Goal: Transaction & Acquisition: Purchase product/service

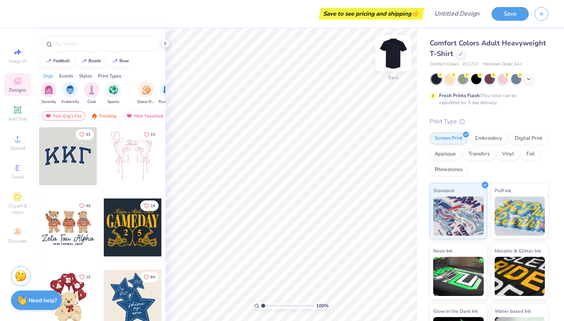
click at [393, 55] on img at bounding box center [393, 53] width 31 height 31
click at [15, 145] on span "Upload" at bounding box center [18, 148] width 16 height 6
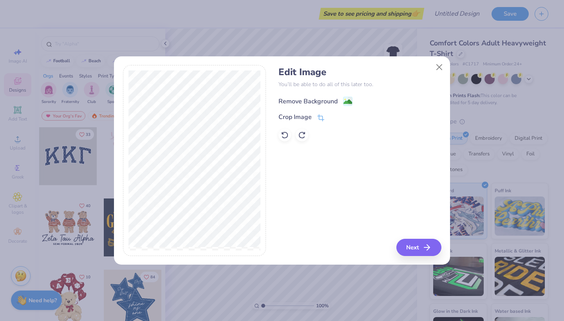
click at [349, 100] on image at bounding box center [348, 102] width 9 height 9
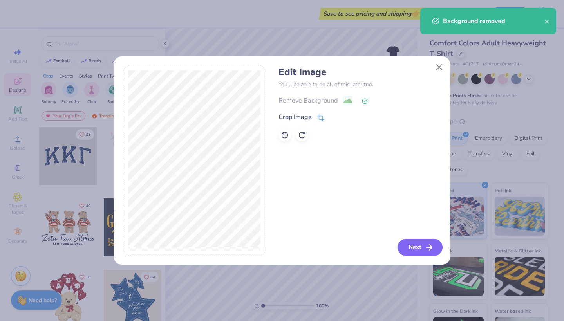
click at [408, 246] on button "Next" at bounding box center [420, 247] width 45 height 17
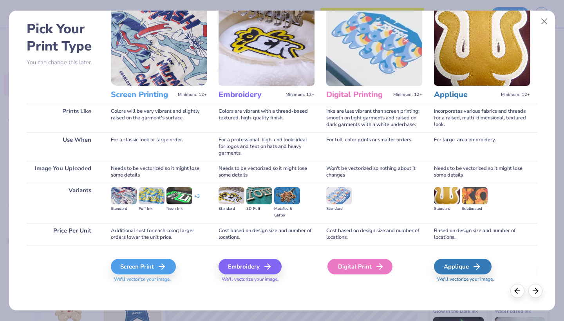
scroll to position [30, 0]
click at [349, 267] on div "Digital Print" at bounding box center [359, 267] width 65 height 16
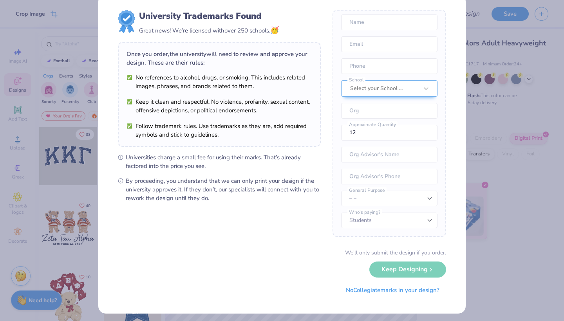
scroll to position [16, 0]
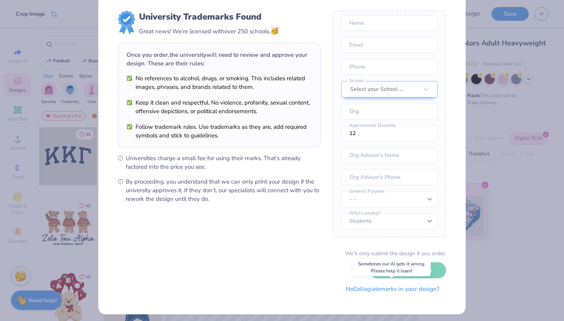
click at [356, 291] on button "No Collegiate marks in your design?" at bounding box center [392, 289] width 107 height 16
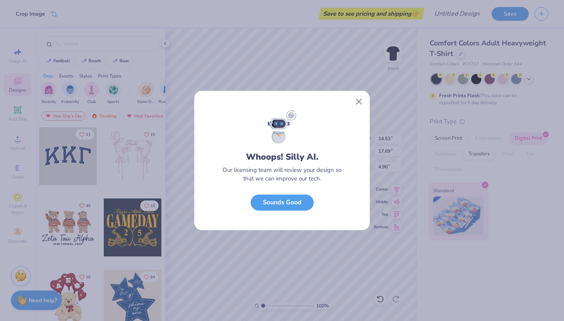
scroll to position [0, 0]
click at [359, 104] on button "Close" at bounding box center [359, 101] width 15 height 15
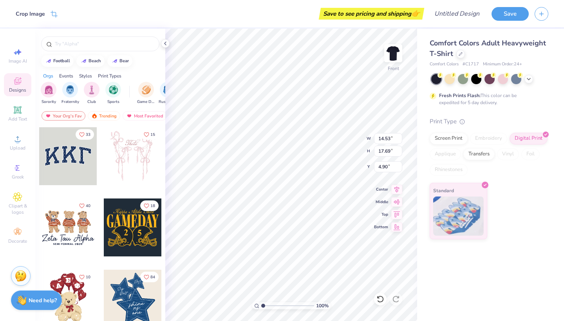
type input "13.44"
type input "16.36"
type input "5.57"
type input "13.29"
type input "16.18"
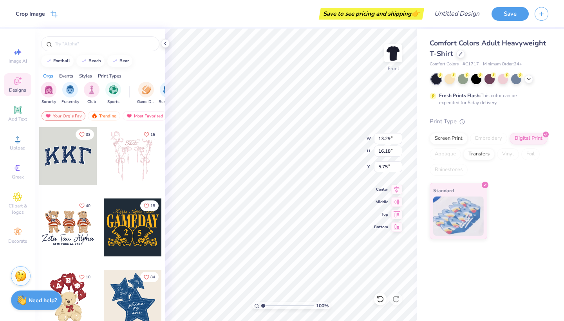
type input "5.66"
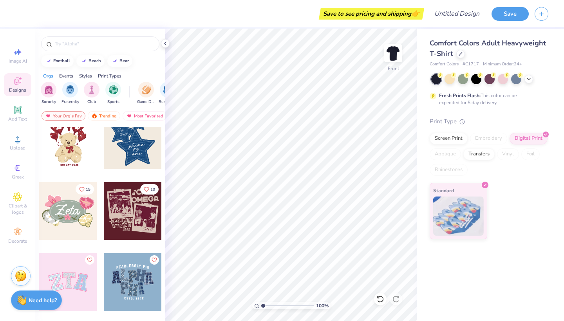
scroll to position [195, 0]
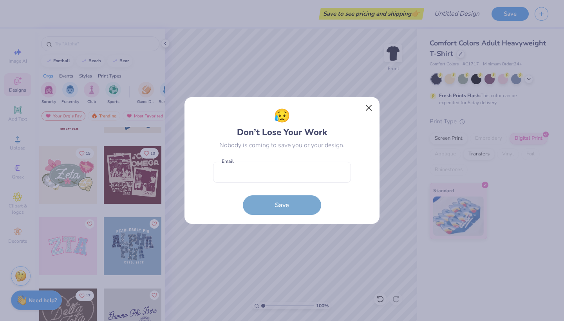
click at [369, 107] on button "Close" at bounding box center [369, 108] width 15 height 15
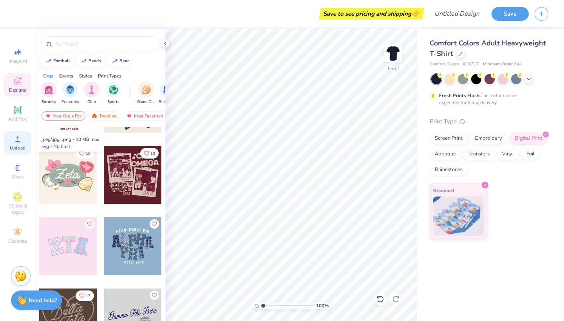
click at [17, 138] on icon at bounding box center [17, 138] width 9 height 9
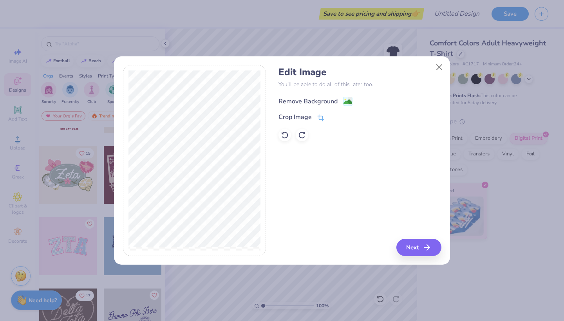
click at [351, 98] on image at bounding box center [348, 102] width 9 height 9
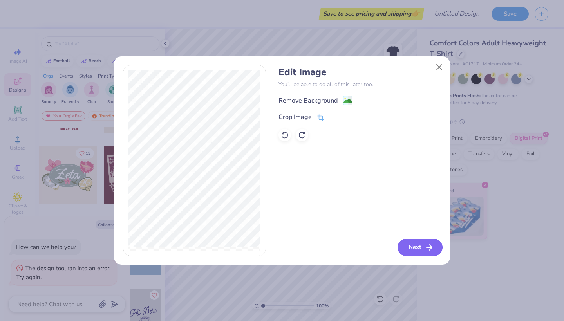
click at [425, 242] on button "Next" at bounding box center [420, 247] width 45 height 17
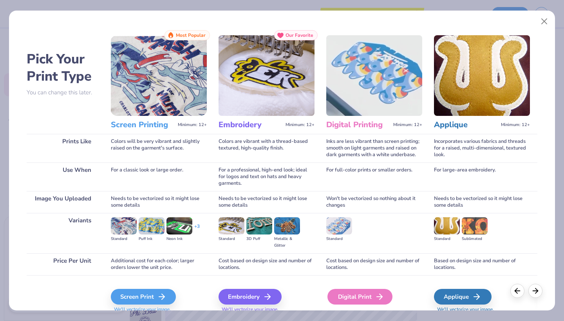
click at [341, 295] on div "Digital Print" at bounding box center [359, 297] width 65 height 16
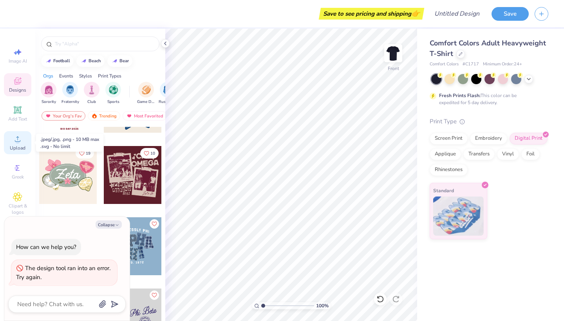
click at [18, 145] on span "Upload" at bounding box center [18, 148] width 16 height 6
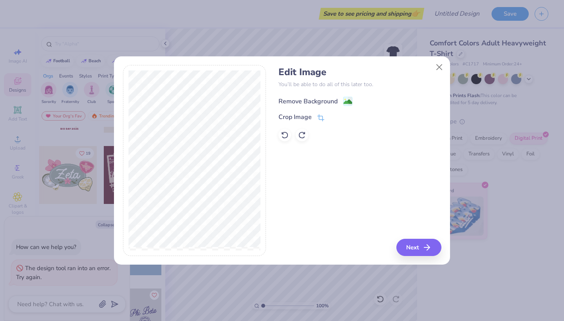
click at [339, 101] on div "Remove Background" at bounding box center [316, 101] width 74 height 10
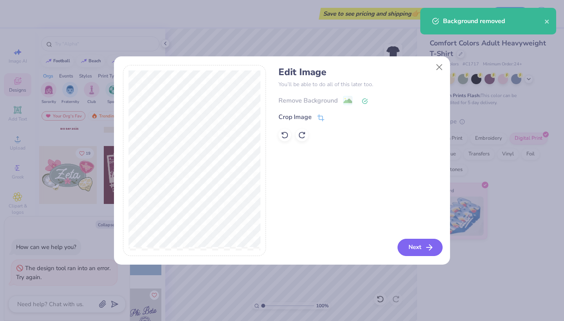
click at [416, 246] on button "Next" at bounding box center [420, 247] width 45 height 17
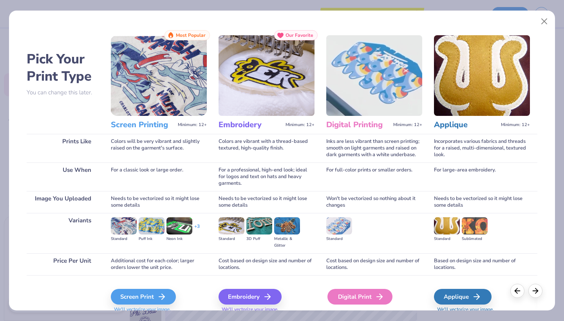
click at [364, 297] on div "Digital Print" at bounding box center [359, 297] width 65 height 16
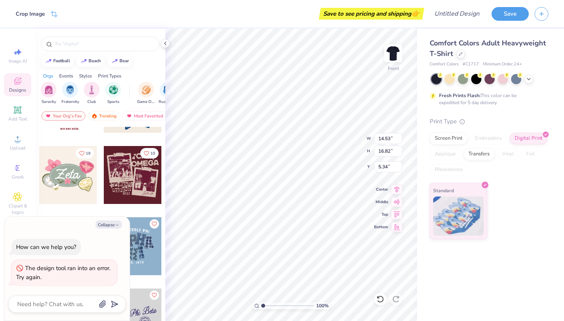
type textarea "x"
type input "13.76"
type input "15.93"
type input "6.23"
type textarea "x"
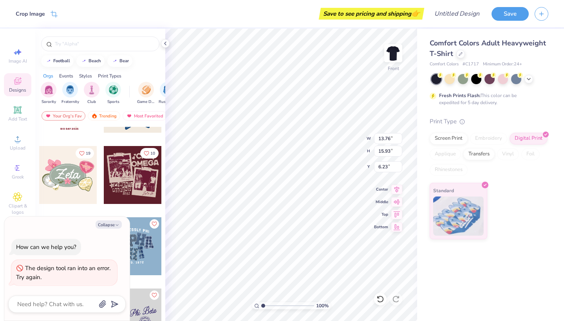
type input "5.28"
type textarea "x"
type input "3.36"
type input "3.88"
type input "17.32"
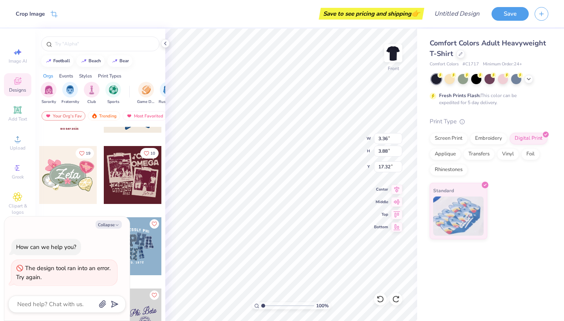
type textarea "x"
type input "1.19"
type input "1.37"
type input "19.83"
type textarea "x"
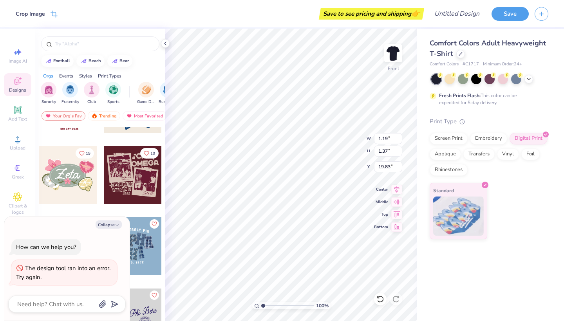
type input "1.57"
type input "1.82"
type textarea "x"
type input "24.10"
type textarea "x"
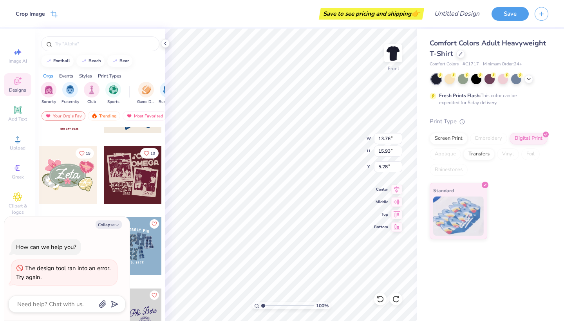
type input "13.30"
type input "15.40"
type input "5.81"
type textarea "x"
type input "5.35"
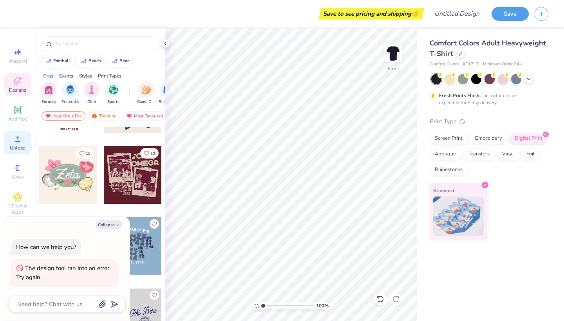
click at [18, 137] on icon at bounding box center [17, 138] width 9 height 9
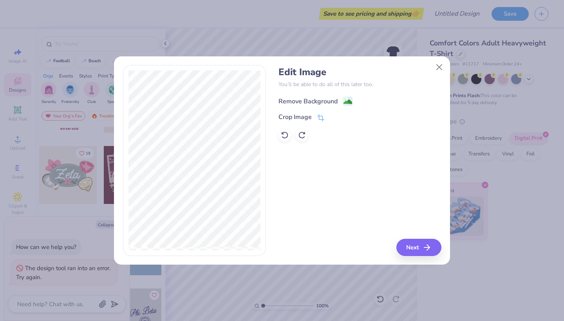
click at [347, 100] on image at bounding box center [348, 102] width 9 height 9
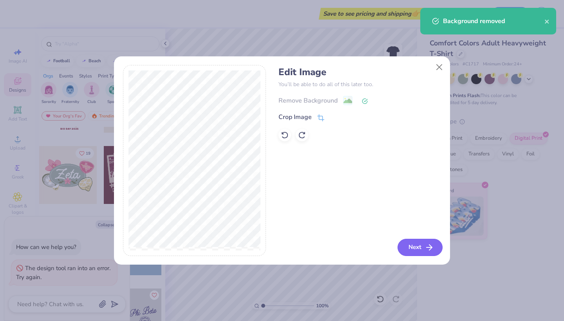
click at [428, 245] on icon "button" at bounding box center [429, 247] width 9 height 9
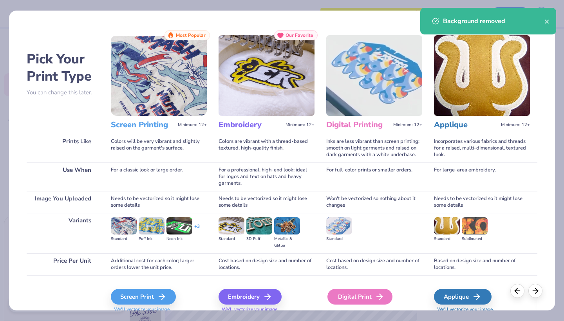
click at [353, 294] on div "Digital Print" at bounding box center [359, 297] width 65 height 16
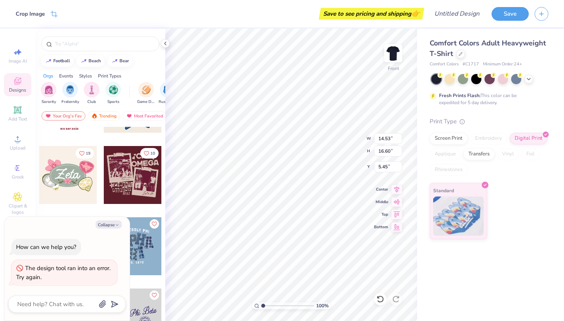
type textarea "x"
type input "13.69"
type input "15.64"
type input "6.41"
type textarea "x"
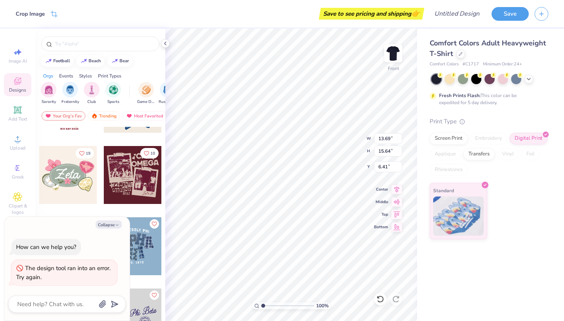
type input "5.93"
type textarea "x"
type input "13.48"
type input "15.40"
type input "6.17"
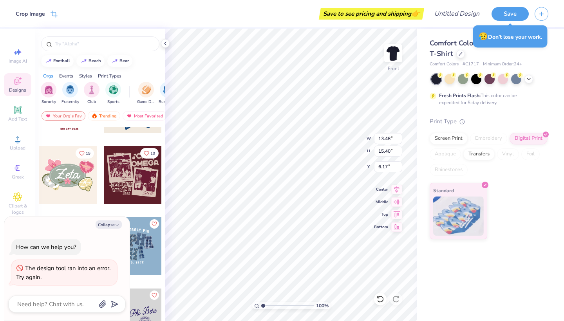
type textarea "x"
type input "5.50"
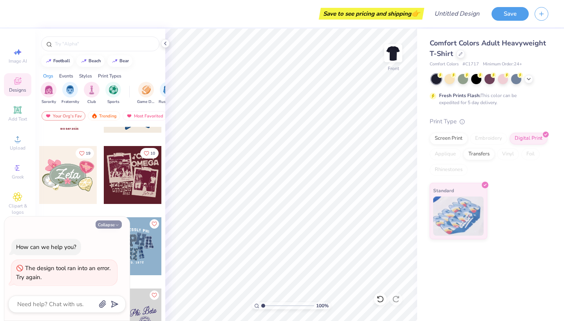
click at [105, 223] on button "Collapse" at bounding box center [109, 225] width 26 height 8
type textarea "x"
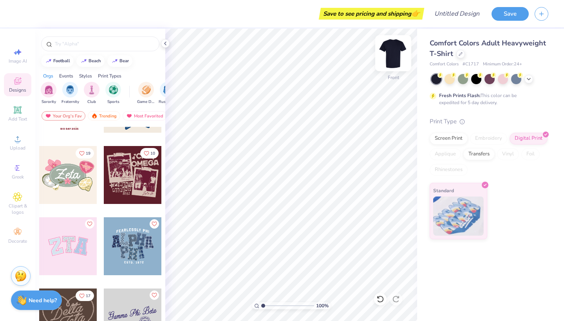
click at [393, 53] on img at bounding box center [393, 53] width 31 height 31
click at [19, 108] on icon at bounding box center [17, 110] width 6 height 6
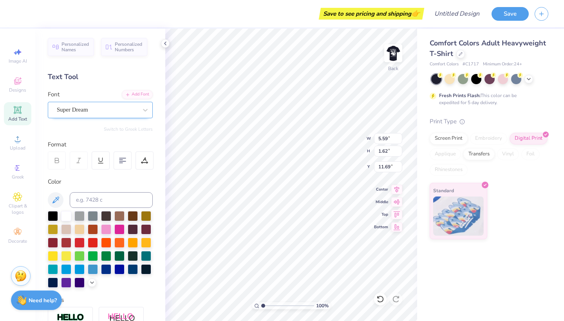
click at [87, 109] on span "Super Dream" at bounding box center [72, 109] width 31 height 9
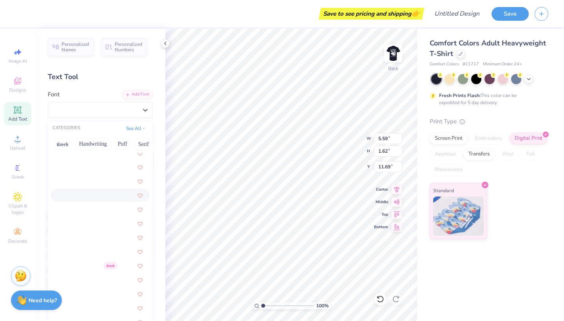
scroll to position [754, 0]
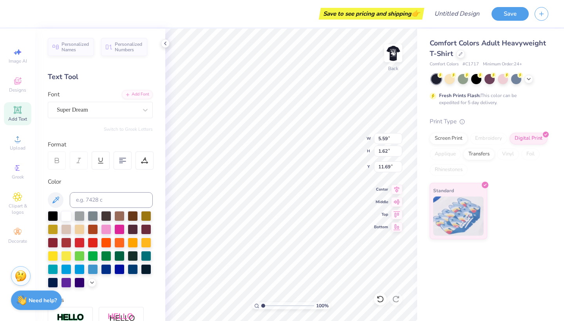
type input "3.06"
type input "0.89"
type input "12.42"
type textarea "T"
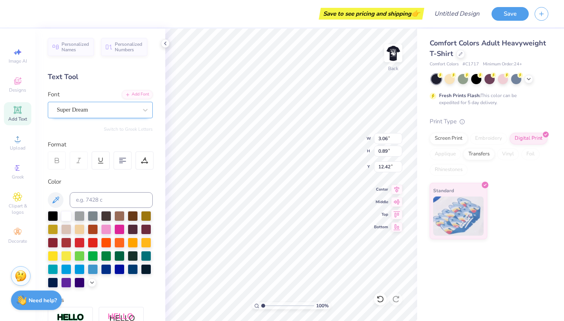
type textarea "PSYCHOLOGY"
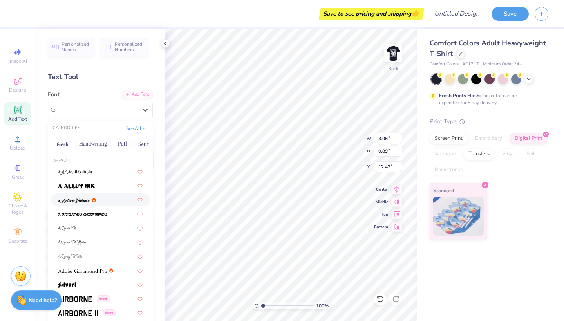
drag, startPoint x: 122, startPoint y: 111, endPoint x: 116, endPoint y: 203, distance: 92.2
click at [122, 111] on div "Super Dream" at bounding box center [97, 110] width 82 height 12
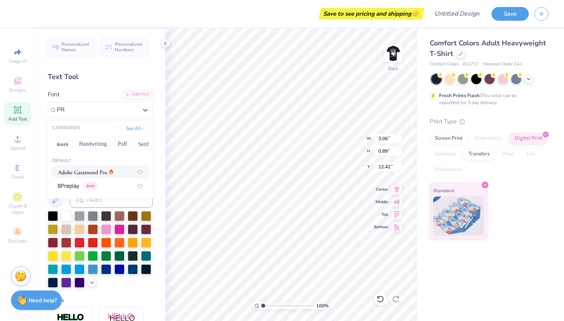
scroll to position [0, 0]
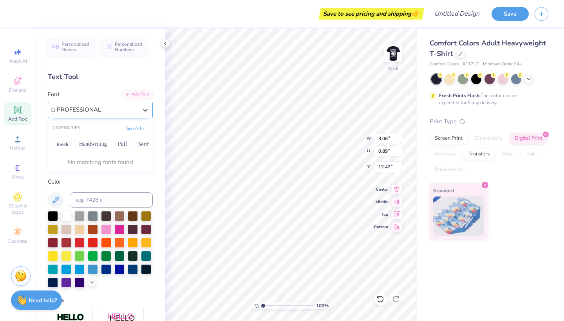
type input "PROFESSIONAL"
click at [96, 108] on input "PROFESSIONAL" at bounding box center [80, 109] width 46 height 9
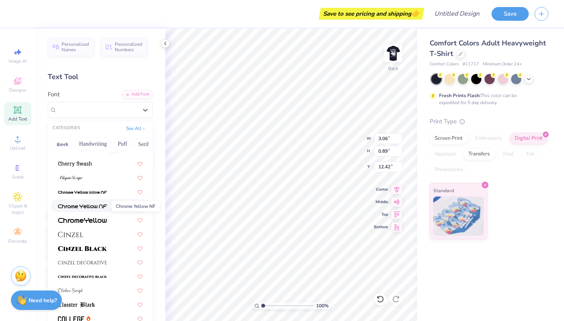
scroll to position [869, 0]
click at [87, 179] on div at bounding box center [100, 177] width 85 height 8
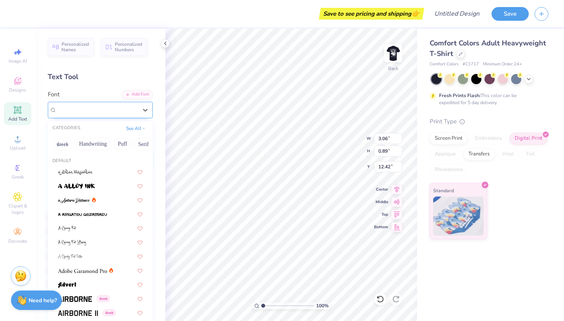
click at [98, 114] on div "ChopinScript" at bounding box center [97, 110] width 82 height 12
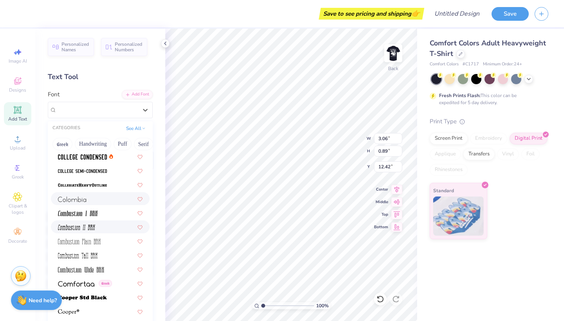
scroll to position [1045, 0]
click at [92, 182] on span at bounding box center [82, 184] width 49 height 8
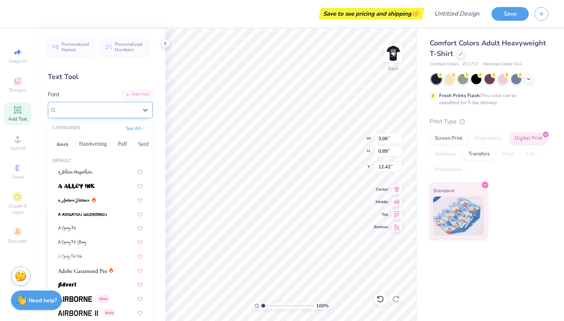
click at [100, 109] on span "CollegiateHeavyOutline" at bounding box center [85, 109] width 57 height 9
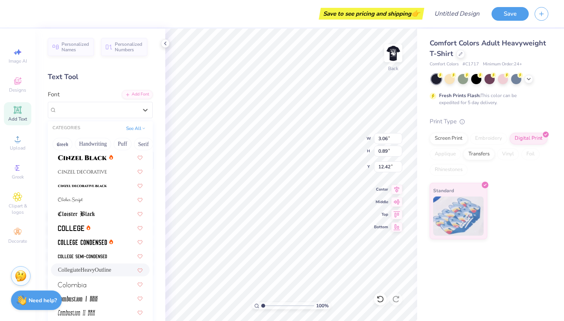
scroll to position [963, 0]
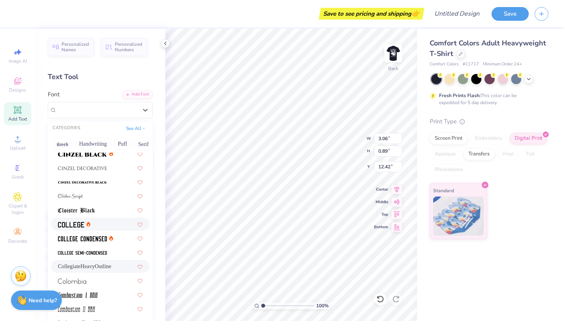
click at [110, 223] on div at bounding box center [100, 224] width 85 height 8
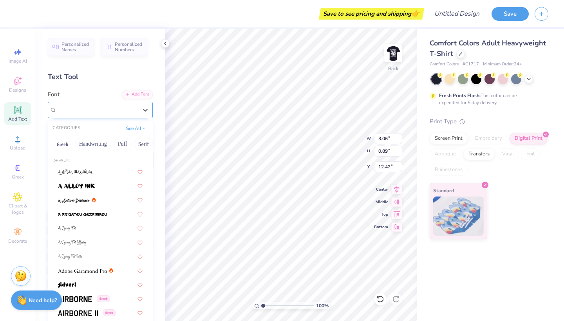
click at [114, 112] on div "College" at bounding box center [97, 110] width 82 height 12
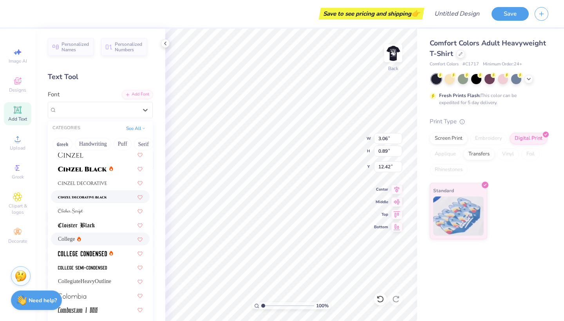
scroll to position [952, 0]
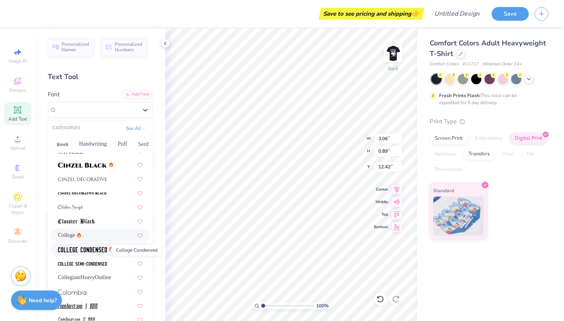
click at [95, 249] on img at bounding box center [82, 249] width 49 height 5
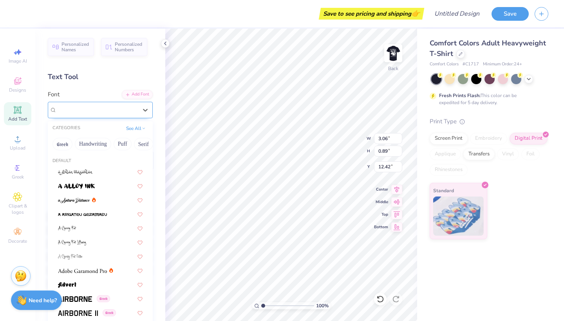
click at [118, 106] on div "College Condensed" at bounding box center [97, 110] width 82 height 12
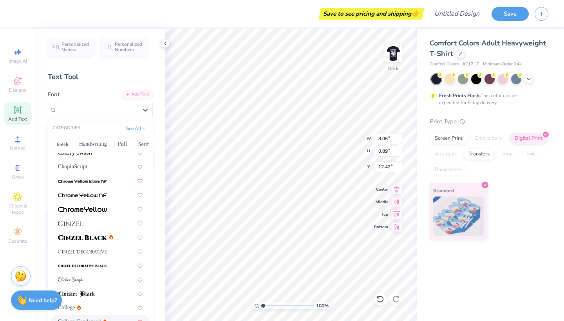
scroll to position [1006, 0]
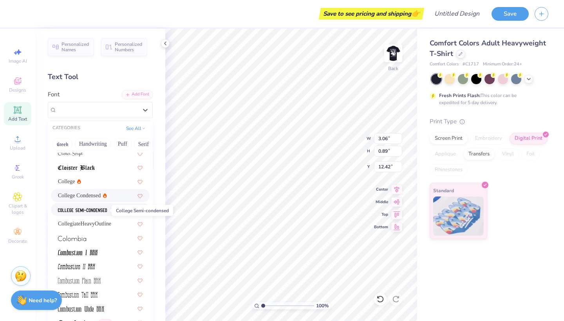
click at [101, 208] on img at bounding box center [82, 210] width 49 height 5
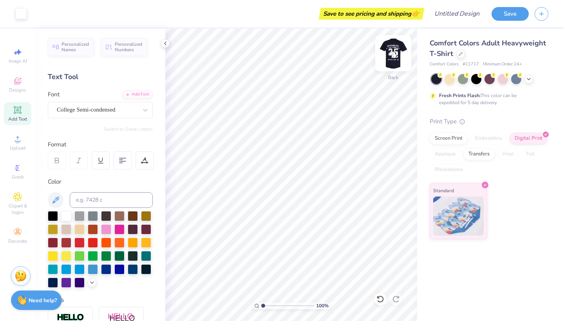
click at [396, 52] on img at bounding box center [393, 53] width 31 height 31
click at [394, 51] on img at bounding box center [393, 53] width 31 height 31
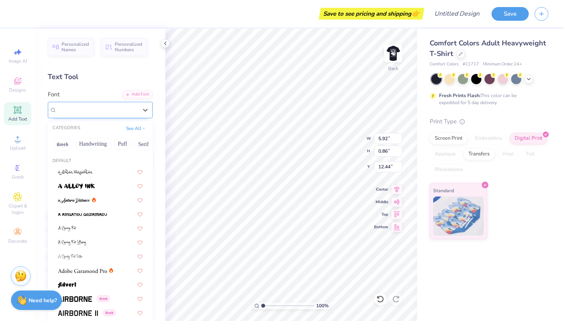
click at [114, 105] on div at bounding box center [97, 110] width 81 height 11
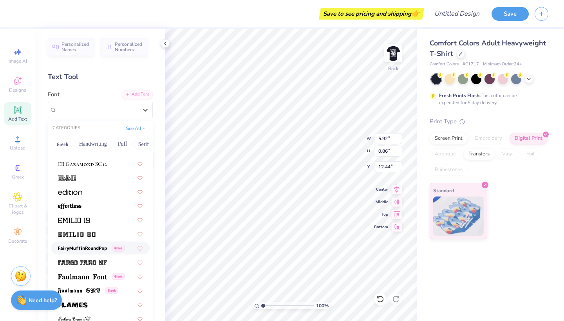
scroll to position [1548, 0]
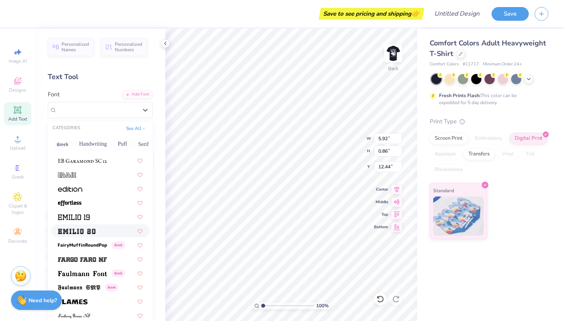
click at [102, 234] on div at bounding box center [100, 231] width 85 height 8
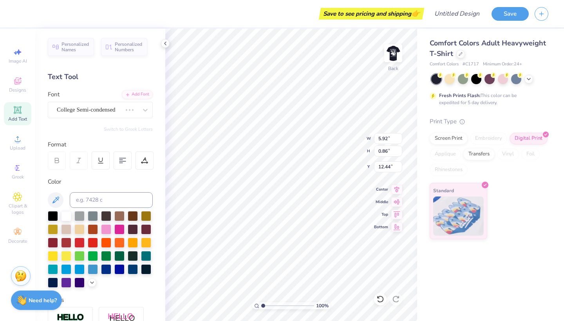
type input "10.05"
type input "1.16"
type input "12.29"
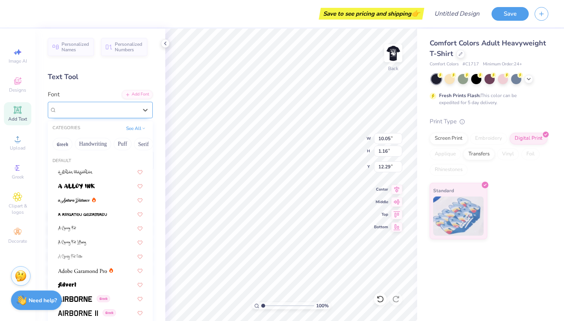
click at [103, 109] on div "Emilio 20" at bounding box center [97, 110] width 82 height 12
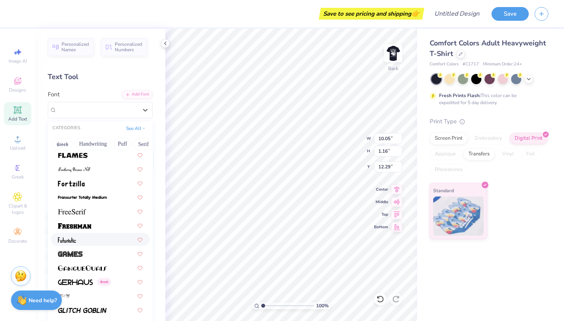
scroll to position [1697, 0]
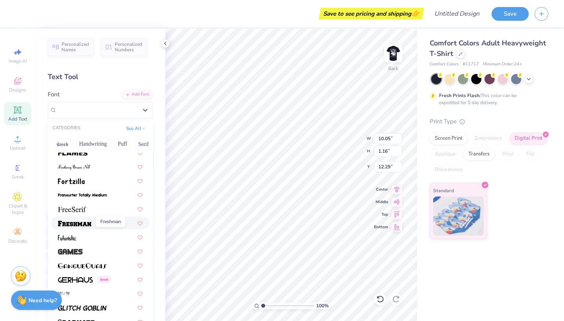
click at [87, 227] on span at bounding box center [74, 223] width 33 height 8
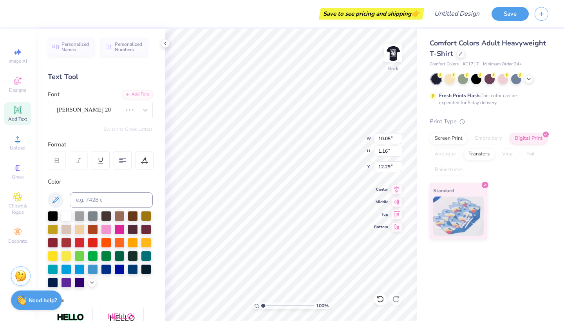
type input "9.46"
type input "1.05"
type input "12.34"
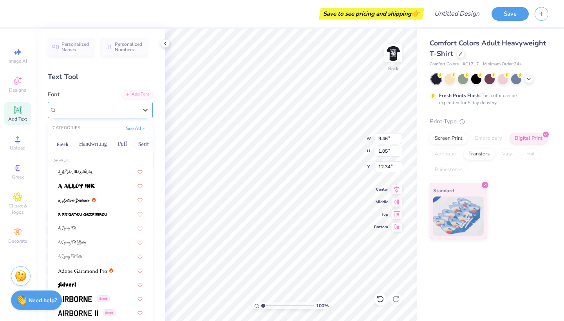
click at [116, 116] on div "Freshman" at bounding box center [100, 110] width 105 height 16
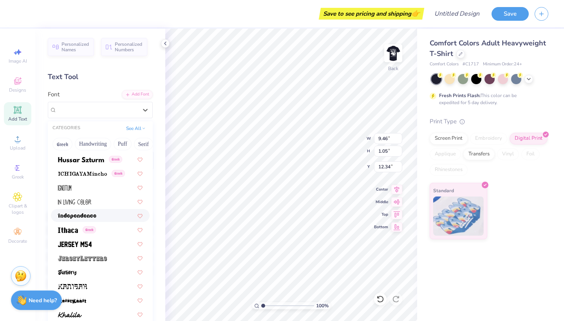
scroll to position [2077, 0]
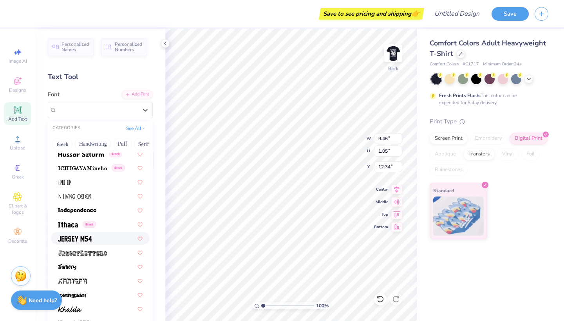
click at [105, 238] on div at bounding box center [100, 238] width 85 height 8
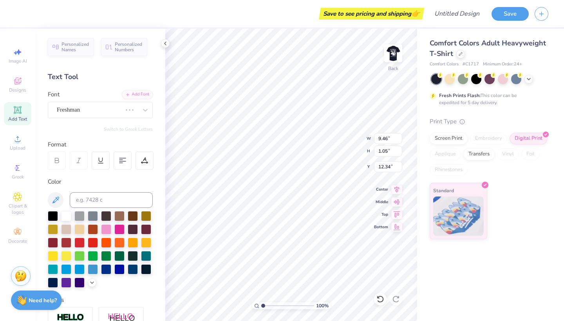
type input "6.32"
type input "0.97"
type input "12.38"
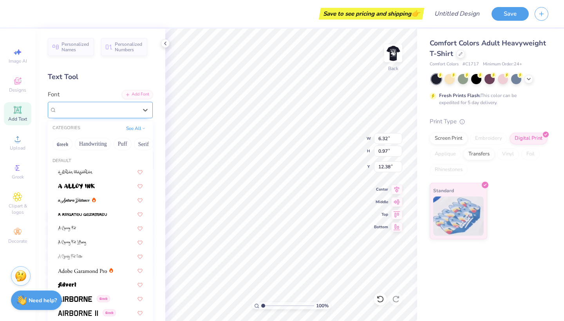
click at [115, 110] on div "Jersey M54" at bounding box center [97, 110] width 82 height 12
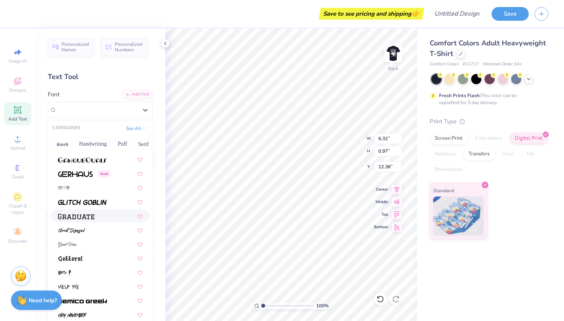
scroll to position [1940, 0]
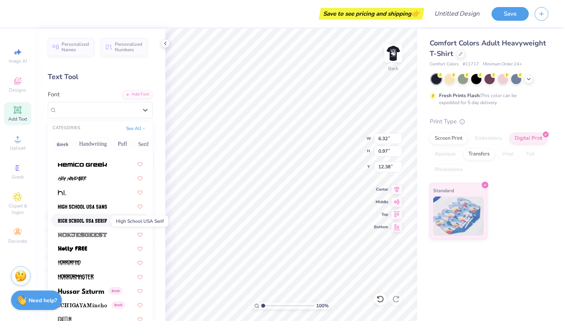
click at [90, 219] on img at bounding box center [82, 220] width 49 height 5
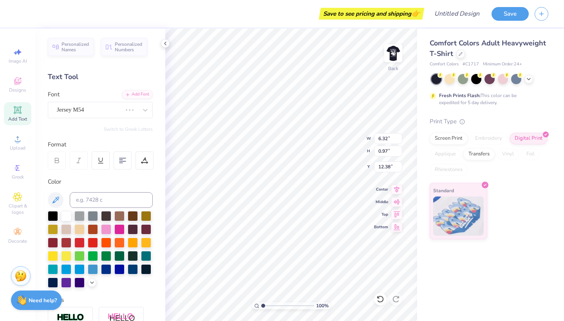
type input "7.20"
type input "1.00"
type input "12.37"
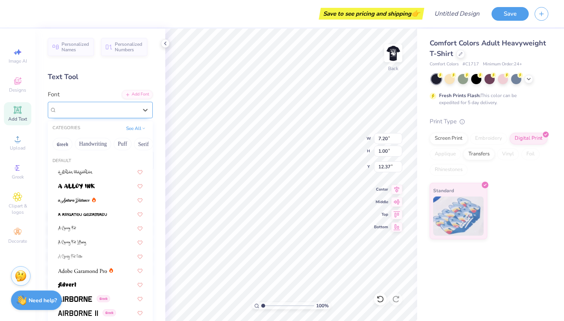
click at [124, 112] on div "High School USA Serif" at bounding box center [97, 110] width 82 height 12
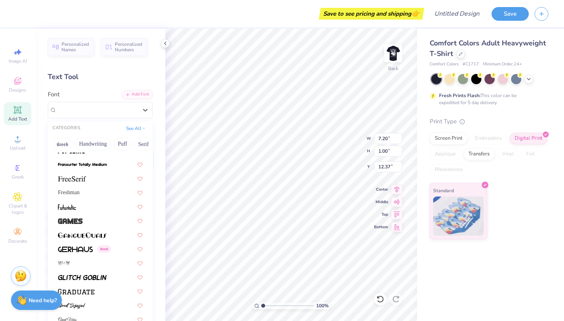
scroll to position [1736, 0]
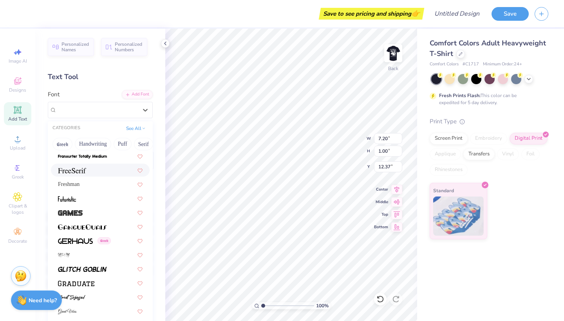
click at [98, 172] on div at bounding box center [100, 170] width 85 height 8
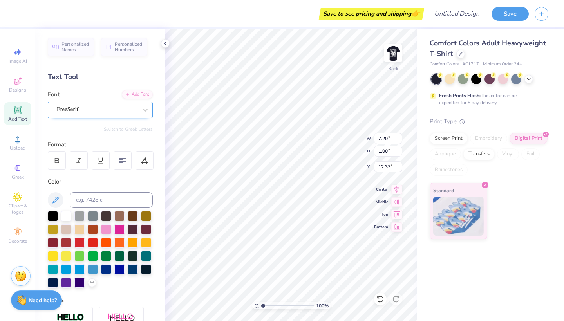
type input "8.15"
type input "0.87"
type input "12.43"
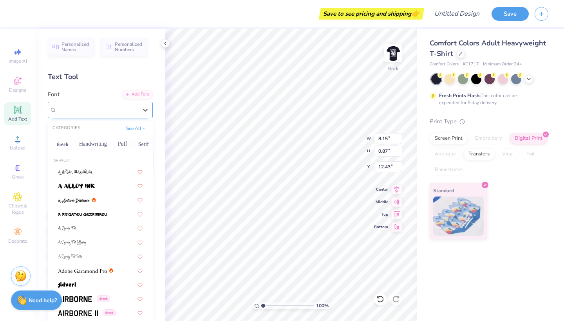
click at [106, 110] on div "FreeSerif" at bounding box center [97, 110] width 82 height 12
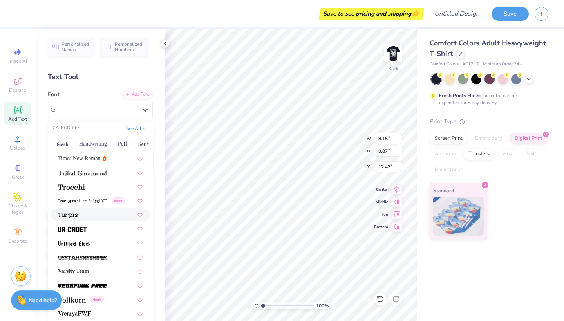
scroll to position [4148, 0]
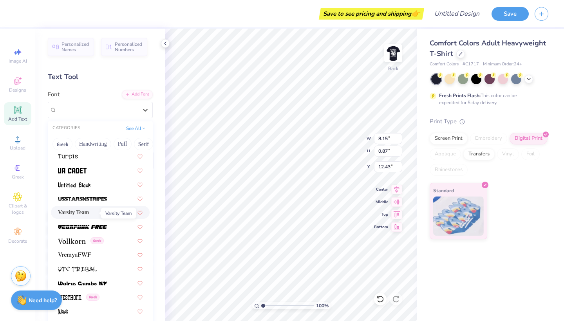
click at [89, 212] on span "Varsity Team" at bounding box center [73, 212] width 31 height 8
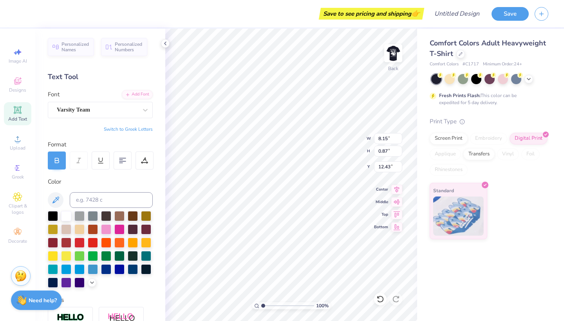
type input "7.11"
type input "0.88"
type input "12.42"
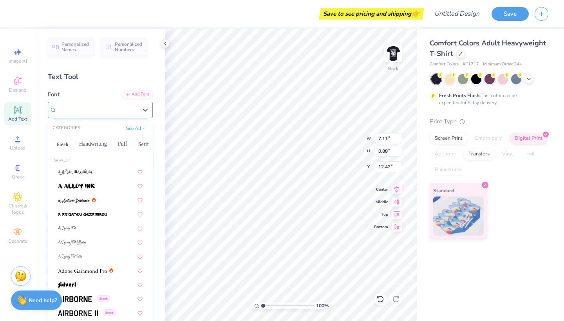
click at [110, 109] on div "Varsity Team" at bounding box center [97, 110] width 82 height 12
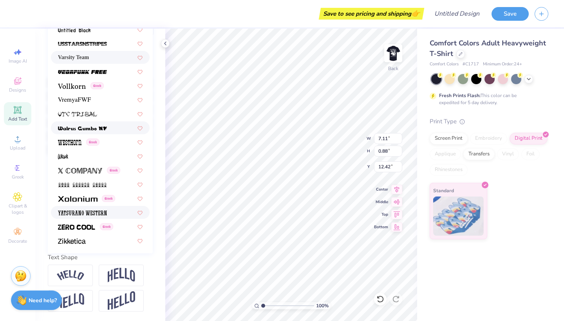
scroll to position [134, 0]
click at [78, 87] on img at bounding box center [72, 85] width 28 height 5
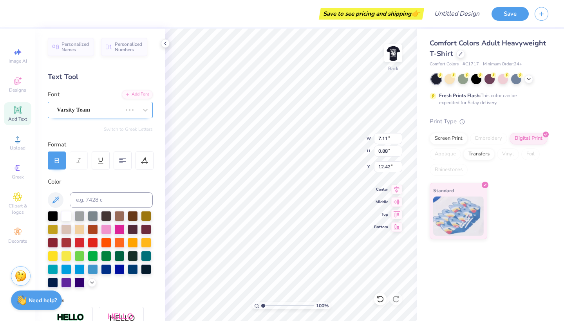
scroll to position [0, 0]
click at [92, 110] on span "Greek" at bounding box center [88, 110] width 13 height 7
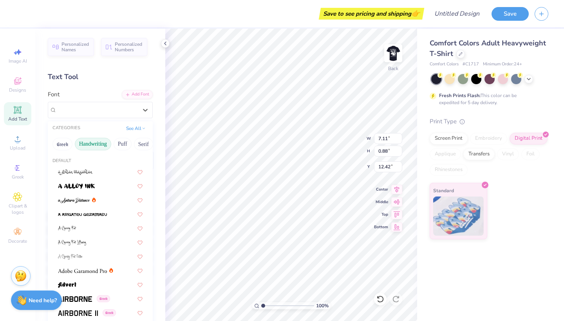
type input "8.29"
type input "12.43"
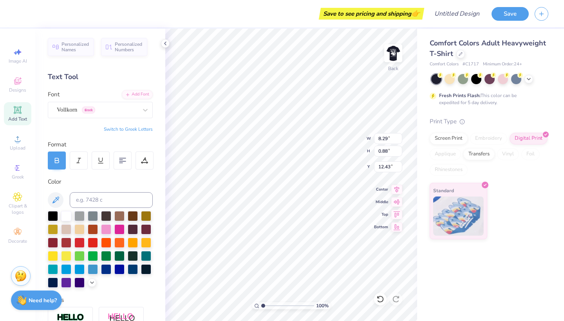
scroll to position [0, 2]
type input "12.50"
type textarea "PSYCHOLOGY STUDENT"
type input "7.78"
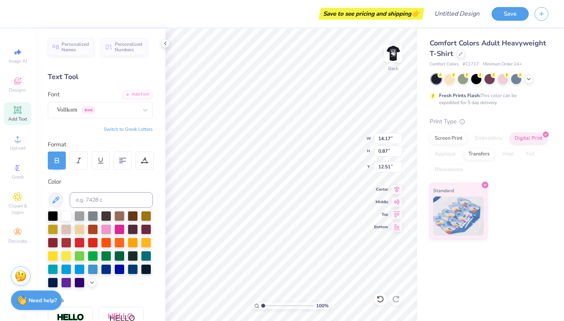
type input "0.48"
type input "12.90"
type textarea "PSYCHOLOGY STUDENT ASSOCIATION"
type input "6.26"
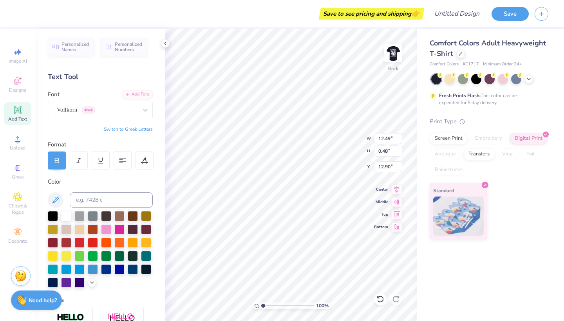
type input "0.24"
type input "13.13"
type textarea "PSYCHOLOGY STUDENT ASSOCIATION BOARD 2025-26"
type input "5.37"
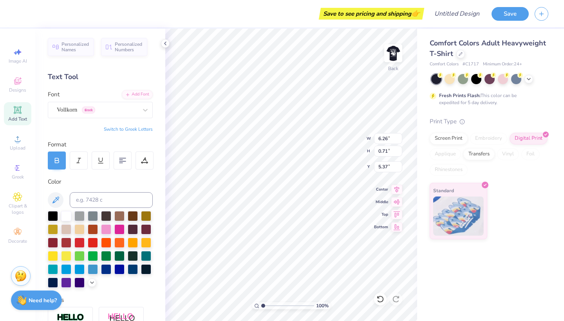
scroll to position [0, 2]
type textarea "PSYCHOLOGY STUDENT ASSOCIATION BOARD 2025-26"
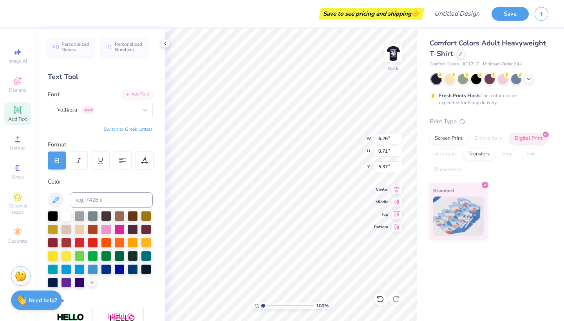
type input "5.14"
type input "0.58"
type input "5.49"
type input "3.33"
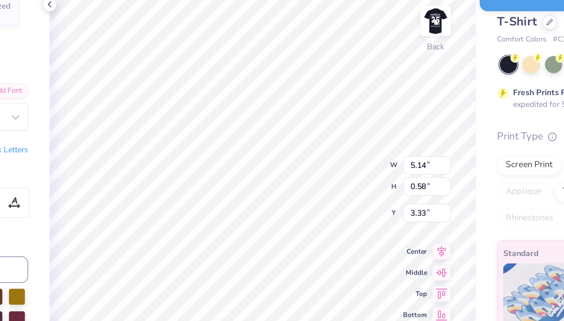
type input "3.00"
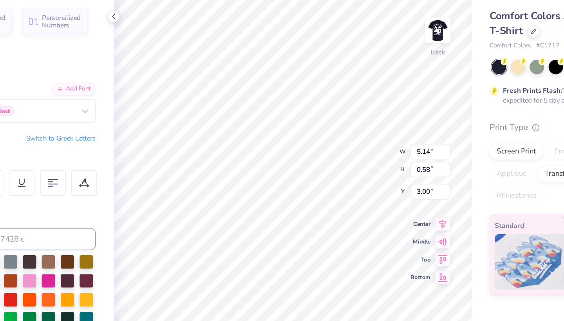
type input "3.37"
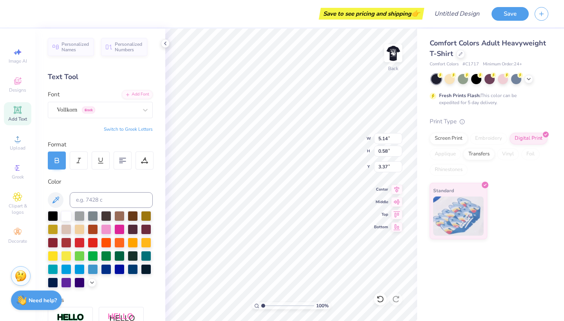
type input "3.57"
type input "5.49"
type input "0.62"
type input "3.49"
click at [393, 55] on img at bounding box center [393, 53] width 31 height 31
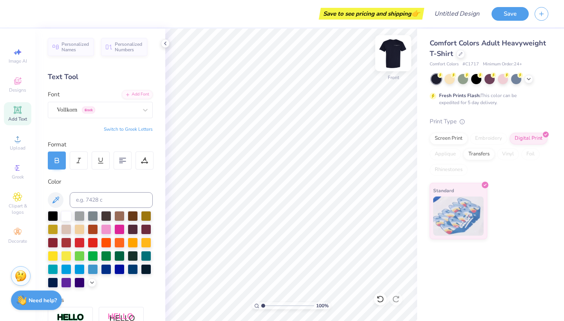
click at [396, 53] on img at bounding box center [393, 53] width 31 height 31
click at [396, 53] on img at bounding box center [393, 53] width 16 height 16
type input "5.26"
click at [78, 232] on div at bounding box center [79, 229] width 10 height 10
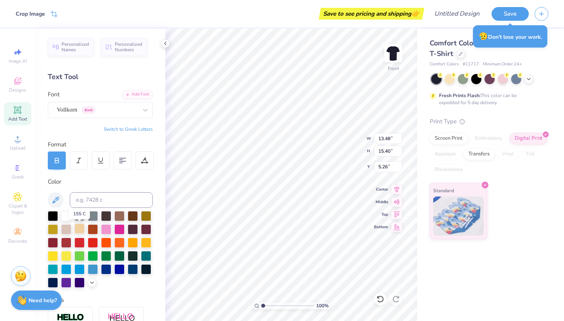
click at [79, 232] on div at bounding box center [79, 229] width 10 height 10
click at [66, 216] on div at bounding box center [66, 215] width 10 height 10
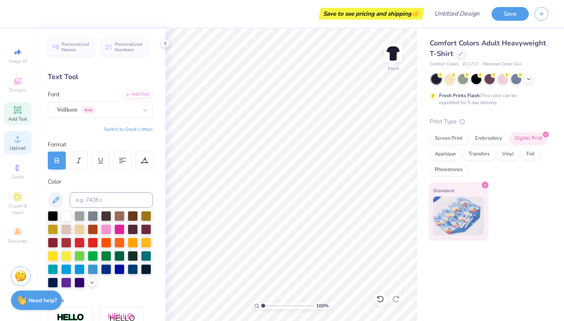
click at [21, 139] on icon at bounding box center [17, 138] width 9 height 9
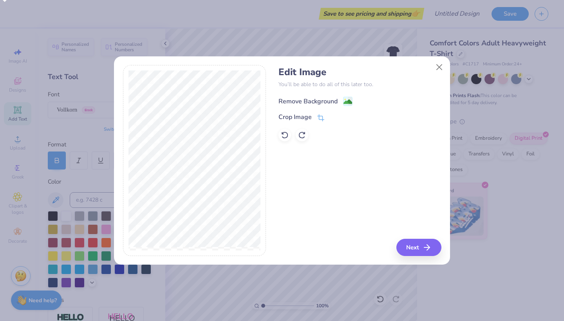
click at [348, 99] on image at bounding box center [348, 102] width 9 height 9
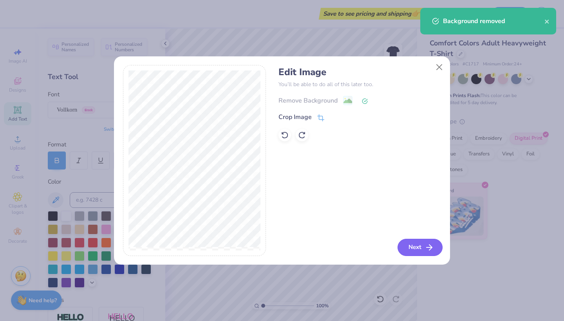
click at [407, 249] on button "Next" at bounding box center [420, 247] width 45 height 17
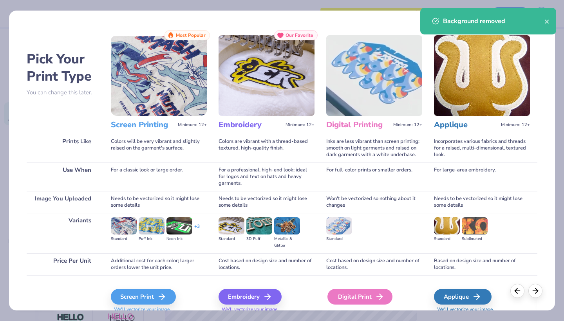
click at [344, 295] on div "Digital Print" at bounding box center [359, 297] width 65 height 16
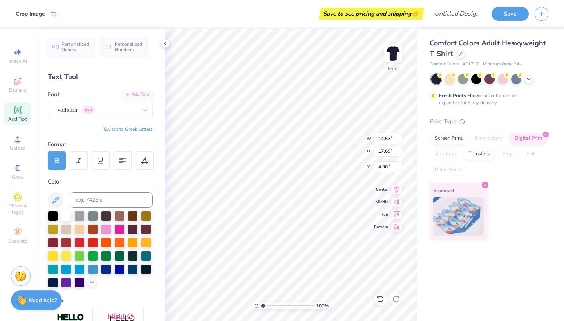
type input "12.88"
type input "15.68"
type input "5.67"
type input "5.17"
type input "5.42"
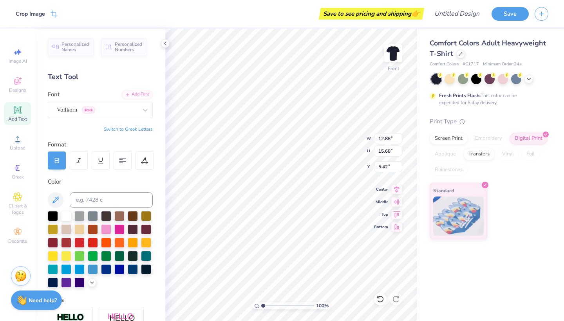
type input "12.67"
type input "15.43"
type input "5.47"
type input "4.47"
type input "5.67"
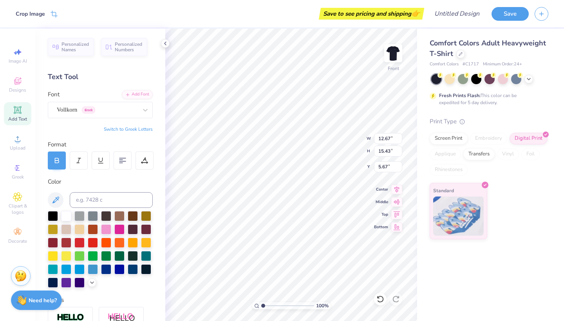
type input "5.38"
type input "5.22"
type input "5.59"
type input "5.26"
type input "5.05"
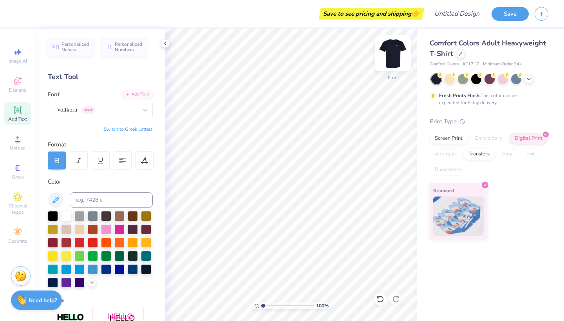
click at [393, 50] on img at bounding box center [393, 53] width 31 height 31
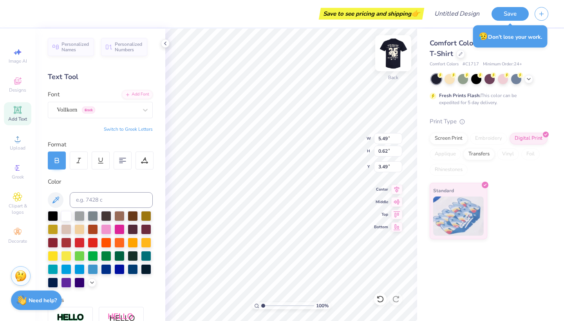
type input "5.85"
type input "0.66"
click at [402, 52] on img at bounding box center [393, 53] width 31 height 31
click at [394, 52] on img at bounding box center [393, 53] width 31 height 31
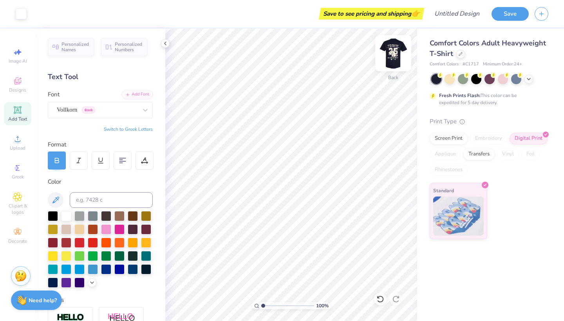
click at [391, 53] on img at bounding box center [393, 53] width 31 height 31
click at [391, 53] on img at bounding box center [393, 53] width 16 height 16
click at [19, 139] on icon at bounding box center [17, 138] width 9 height 9
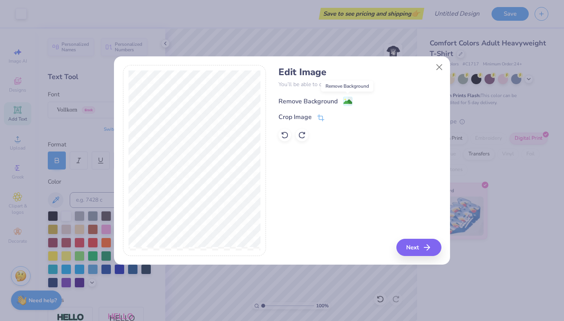
click at [349, 99] on image at bounding box center [348, 102] width 9 height 9
click at [408, 245] on button "Next" at bounding box center [420, 247] width 45 height 17
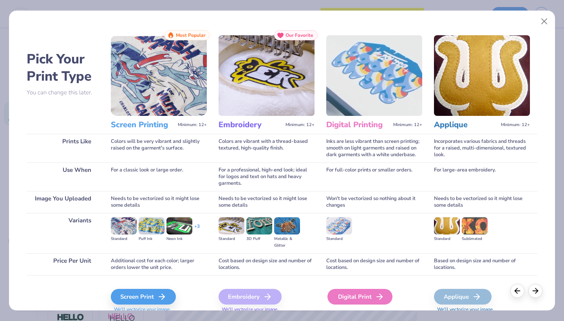
click at [357, 304] on div "Digital Print" at bounding box center [359, 297] width 65 height 16
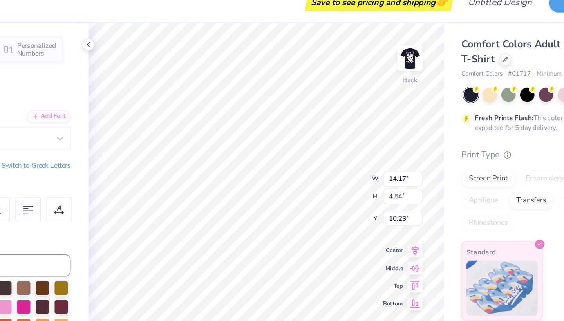
type input "6.83"
type input "2.19"
type input "12.58"
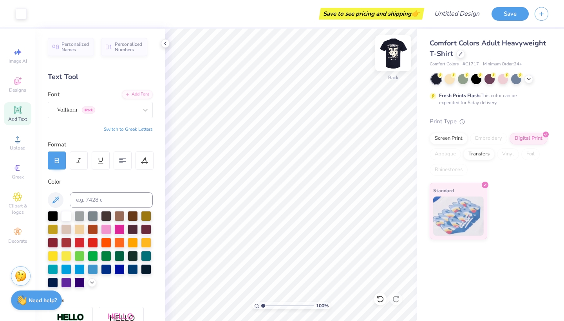
click at [394, 56] on img at bounding box center [393, 53] width 31 height 31
click at [393, 56] on img at bounding box center [393, 53] width 31 height 31
type input "11.51"
type input "6.83"
type input "2.19"
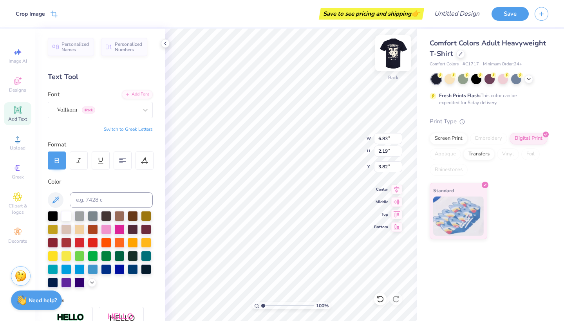
type input "3.00"
type input "4.55"
type input "1.46"
type input "3.24"
click at [349, 133] on div "100 % Back W 4.55 4.55 " H 1.46 1.46 " Y 3.24 3.24 " Center Middle Top Bottom" at bounding box center [291, 175] width 252 height 293
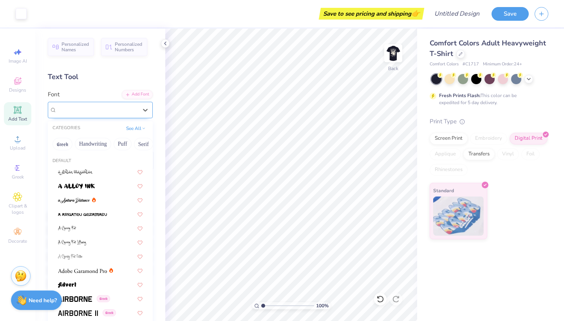
click at [119, 110] on div "Vollkorn Greek" at bounding box center [97, 110] width 82 height 12
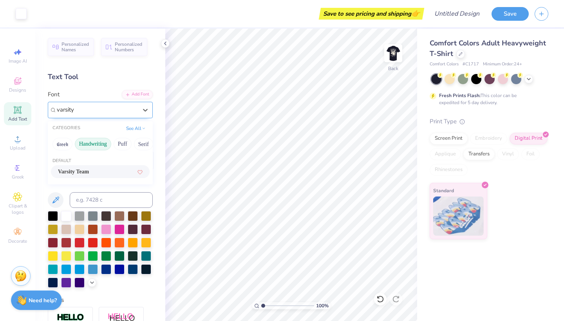
type input "varsity"
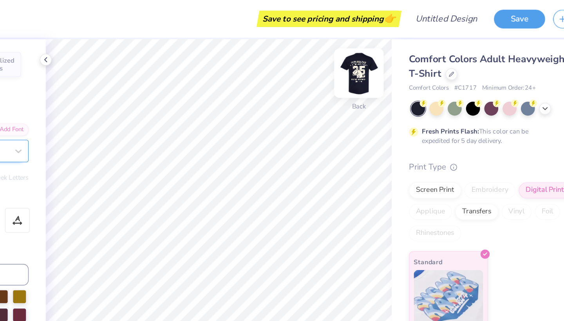
click at [378, 55] on img at bounding box center [393, 53] width 31 height 31
click at [378, 57] on img at bounding box center [393, 53] width 31 height 31
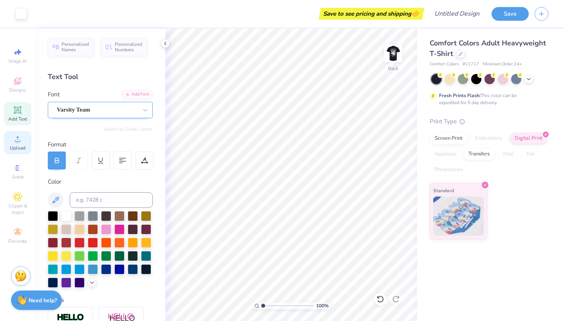
click at [13, 144] on div "Upload" at bounding box center [17, 142] width 27 height 23
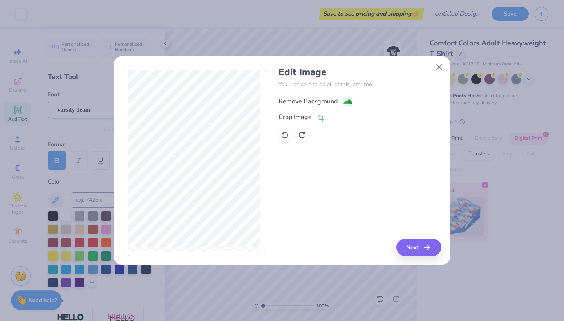
click at [343, 103] on div "Remove Background" at bounding box center [316, 101] width 74 height 10
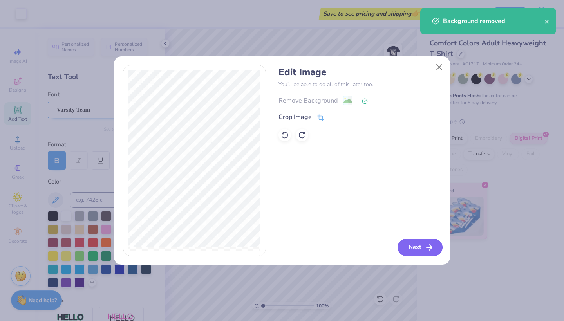
click at [419, 250] on button "Next" at bounding box center [420, 247] width 45 height 17
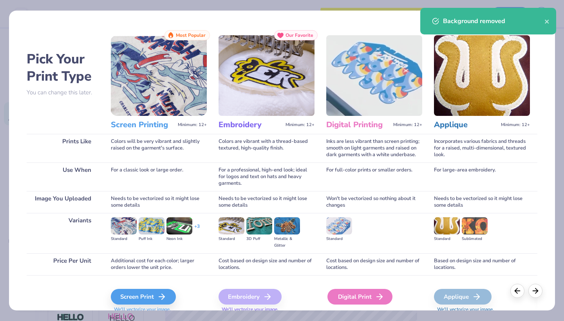
click at [360, 296] on div "Digital Print" at bounding box center [359, 297] width 65 height 16
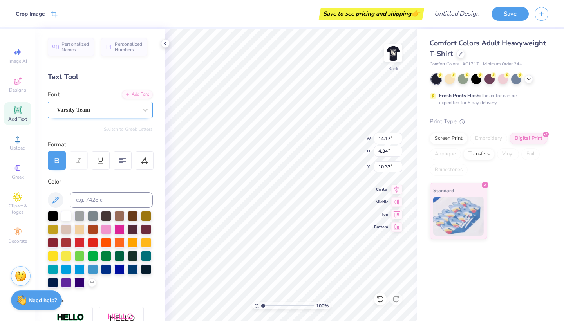
type input "7.25"
type input "2.22"
type input "12.45"
click at [397, 50] on img at bounding box center [393, 53] width 31 height 31
click at [397, 56] on img at bounding box center [393, 53] width 31 height 31
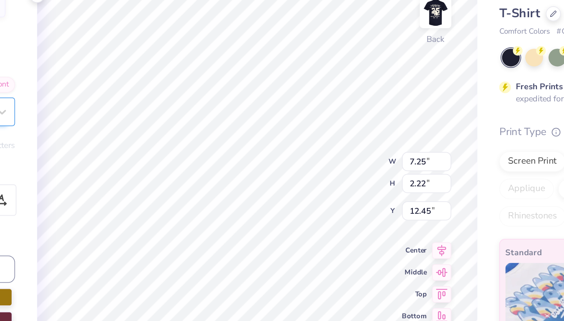
type input "6.10"
type input "3.65"
type input "1.12"
type input "3.00"
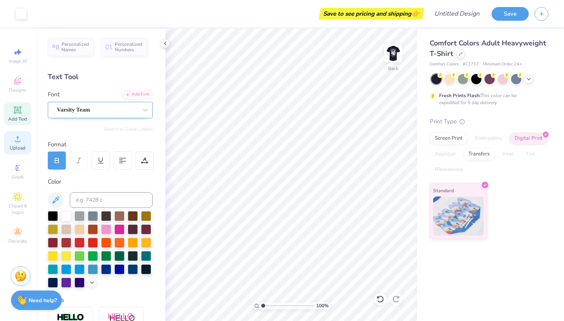
click at [16, 138] on icon at bounding box center [17, 138] width 9 height 9
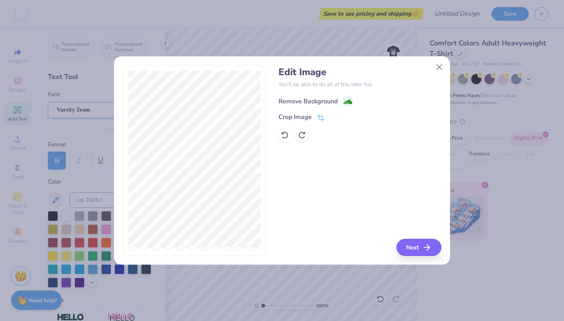
click at [352, 102] on rect at bounding box center [348, 101] width 9 height 9
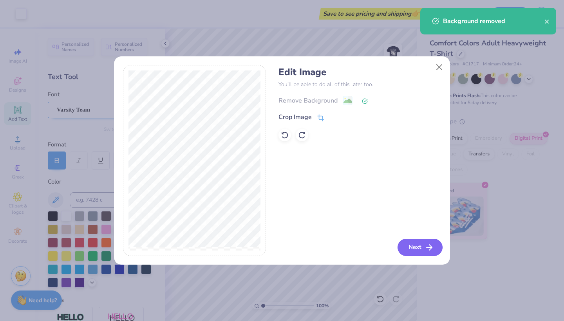
click at [429, 248] on icon "button" at bounding box center [429, 247] width 9 height 9
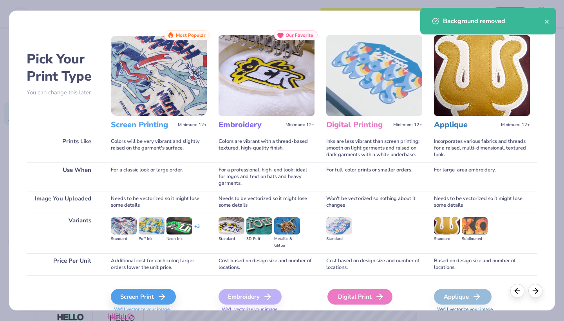
click at [355, 298] on div "Digital Print" at bounding box center [359, 297] width 65 height 16
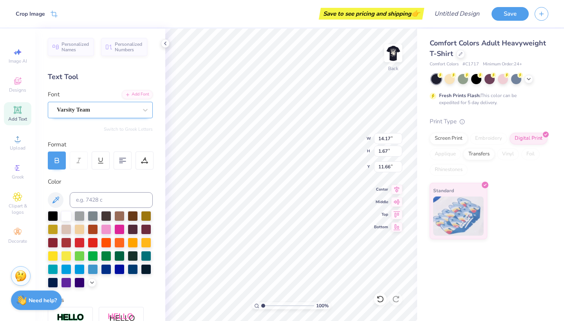
type input "5.97"
type input "0.70"
type input "12.63"
type input "4.98"
type input "0.59"
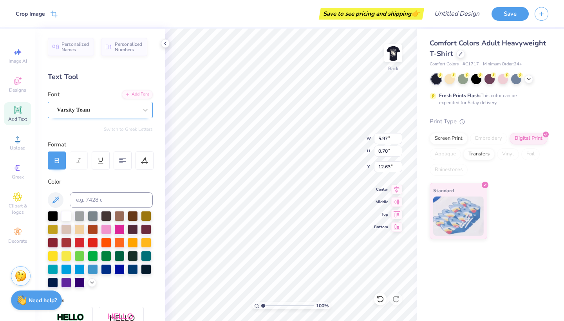
type input "12.75"
type input "4.36"
type input "4.25"
type input "0.50"
type input "4.45"
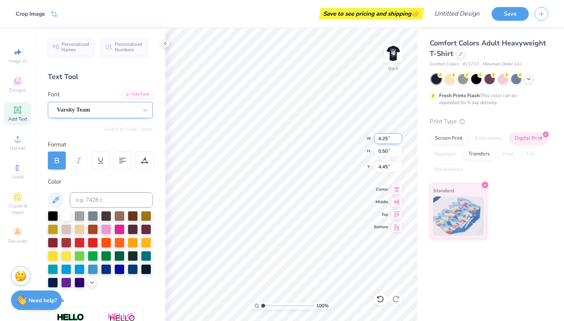
click at [334, 141] on div "100 % Back W 4.25 4.25 " H 0.50 0.50 " Y 4.45 4.45 " Center Middle Top Bottom" at bounding box center [291, 175] width 252 height 293
type input "4.32"
type input "3.42"
type input "0.40"
type input "4.42"
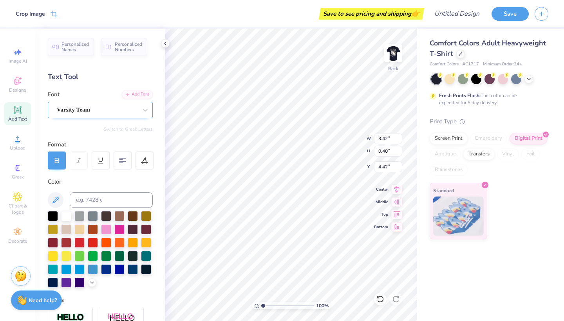
type input "2.57"
type input "0.30"
type input "4.52"
click at [241, 100] on div "100 % Back W 2.57 2.57 " H 0.30 0.30 " Y 4.52 4.52 " Center Middle Top Bottom" at bounding box center [291, 175] width 252 height 293
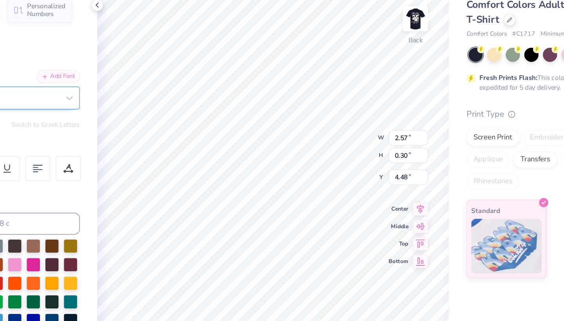
type input "2.82"
type input "0.33"
type input "4.45"
type input "4.41"
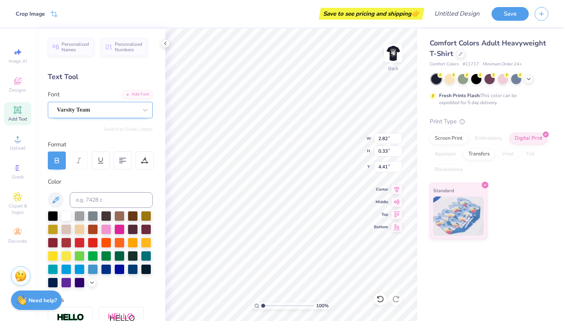
type input "4.70"
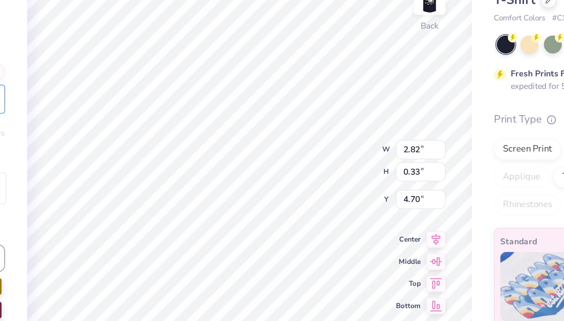
type input "4.94"
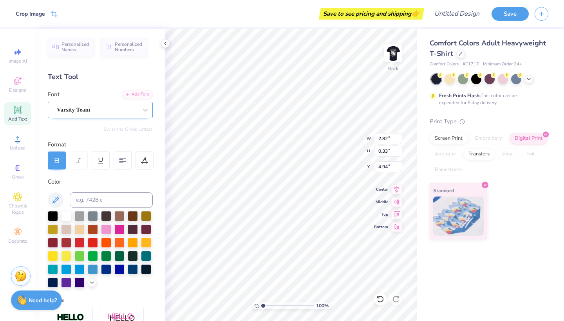
type input "3.56"
type input "0.42"
type input "2.59"
type input "0.31"
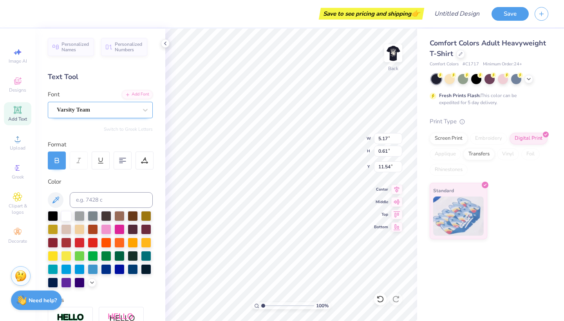
type textarea "PSYCHOLOGY STUDENT ASSOCIATION BOARD 2025-26"
type input "10.16"
type textarea "PSYCHOLOGY STUDENT ASSOCIATION BOARD 2025-26"
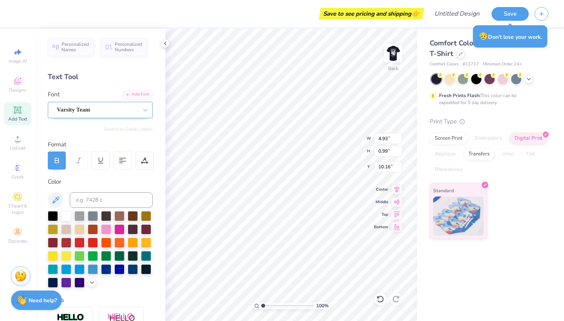
scroll to position [0, 2]
type textarea "PSYCHOLOGY STUDENT ASSOCIATION BOARD 2025-26"
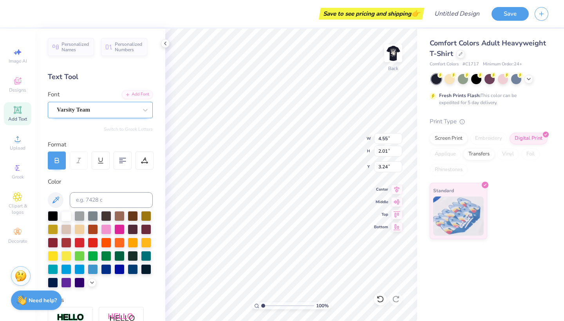
type input "19.00"
type input "2.26"
type input "2.50"
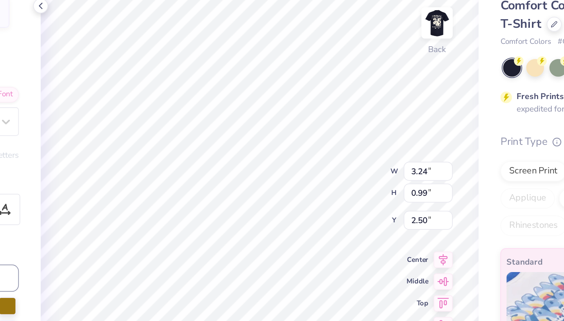
scroll to position [0, 1]
type textarea "STUDENT ASSOCIATION BOARD 2025-26"
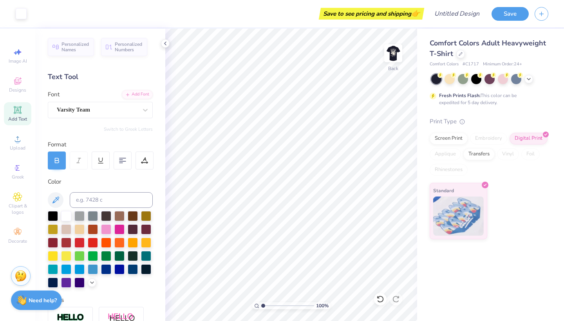
click at [19, 109] on icon at bounding box center [17, 110] width 6 height 6
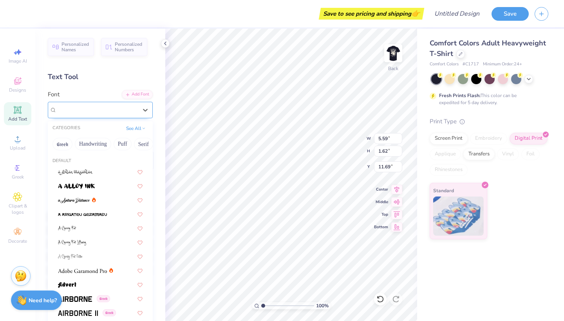
click at [122, 109] on div "Super Dream" at bounding box center [97, 110] width 82 height 12
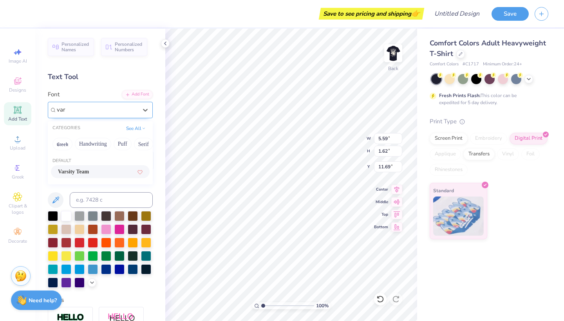
click at [89, 171] on span "Varsity Team" at bounding box center [73, 172] width 31 height 8
type input "var"
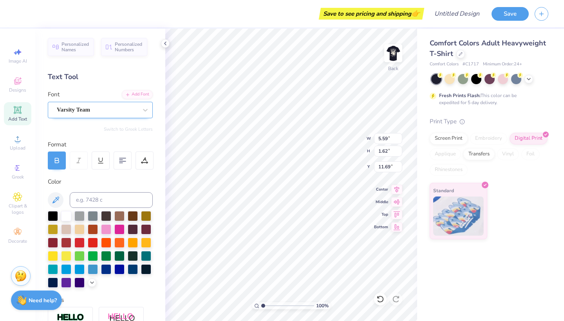
type input "5.55"
type textarea "psychology"
type input "5.25"
type input "0.65"
type input "1.78"
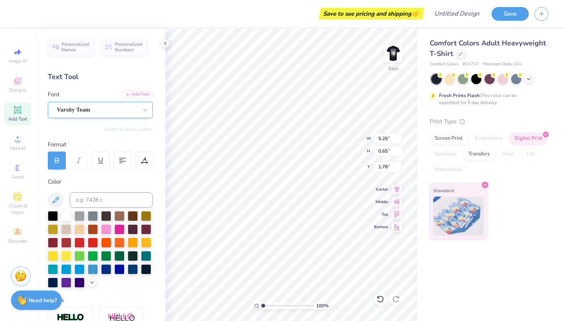
type input "4.46"
type input "0.56"
type input "1.88"
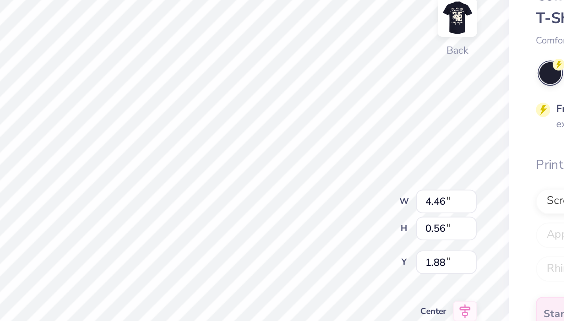
type input "3.90"
type input "0.48"
type input "1.95"
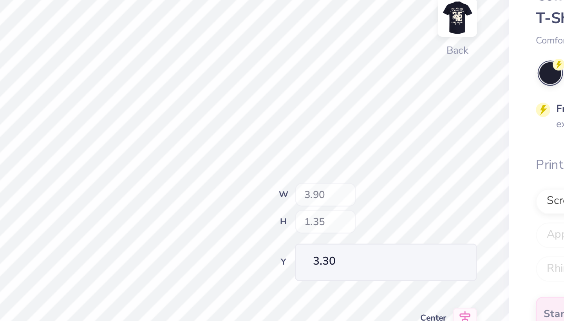
type input "3.30"
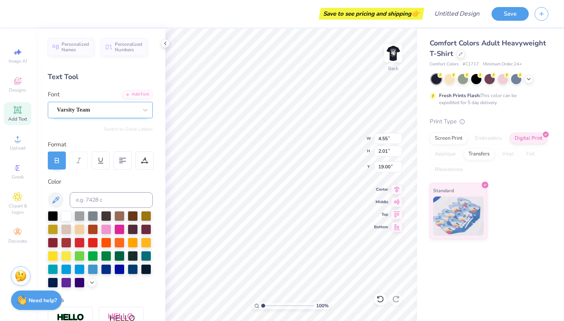
type input "3.00"
type input "4.87"
type input "4.22"
type input "1.35"
type input "3.35"
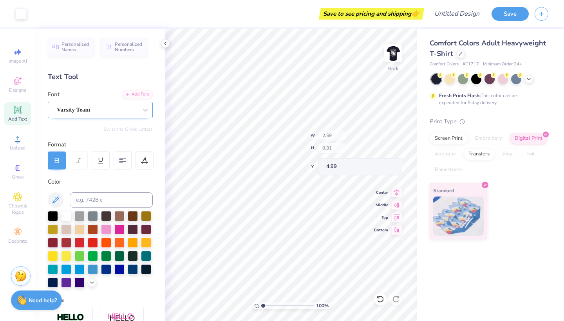
type input "4.99"
type textarea "psychology STUDENT ASSOCIATION BOARD 2025-26"
type input "15.06"
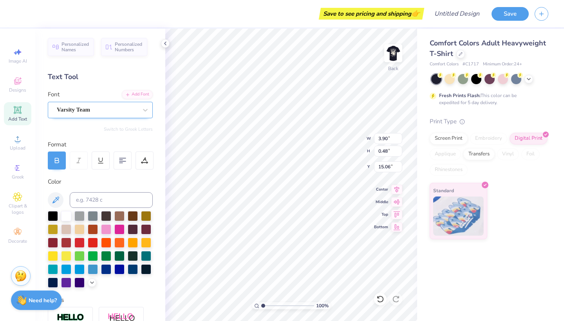
type input "5.17"
type input "0.61"
type input "12.10"
type textarea "psychology STUDENT ASSOCIATION BOARD 2025-26"
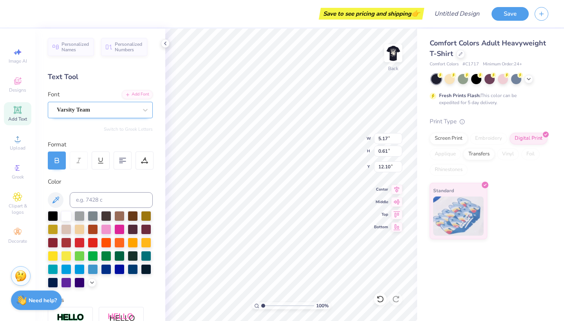
type textarea "psychology STUDENT ASSOCIATION BOARD 2025-26"
type input "7.54"
type input "14.09"
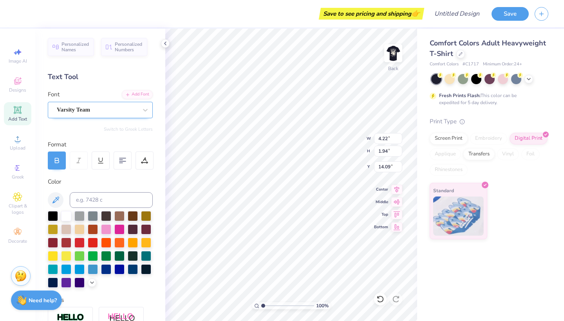
type input "5.17"
type input "0.61"
type input "3.27"
click at [392, 53] on img at bounding box center [393, 53] width 31 height 31
click at [393, 54] on img at bounding box center [393, 53] width 31 height 31
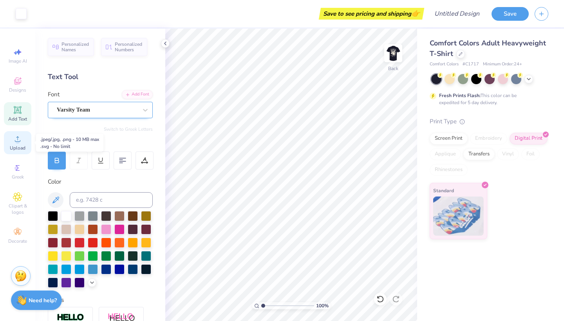
click at [13, 145] on span "Upload" at bounding box center [18, 148] width 16 height 6
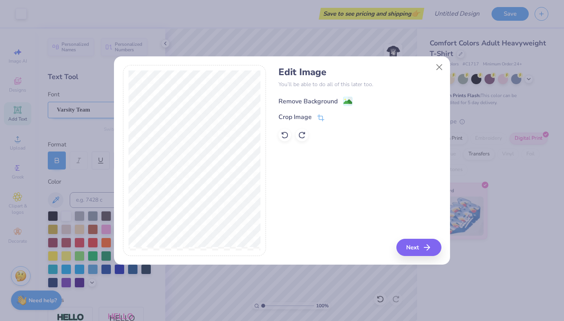
click at [348, 100] on image at bounding box center [348, 102] width 9 height 9
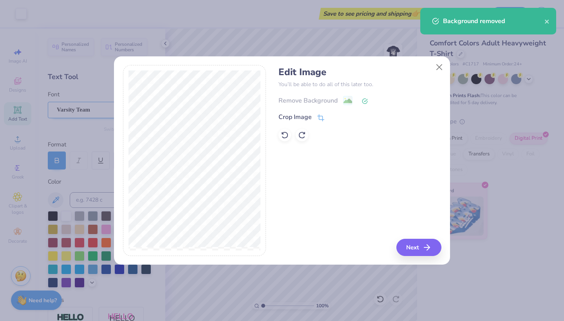
click at [413, 244] on button "Next" at bounding box center [418, 247] width 45 height 17
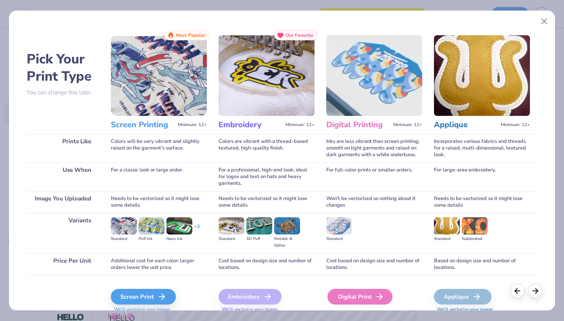
click at [343, 295] on div "Digital Print" at bounding box center [359, 297] width 65 height 16
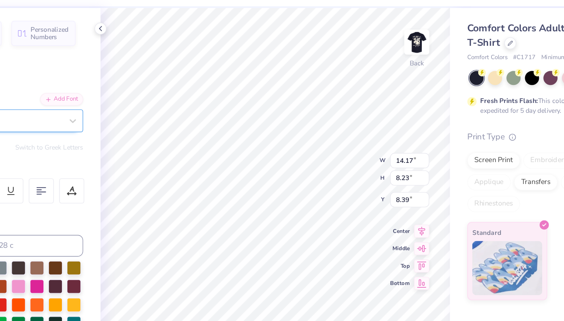
type input "5.17"
type input "0.61"
type input "3.27"
type input "14.17"
type input "8.23"
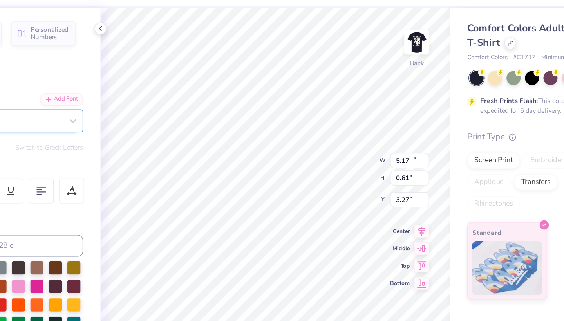
type input "8.39"
type input "6.83"
type input "3.96"
type input "6.02"
type input "3.49"
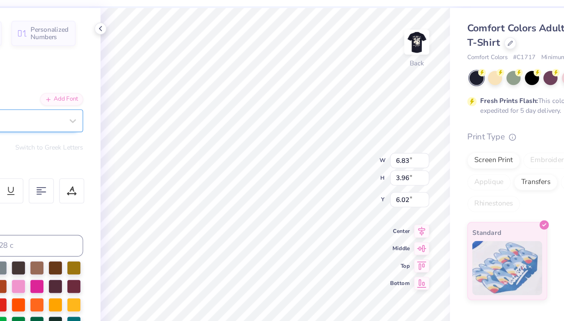
type input "2.03"
type input "3.00"
click at [237, 108] on div "100 % Back W 3.49 3.49 " H 2.03 2.03 " Y 3.00 3.00 " Center Middle Top Bottom" at bounding box center [291, 175] width 252 height 293
type input "12.03"
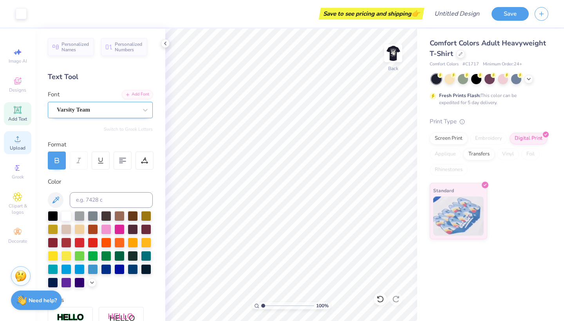
click at [18, 143] on div "Upload" at bounding box center [17, 142] width 27 height 23
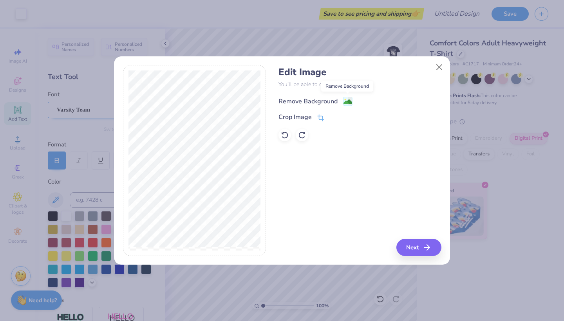
click at [347, 104] on image at bounding box center [348, 102] width 9 height 9
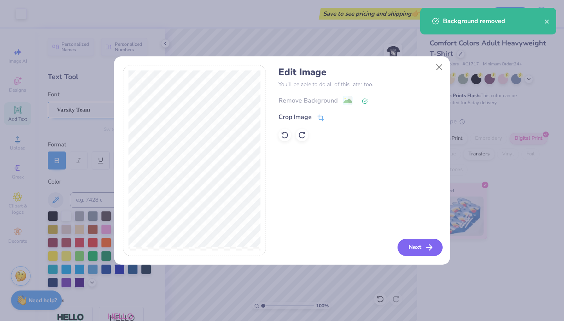
click at [416, 250] on button "Next" at bounding box center [420, 247] width 45 height 17
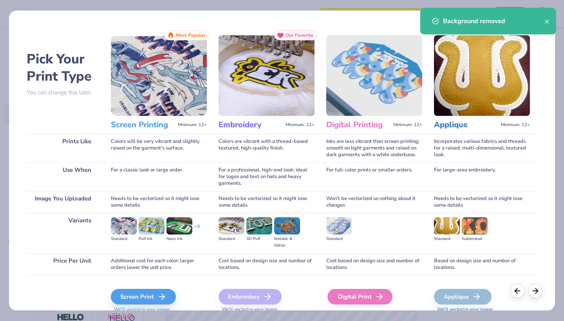
click at [349, 296] on div "Digital Print" at bounding box center [359, 297] width 65 height 16
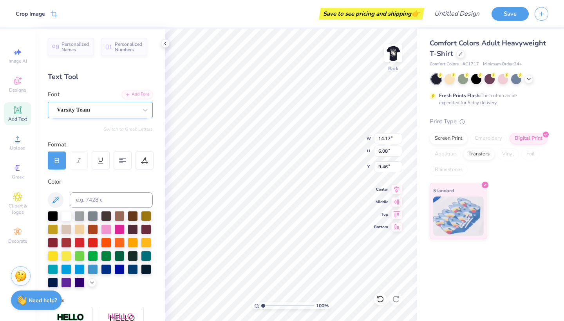
type input "10.97"
type input "4.70"
type input "10.83"
type input "6.89"
type input "2.96"
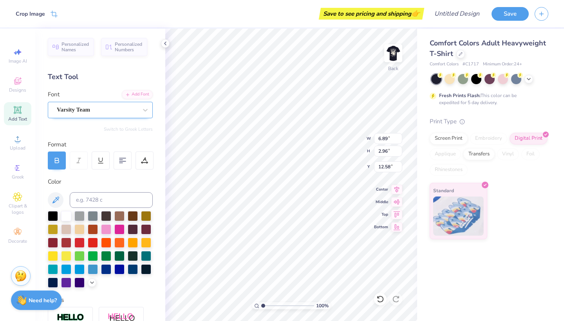
type input "4.81"
type input "3.46"
type input "1.49"
type input "3.00"
type input "3.57"
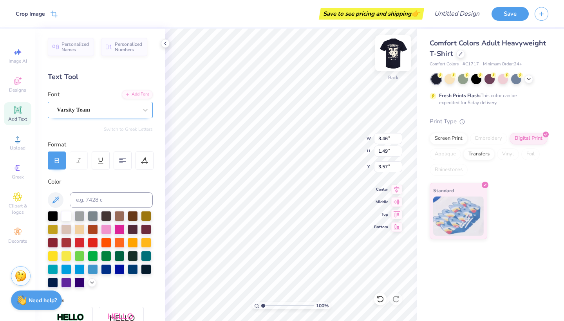
type input "3.00"
type input "12.08"
click at [393, 51] on img at bounding box center [393, 53] width 31 height 31
click at [396, 51] on img at bounding box center [393, 53] width 31 height 31
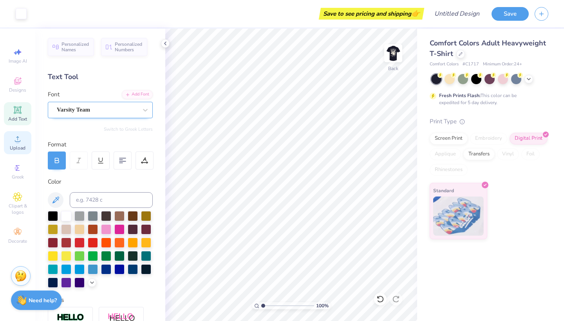
click at [14, 143] on icon at bounding box center [17, 138] width 9 height 9
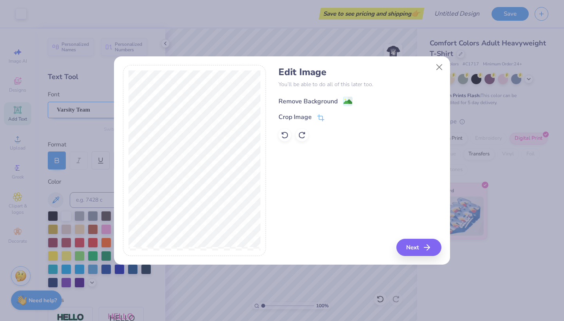
click at [344, 101] on image at bounding box center [348, 102] width 9 height 9
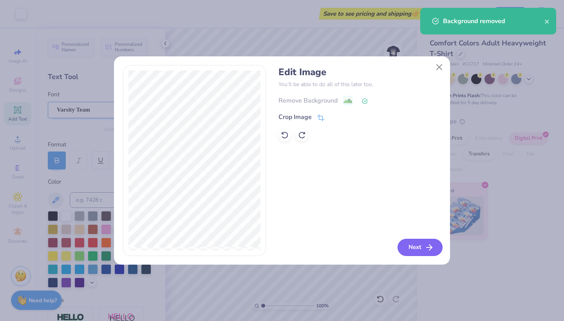
click at [406, 251] on button "Next" at bounding box center [420, 247] width 45 height 17
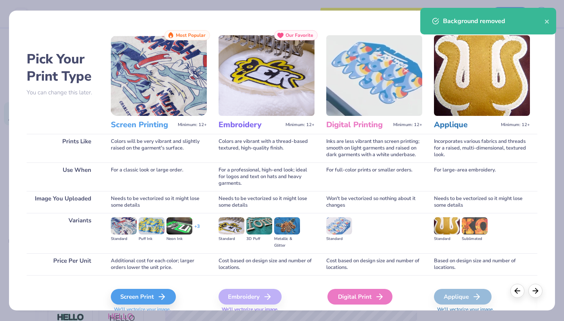
click at [358, 300] on div "Digital Print" at bounding box center [359, 297] width 65 height 16
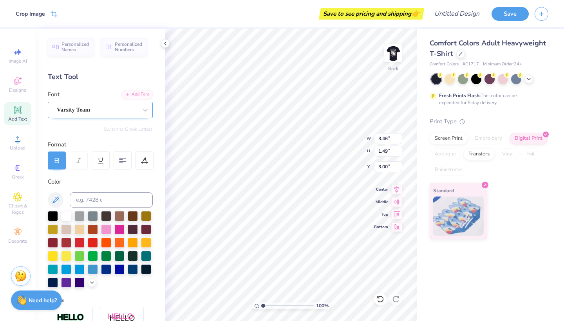
type input "3.46"
type input "1.49"
type input "19.90"
type input "14.17"
type input "6.14"
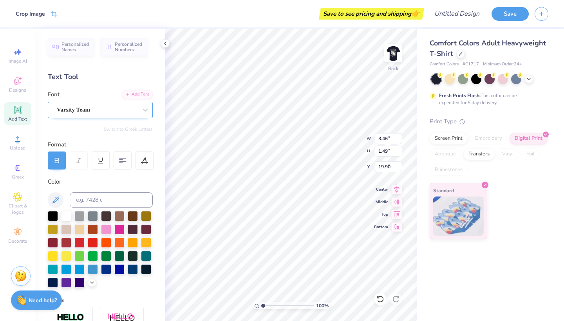
type input "9.43"
type input "3.80"
type input "1.65"
type input "3.00"
click at [12, 140] on div "Upload" at bounding box center [17, 142] width 27 height 23
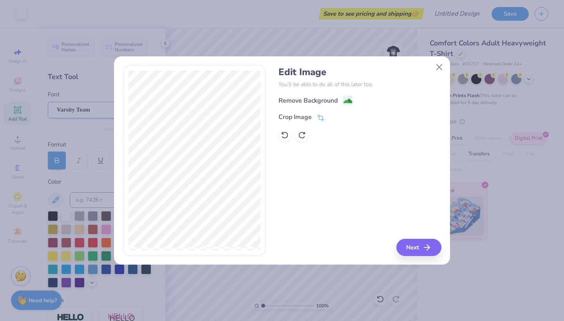
click at [349, 95] on div "Edit Image You’ll be able to do all of this later too. Remove Background Crop I…" at bounding box center [360, 104] width 163 height 75
click at [349, 102] on image at bounding box center [348, 102] width 9 height 9
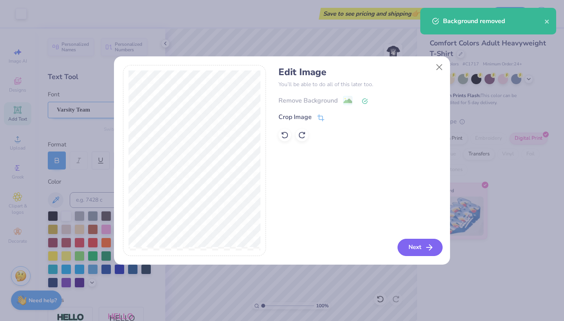
click at [403, 250] on button "Next" at bounding box center [420, 247] width 45 height 17
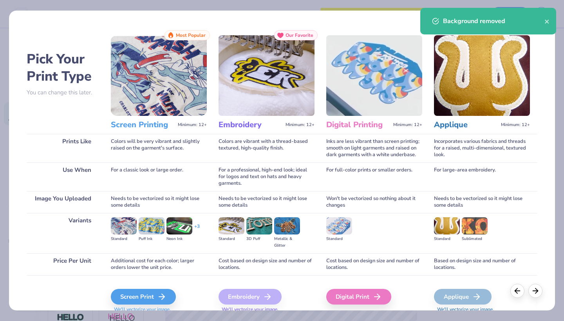
click at [327, 320] on div "Pick Your Print Type You can change this later. Prints Like Use When Image You …" at bounding box center [282, 160] width 564 height 321
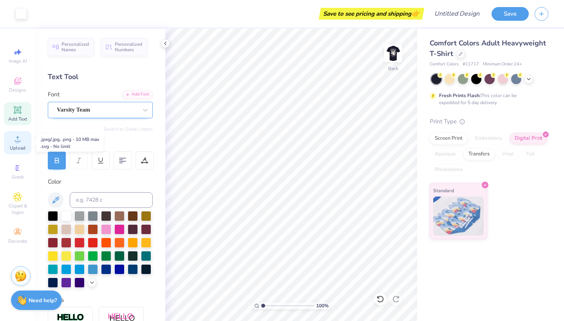
click at [14, 138] on icon at bounding box center [17, 138] width 9 height 9
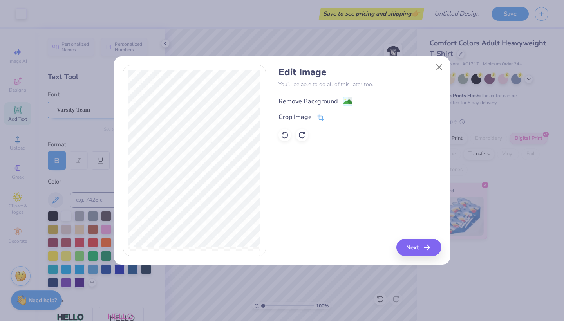
click at [349, 98] on image at bounding box center [348, 102] width 9 height 9
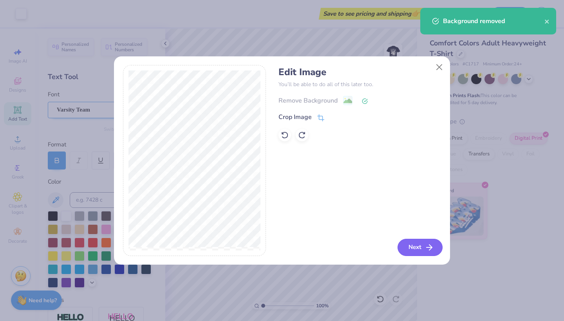
click at [411, 245] on button "Next" at bounding box center [420, 247] width 45 height 17
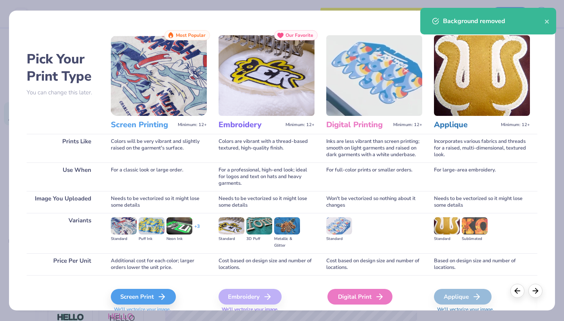
click at [343, 298] on div "Digital Print" at bounding box center [359, 297] width 65 height 16
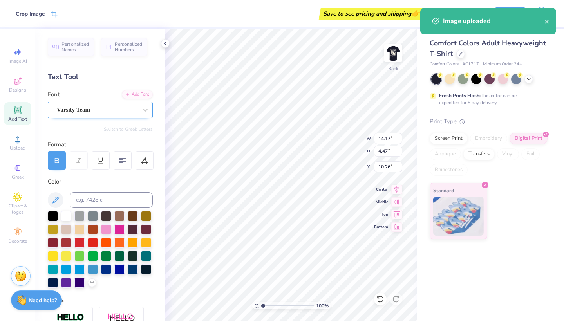
type input "6.80"
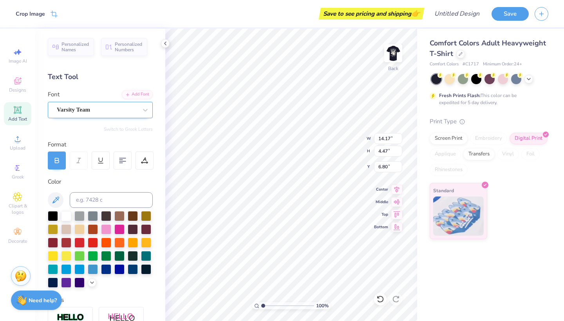
type input "5.72"
type input "1.81"
type input "3.00"
click at [20, 144] on div "Upload" at bounding box center [17, 142] width 27 height 23
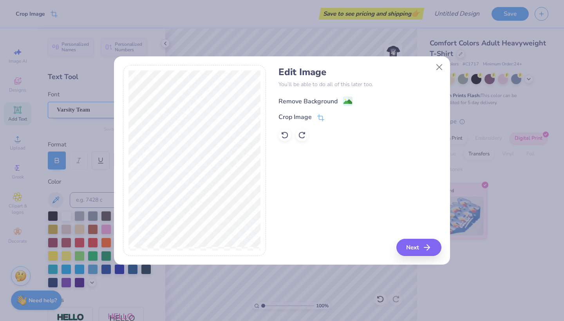
click at [347, 100] on image at bounding box center [348, 102] width 9 height 9
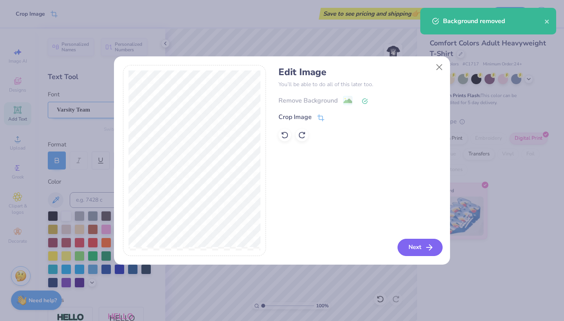
click at [405, 243] on button "Next" at bounding box center [420, 247] width 45 height 17
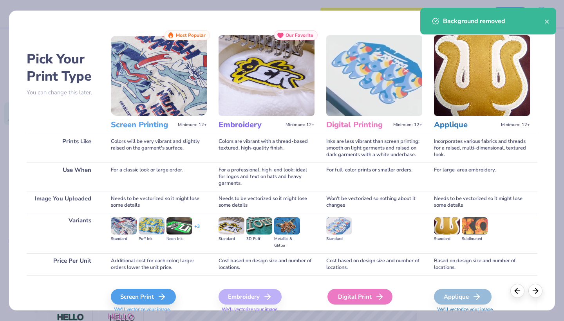
click at [335, 298] on div "Digital Print" at bounding box center [359, 297] width 65 height 16
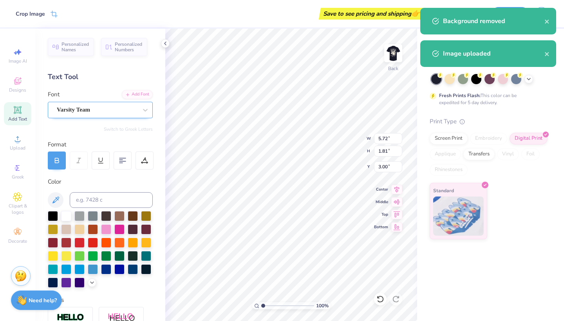
type input "14.17"
type input "1.09"
type input "11.95"
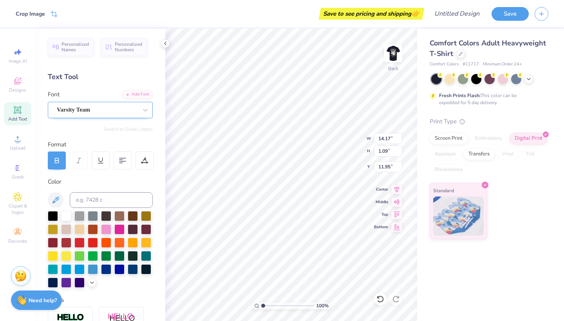
type input "5.55"
type input "0.43"
type input "12.62"
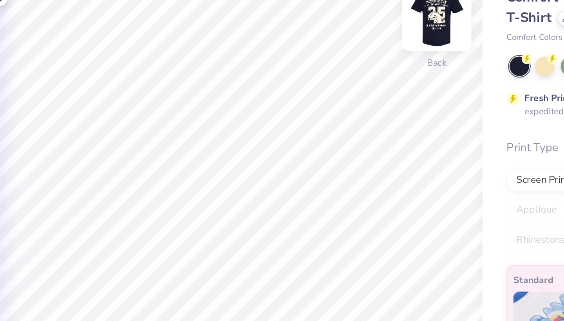
click at [378, 38] on img at bounding box center [393, 53] width 31 height 31
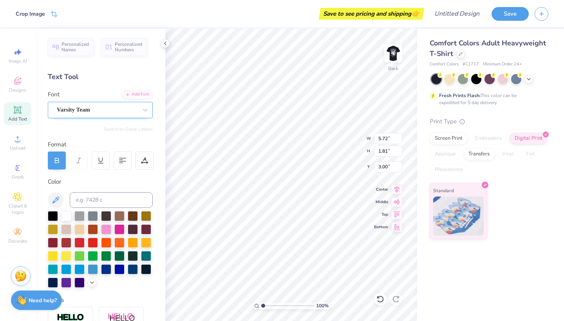
type input "4.74"
type input "1.49"
type input "3.23"
click at [336, 146] on div "100 % Back W 4.74 4.74 " H 1.49 1.49 " Y 3.23 3.23 " Center Middle Top Bottom" at bounding box center [291, 175] width 252 height 293
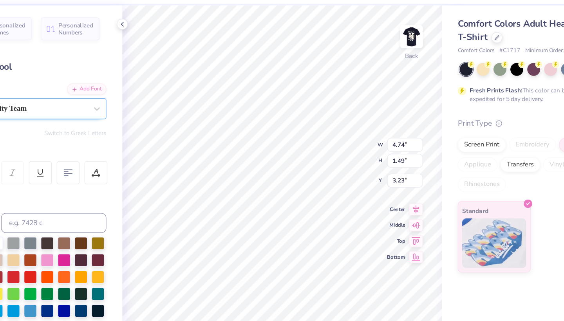
type input "4.56"
type input "1.44"
type input "3.29"
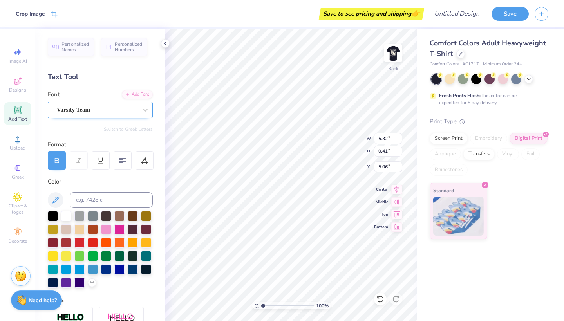
type input "5.02"
type input "4.11"
type input "1.81"
type input "3.20"
type input "3.37"
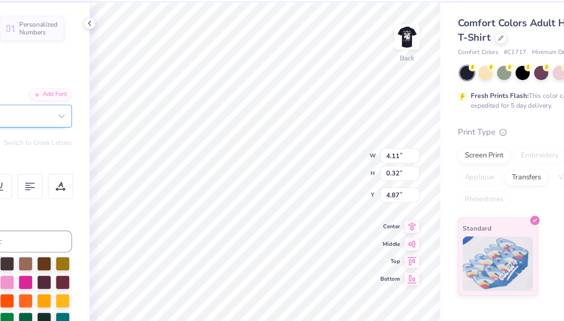
type input "5.07"
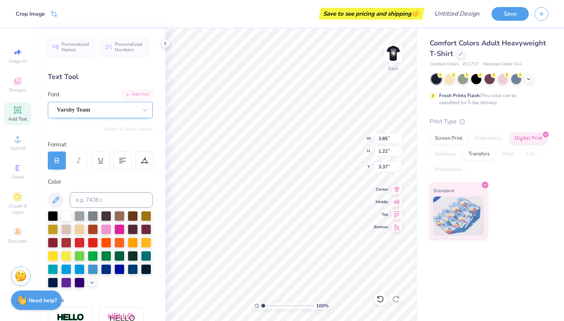
type input "4.42"
type input "1.39"
type input "3.47"
type input "17.97"
click at [17, 142] on circle at bounding box center [17, 141] width 4 height 4
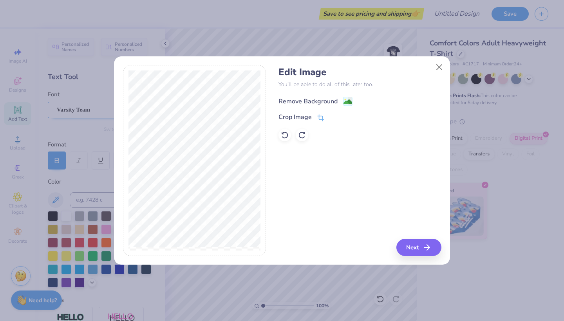
click at [351, 99] on image at bounding box center [348, 102] width 9 height 9
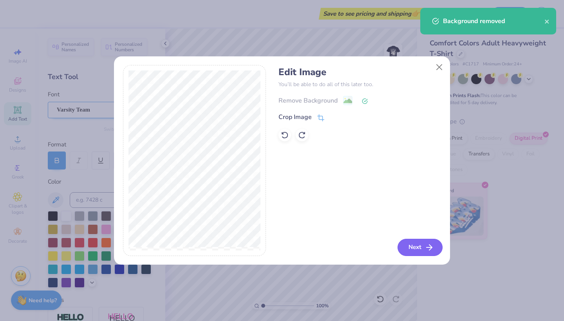
click at [412, 247] on button "Next" at bounding box center [420, 247] width 45 height 17
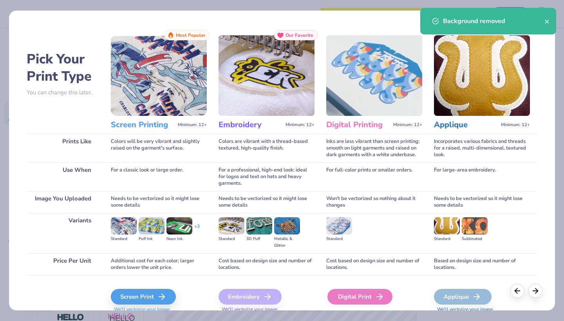
click at [375, 298] on icon at bounding box center [379, 296] width 9 height 9
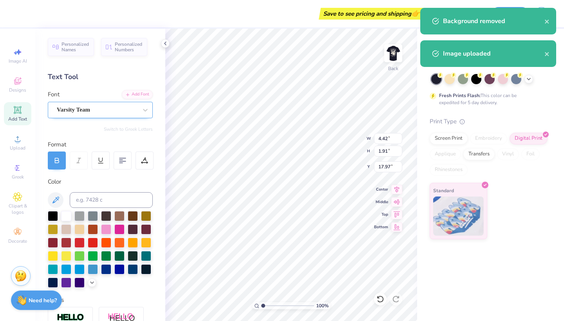
type input "14.17"
type input "4.01"
type input "10.50"
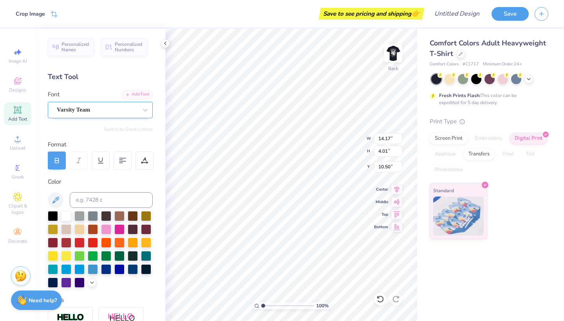
type input "4.24"
type input "1.20"
type input "3.00"
type input "4.11"
type input "0.32"
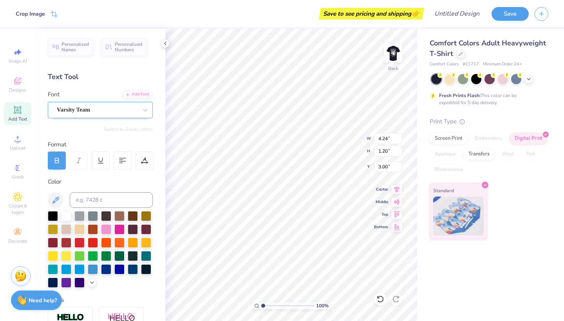
type input "19.57"
type input "4.62"
type input "5.22"
type input "0.40"
type input "4.54"
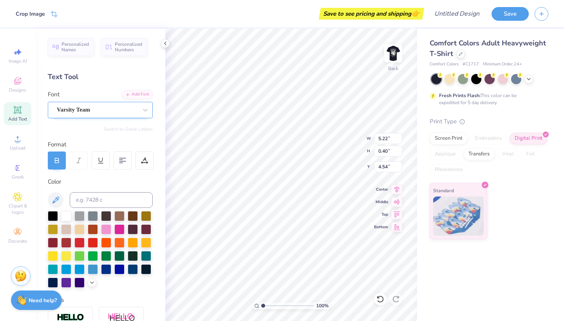
type input "4.24"
type input "1.20"
type input "3.00"
type input "3.30"
type input "0.93"
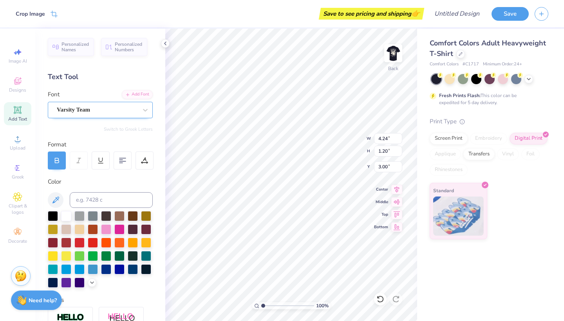
type input "3.27"
type input "3.00"
click at [27, 144] on div "Upload" at bounding box center [17, 142] width 27 height 23
type input "4.21"
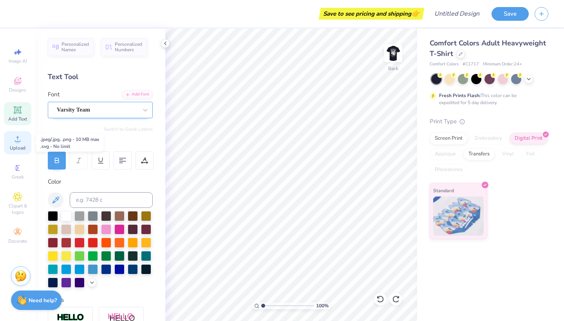
click at [18, 136] on icon at bounding box center [17, 138] width 9 height 9
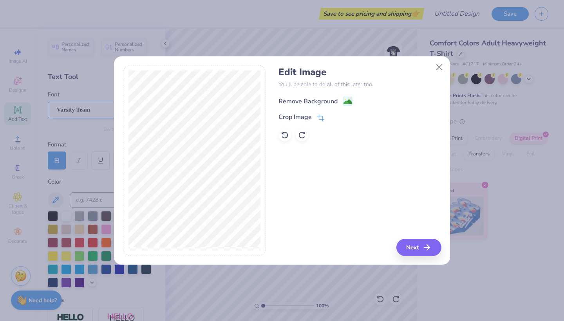
click at [346, 99] on image at bounding box center [348, 102] width 9 height 9
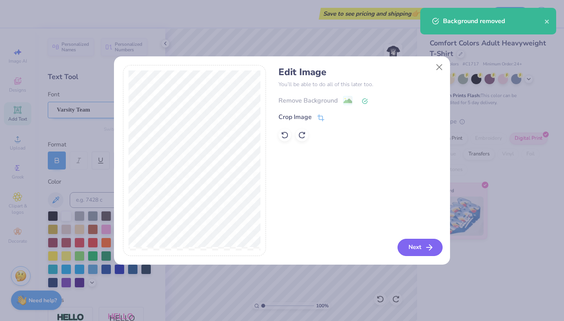
click at [419, 247] on button "Next" at bounding box center [420, 247] width 45 height 17
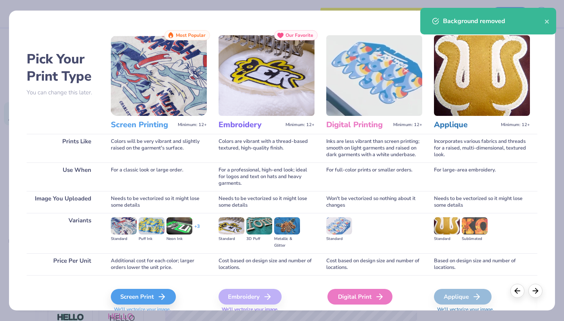
click at [354, 298] on div "Digital Print" at bounding box center [359, 297] width 65 height 16
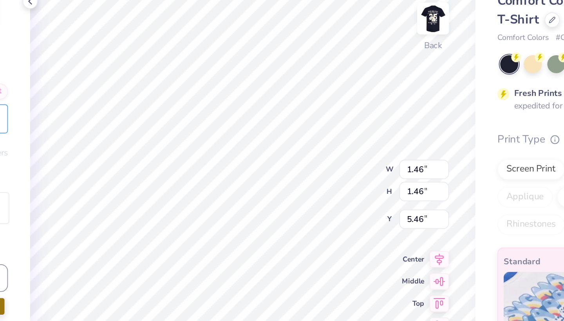
type input "2.75"
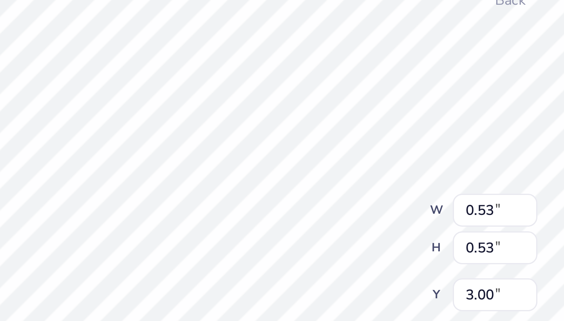
type input "3.41"
type input "2.68"
type input "0.77"
type input "3.30"
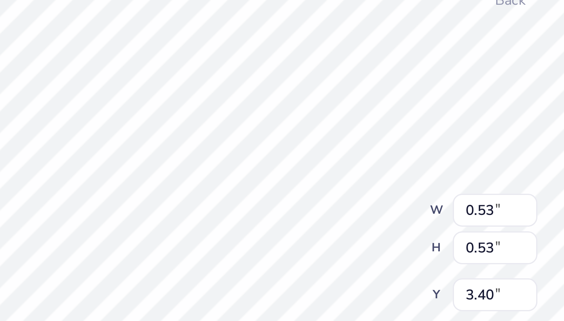
type input "0.41"
type input "3.52"
type input "3.26"
type input "0.15"
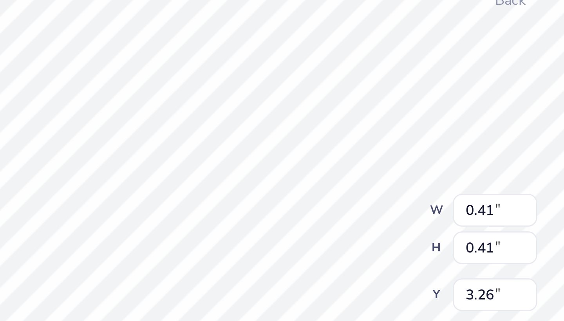
type input "0.15"
type input "0.41"
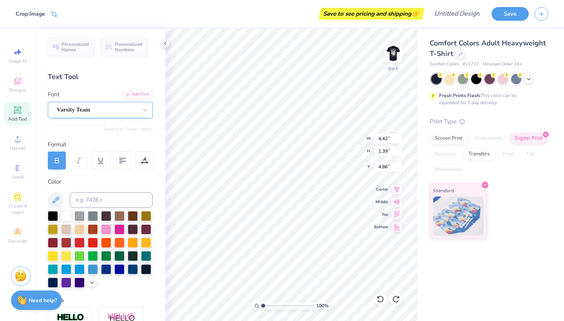
type input "3.26"
click at [397, 54] on img at bounding box center [393, 53] width 31 height 31
click at [394, 50] on img at bounding box center [393, 53] width 31 height 31
click at [394, 51] on img at bounding box center [393, 53] width 31 height 31
click at [388, 56] on img at bounding box center [393, 53] width 31 height 31
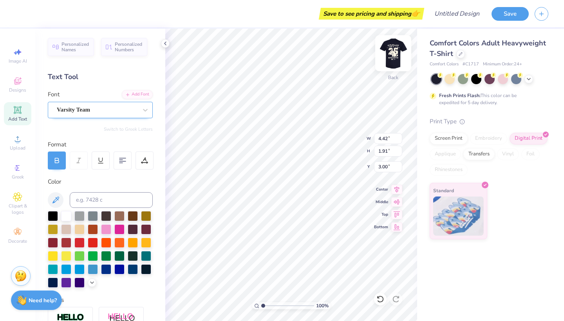
type input "9.68"
type input "17.86"
click at [336, 137] on div "100 % Back W 4.42 H 1.91 Y 17.86 Center Middle Top Bottom" at bounding box center [291, 175] width 252 height 293
click at [392, 47] on img at bounding box center [393, 53] width 31 height 31
click at [391, 60] on img at bounding box center [393, 53] width 31 height 31
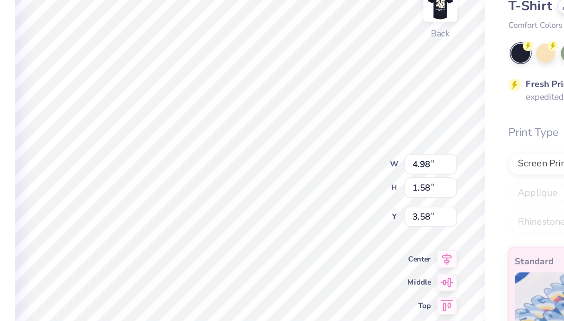
type input "3.33"
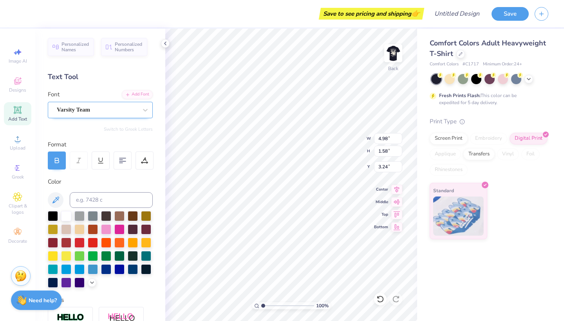
type input "4.76"
type input "1.51"
click at [392, 54] on img at bounding box center [393, 53] width 31 height 31
type input "12.12"
type input "14.76"
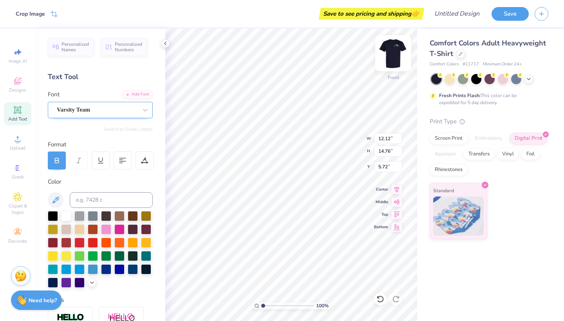
type input "5.14"
type input "5.64"
type input "5.43"
click at [393, 54] on img at bounding box center [393, 53] width 31 height 31
click at [394, 61] on img at bounding box center [393, 53] width 31 height 31
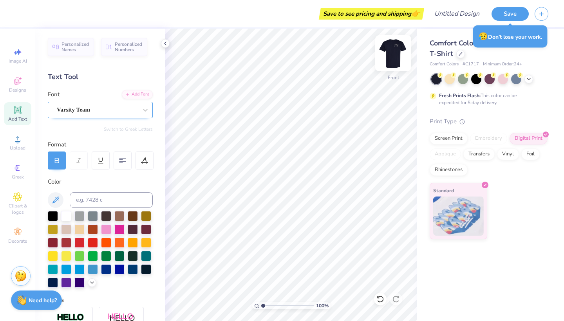
click at [393, 58] on img at bounding box center [393, 53] width 31 height 31
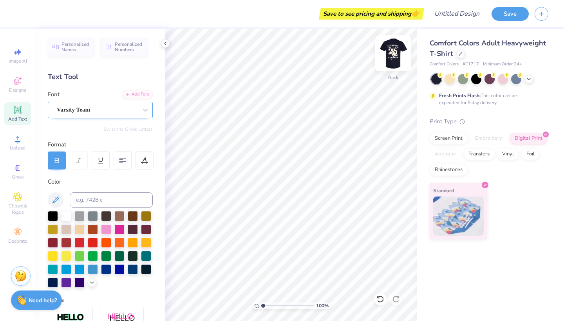
click at [387, 55] on img at bounding box center [393, 53] width 31 height 31
type input "11.90"
type input "14.50"
type input "5.12"
click at [397, 52] on img at bounding box center [393, 53] width 31 height 31
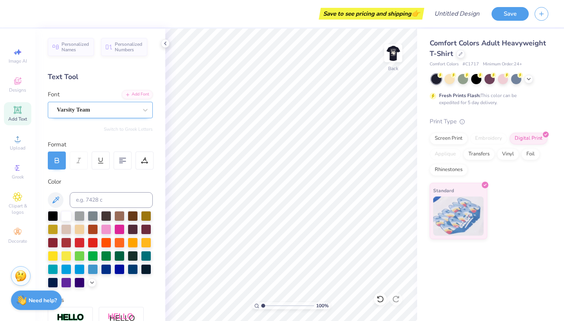
click at [397, 52] on img at bounding box center [393, 53] width 16 height 16
click at [450, 15] on input "Design Title" at bounding box center [466, 14] width 38 height 16
type input "PSA Board shirts final"
click at [516, 11] on button "Save" at bounding box center [510, 13] width 37 height 14
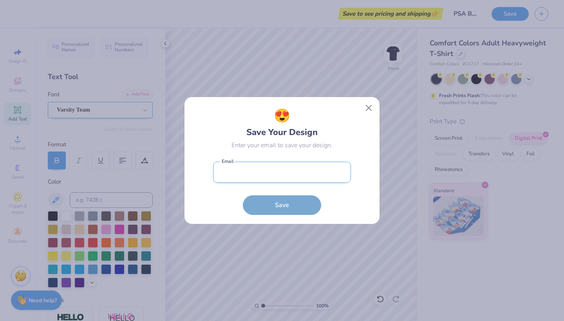
click at [289, 171] on input "email" at bounding box center [282, 173] width 138 height 22
type input "suh"
type input "[PERSON_NAME][EMAIL_ADDRESS][PERSON_NAME][DOMAIN_NAME]"
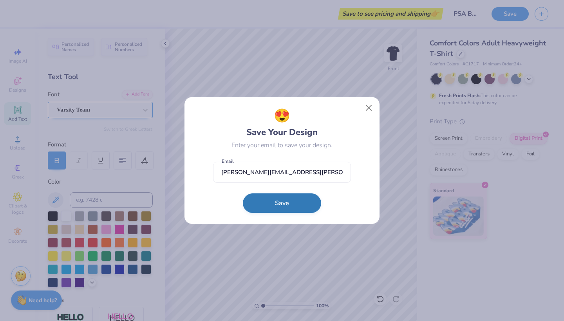
click at [270, 204] on button "Save" at bounding box center [282, 204] width 78 height 20
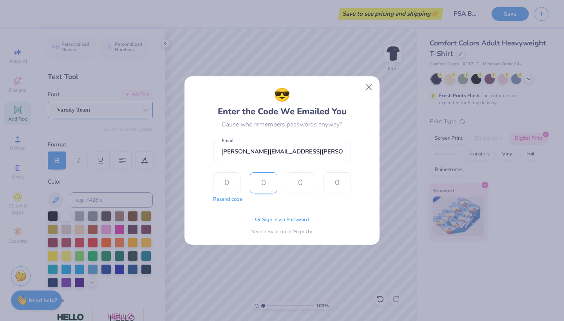
type input "6"
type input "5"
type input "2"
type input "3"
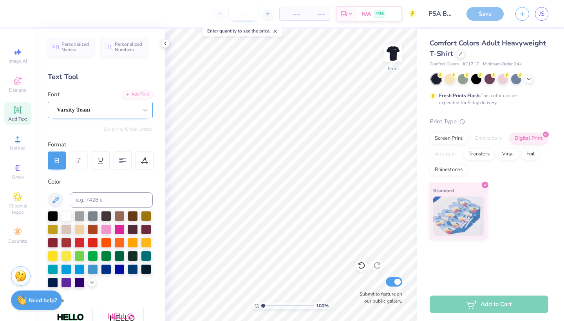
click at [243, 15] on input "number" at bounding box center [243, 14] width 31 height 14
type input "13"
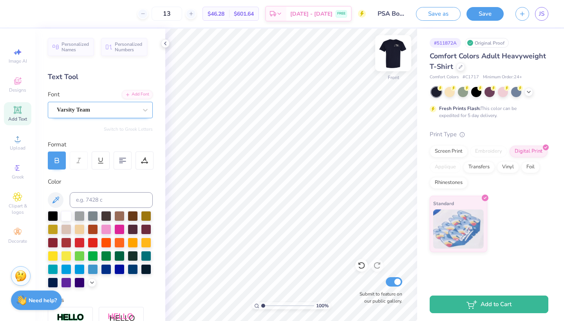
click at [400, 60] on img at bounding box center [393, 53] width 31 height 31
click at [389, 51] on img at bounding box center [393, 53] width 31 height 31
click at [445, 58] on span "Comfort Colors Adult Heavyweight T-Shirt" at bounding box center [488, 61] width 116 height 20
click at [460, 67] on icon at bounding box center [461, 66] width 4 height 4
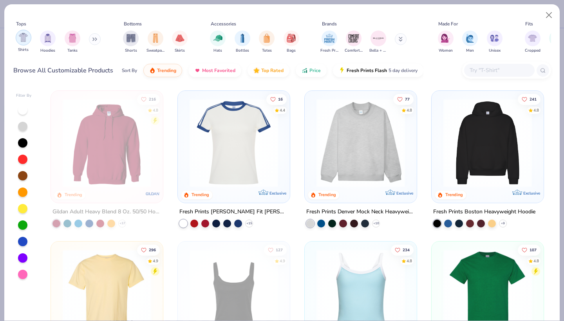
click at [24, 39] on img "filter for Shirts" at bounding box center [23, 37] width 9 height 9
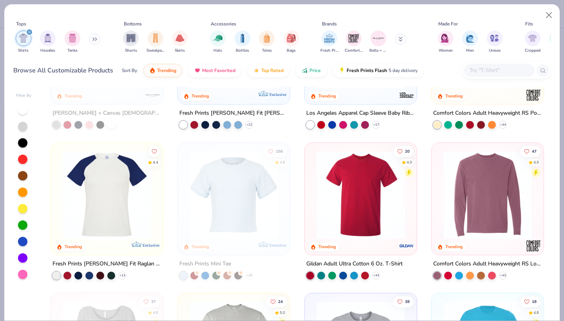
scroll to position [289, 0]
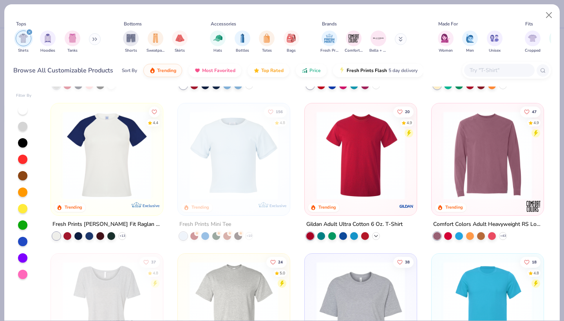
click at [376, 235] on polyline at bounding box center [375, 236] width 3 height 2
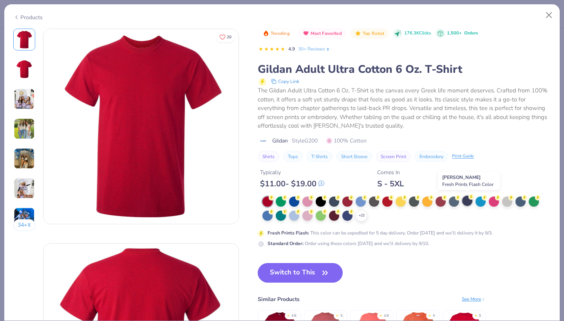
click at [469, 202] on div at bounding box center [467, 201] width 10 height 10
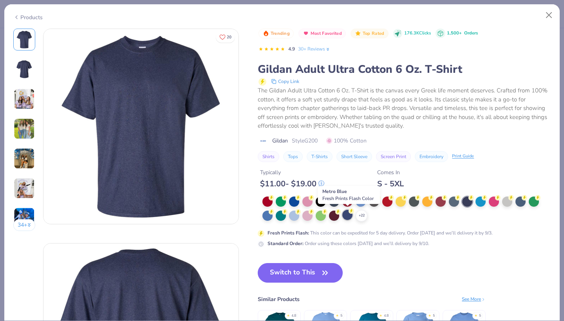
click at [348, 216] on div at bounding box center [347, 215] width 10 height 10
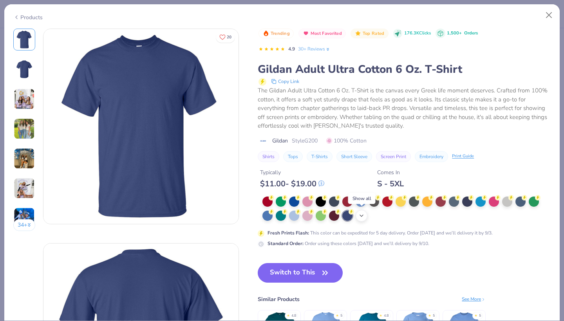
click at [363, 216] on icon at bounding box center [361, 216] width 6 height 6
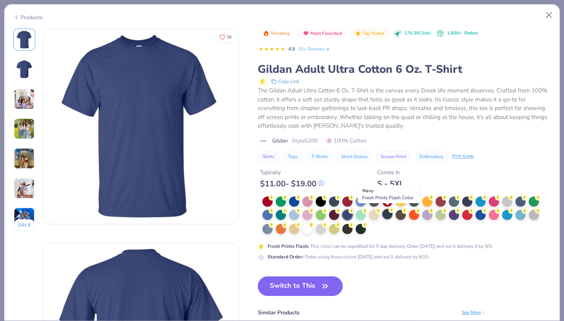
click at [387, 215] on div at bounding box center [387, 214] width 10 height 10
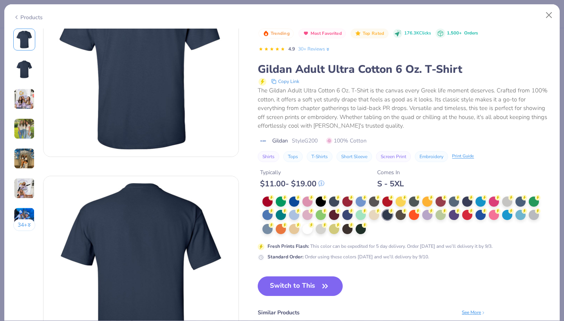
scroll to position [24, 0]
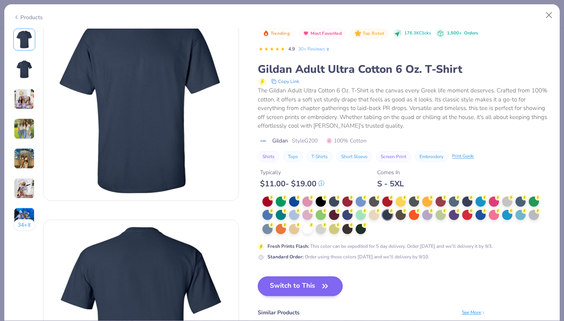
click at [305, 281] on button "Switch to This" at bounding box center [300, 287] width 85 height 20
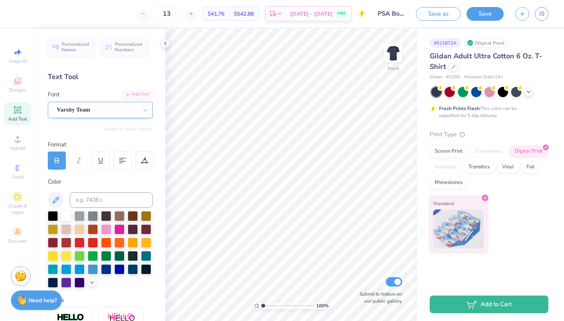
click at [224, 14] on span "$41.76" at bounding box center [216, 14] width 17 height 8
click at [224, 15] on span "$41.76" at bounding box center [216, 14] width 17 height 8
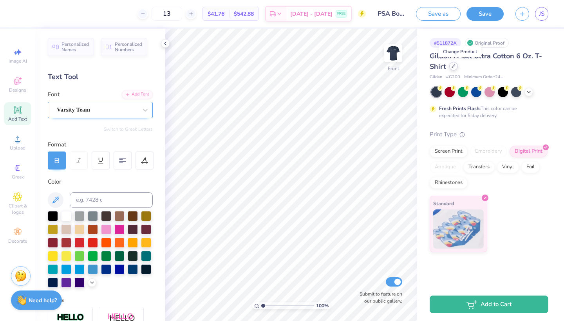
click at [456, 68] on icon at bounding box center [454, 66] width 4 height 4
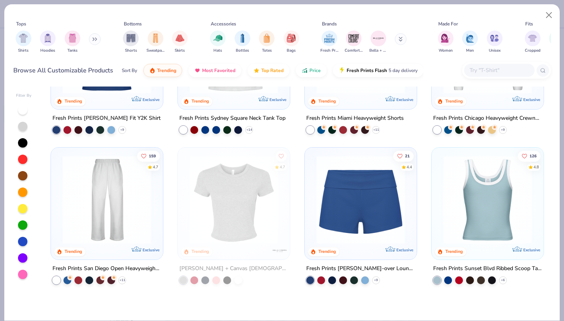
scroll to position [395, 0]
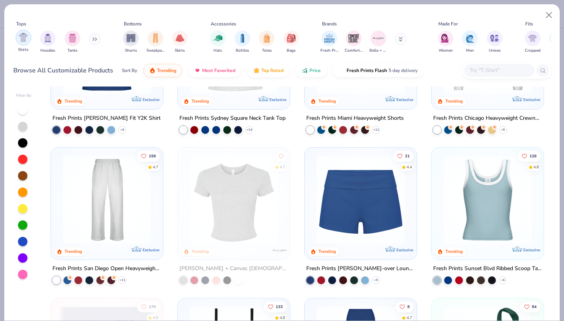
click at [26, 38] on img "filter for Shirts" at bounding box center [23, 37] width 9 height 9
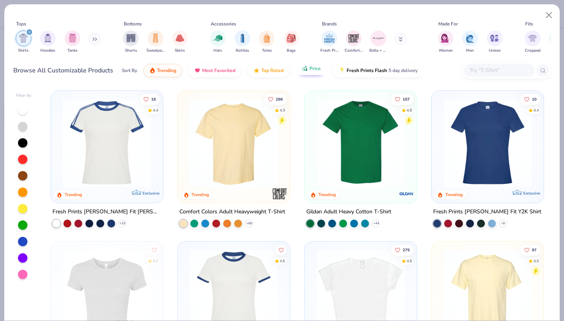
click at [302, 71] on icon "button" at bounding box center [305, 68] width 6 height 7
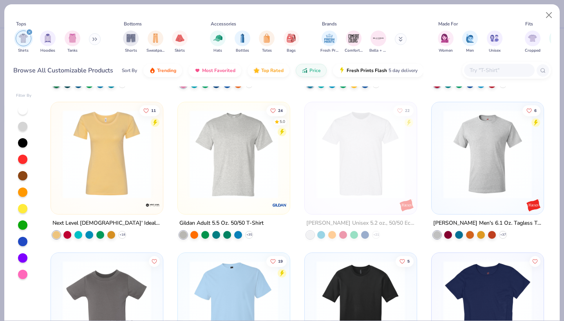
scroll to position [138, 0]
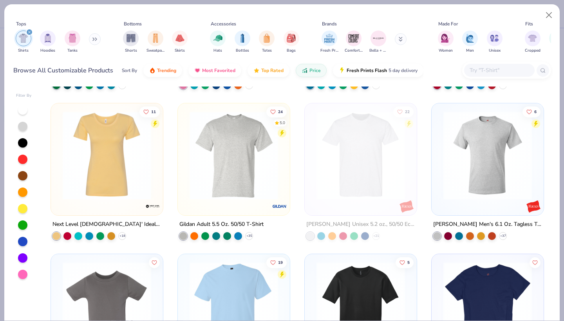
click at [459, 170] on img at bounding box center [488, 155] width 96 height 89
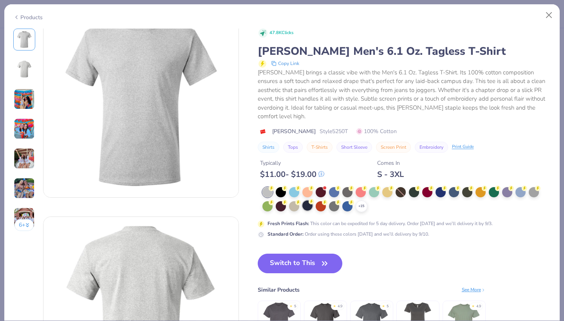
scroll to position [27, 0]
drag, startPoint x: 362, startPoint y: 197, endPoint x: 240, endPoint y: 154, distance: 129.5
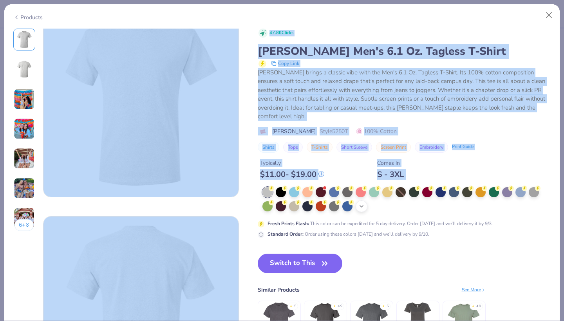
click at [359, 203] on icon at bounding box center [361, 206] width 6 height 6
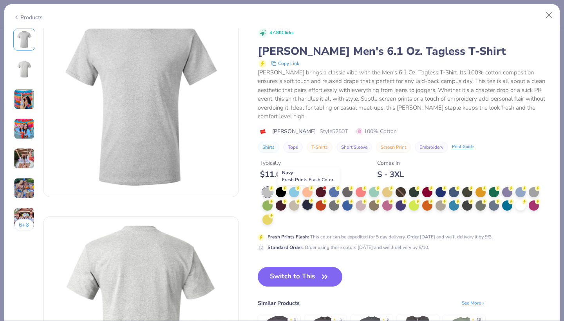
click at [302, 200] on div at bounding box center [307, 205] width 10 height 10
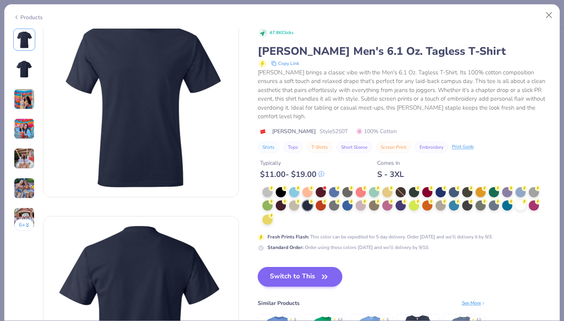
click at [274, 267] on button "Switch to This" at bounding box center [300, 277] width 85 height 20
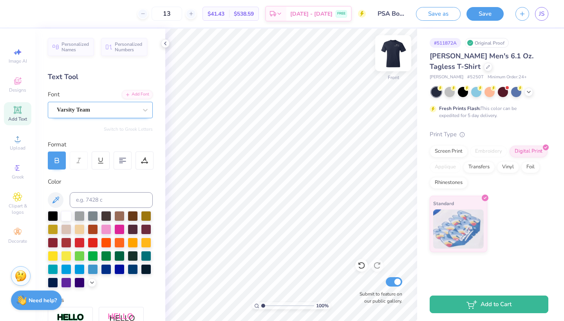
click at [401, 53] on img at bounding box center [393, 53] width 31 height 31
click at [18, 107] on icon at bounding box center [17, 109] width 7 height 7
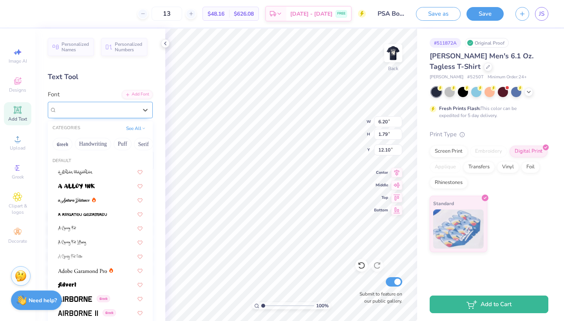
click at [115, 105] on div "Super Dream" at bounding box center [97, 110] width 82 height 12
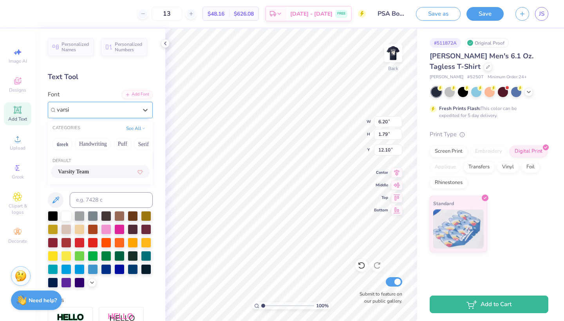
click at [85, 170] on span "Varsity Team" at bounding box center [73, 172] width 31 height 8
type input "varsi"
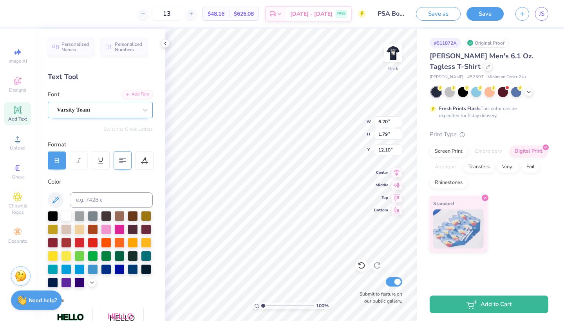
type input "6.15"
type textarea "T"
type textarea "psychology"
type input "5.90"
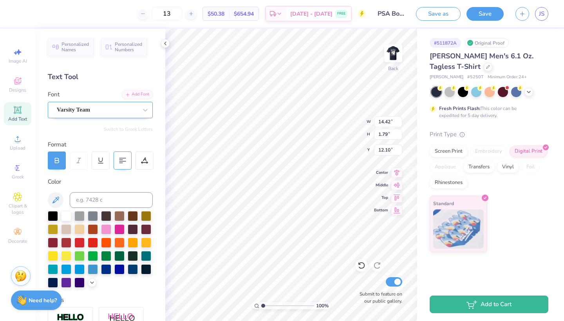
type input "0.73"
type input "15.06"
type textarea "psychology student association board 25-26"
type input "5.90"
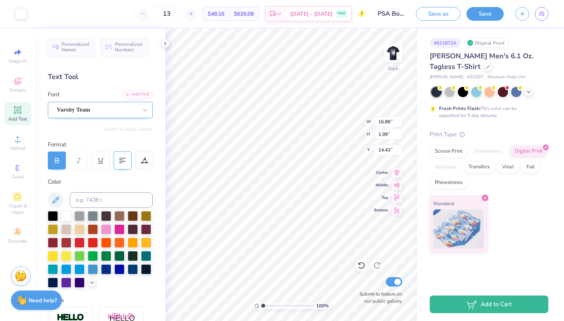
type input "0.73"
type input "15.06"
type input "14.45"
type input "1.70"
type input "14.57"
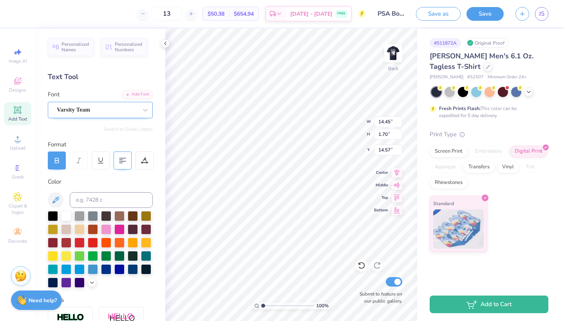
type input "8.56"
type input "1.01"
type input "15.27"
click at [54, 200] on icon at bounding box center [55, 200] width 7 height 7
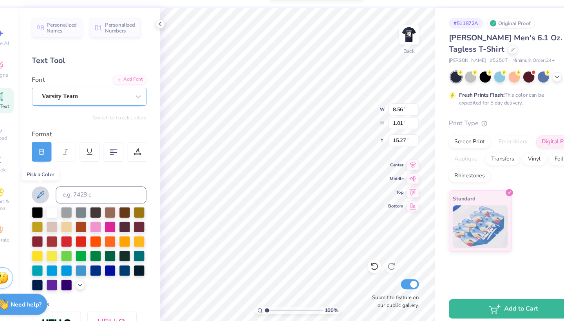
click at [51, 195] on icon at bounding box center [55, 199] width 9 height 9
type input "4.67"
click at [51, 195] on icon at bounding box center [55, 199] width 9 height 9
click at [61, 210] on div at bounding box center [66, 215] width 10 height 10
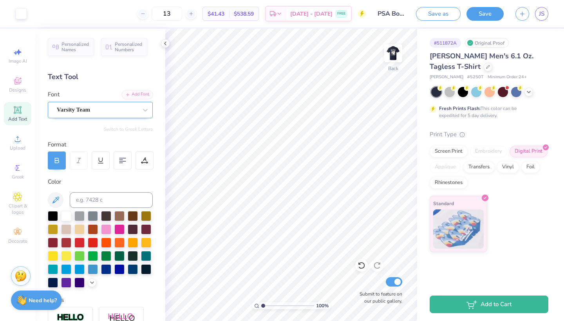
click at [222, 20] on div "$41.43 Per Item" at bounding box center [216, 13] width 26 height 13
click at [192, 14] on line at bounding box center [190, 14] width 3 height 0
click at [144, 14] on line at bounding box center [142, 14] width 3 height 0
type input "13"
click at [392, 49] on img at bounding box center [393, 53] width 31 height 31
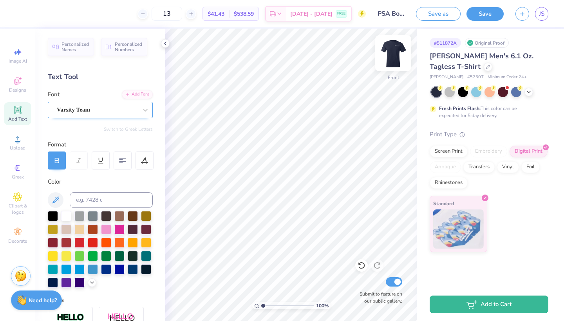
click at [390, 51] on img at bounding box center [393, 53] width 31 height 31
click at [67, 213] on div at bounding box center [66, 215] width 10 height 10
click at [396, 52] on img at bounding box center [393, 53] width 31 height 31
click at [67, 215] on div at bounding box center [66, 215] width 10 height 10
click at [16, 83] on icon at bounding box center [17, 82] width 6 height 5
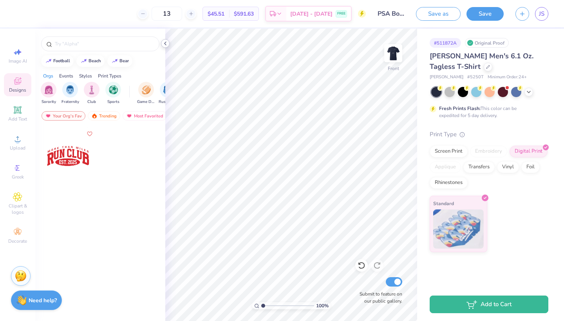
click at [166, 43] on icon at bounding box center [165, 43] width 6 height 6
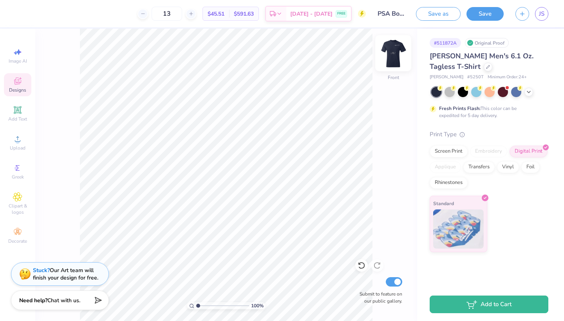
click at [388, 59] on img at bounding box center [393, 53] width 31 height 31
click at [65, 297] on span "Chat with us." at bounding box center [63, 299] width 33 height 7
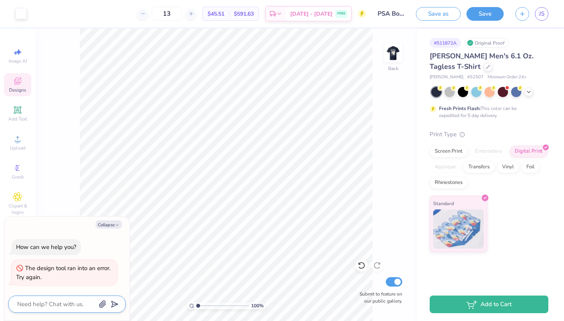
click at [64, 306] on textarea at bounding box center [56, 304] width 80 height 10
type textarea "x"
type textarea "h"
type textarea "x"
type textarea "ho"
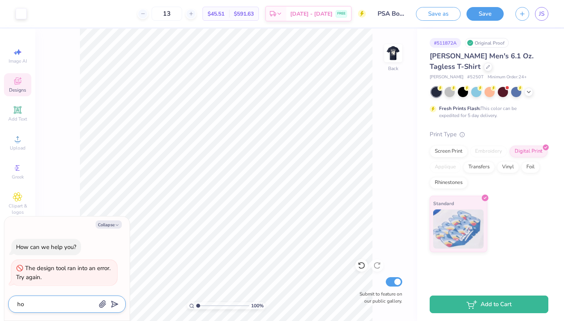
type textarea "x"
type textarea "how"
type textarea "x"
type textarea "how"
type textarea "x"
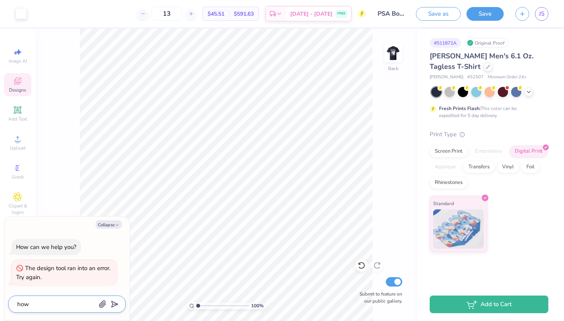
type textarea "how t"
type textarea "x"
type textarea "how to"
type textarea "x"
type textarea "how to"
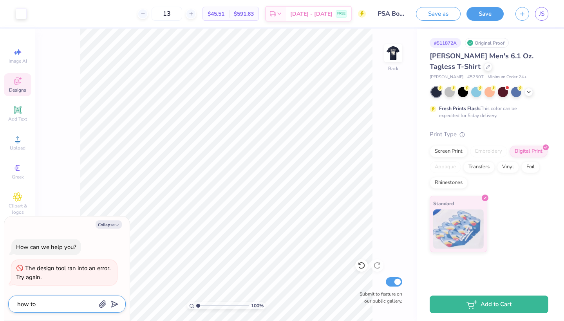
type textarea "x"
type textarea "how to l"
type textarea "x"
type textarea "how to lo"
type textarea "x"
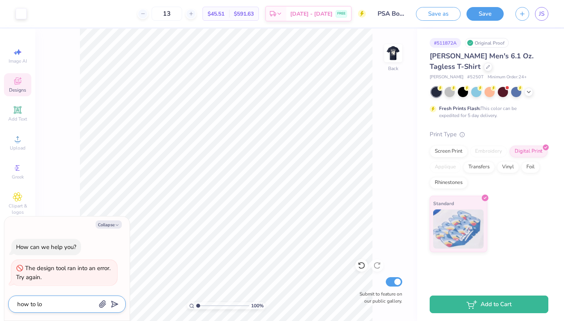
type textarea "how to low"
type textarea "x"
type textarea "how to lowe"
type textarea "x"
type textarea "how to lower"
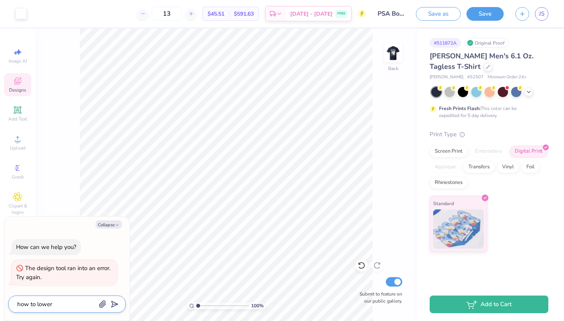
type textarea "x"
type textarea "how to lower"
type textarea "x"
type textarea "how to lower t"
type textarea "x"
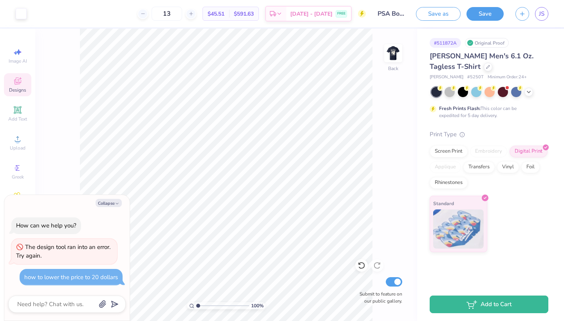
scroll to position [189, 0]
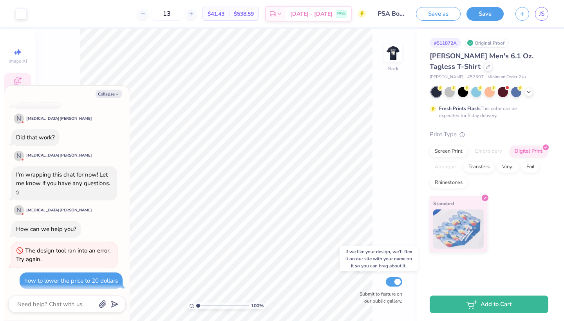
click at [394, 284] on input "Submit to feature on our public gallery." at bounding box center [394, 281] width 16 height 9
click at [522, 15] on icon "button" at bounding box center [522, 12] width 7 height 7
click at [478, 18] on button "Save" at bounding box center [485, 13] width 37 height 14
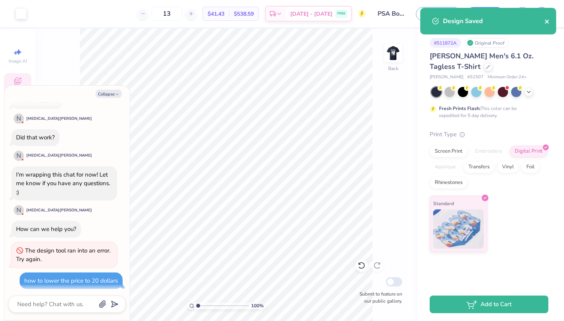
click at [548, 21] on icon "close" at bounding box center [547, 22] width 4 height 4
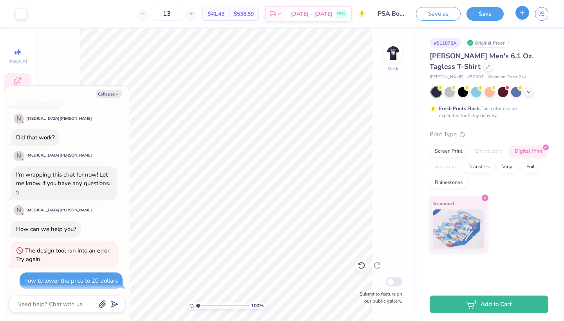
click at [521, 13] on line "button" at bounding box center [523, 13] width 4 height 0
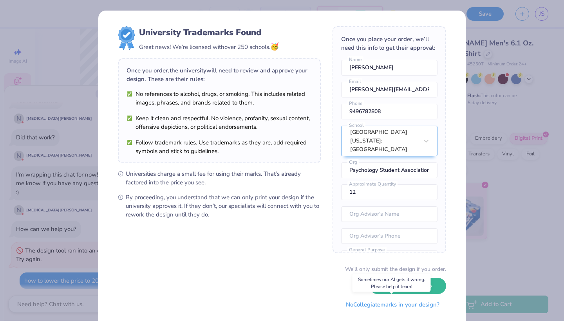
click at [365, 305] on button "No Collegiate marks in your design?" at bounding box center [392, 305] width 107 height 16
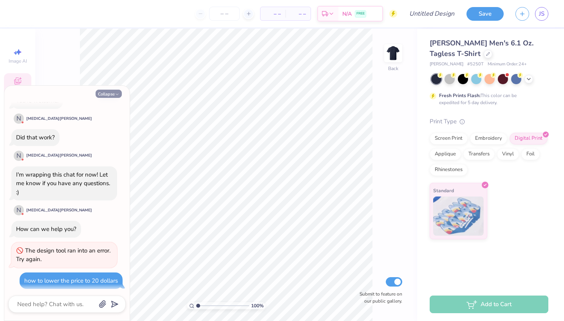
click at [114, 92] on button "Collapse" at bounding box center [109, 94] width 26 height 8
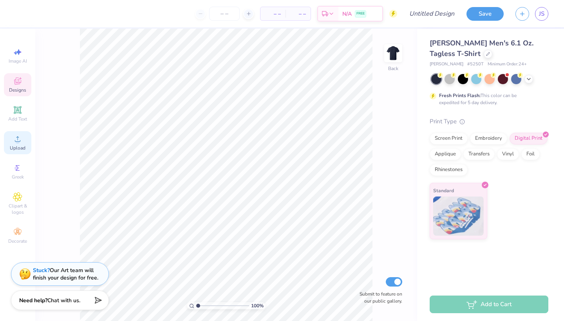
click at [12, 142] on div "Upload" at bounding box center [17, 142] width 27 height 23
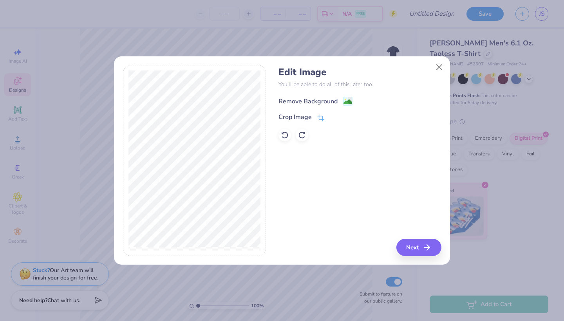
click at [346, 101] on image at bounding box center [348, 102] width 9 height 9
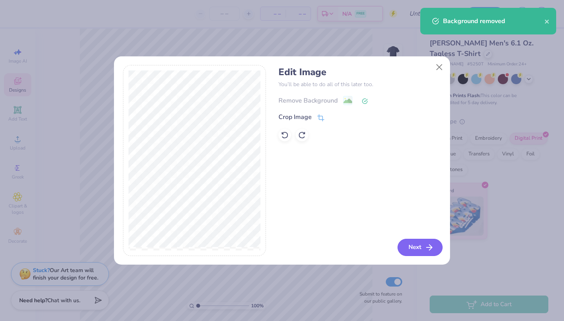
click at [411, 246] on button "Next" at bounding box center [420, 247] width 45 height 17
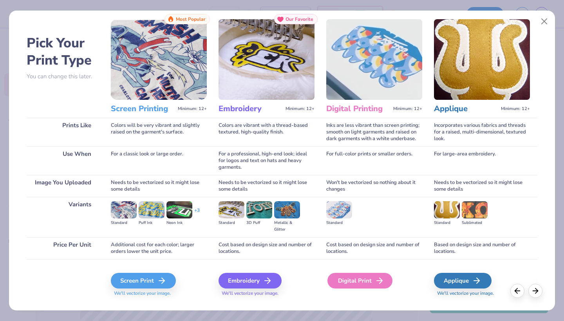
scroll to position [15, 0]
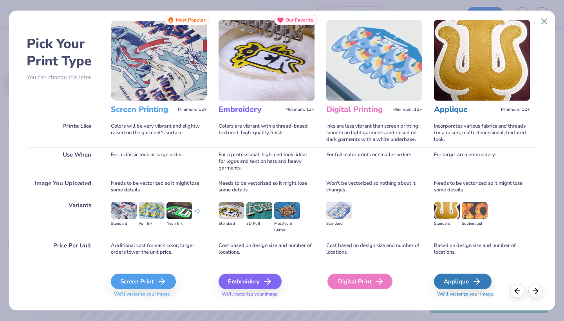
click at [352, 282] on div "Digital Print" at bounding box center [359, 282] width 65 height 16
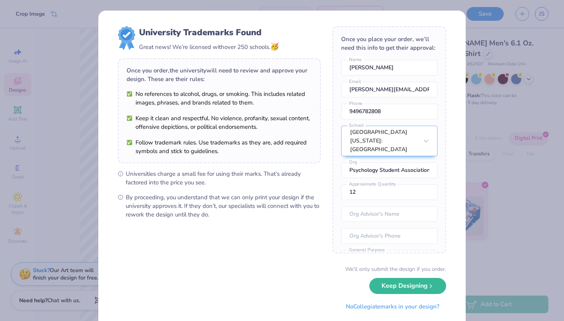
click at [286, 115] on li "Keep it clean and respectful. No violence, profanity, sexual content, offensive…" at bounding box center [220, 122] width 186 height 17
click at [352, 304] on button "No Collegiate marks in your design?" at bounding box center [392, 305] width 107 height 16
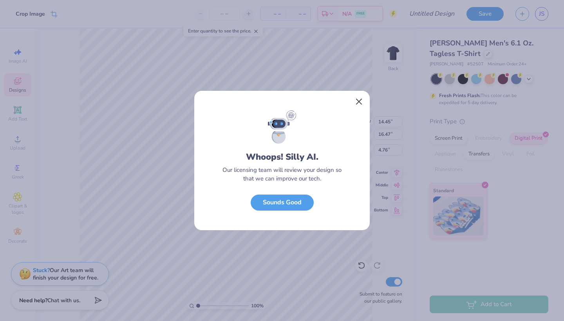
click at [360, 100] on button "Close" at bounding box center [359, 101] width 15 height 15
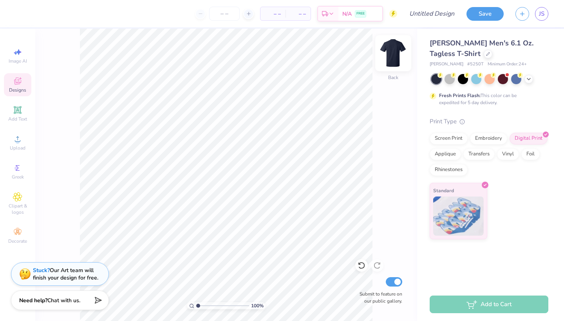
click at [393, 53] on img at bounding box center [393, 53] width 31 height 31
click at [219, 16] on input "number" at bounding box center [224, 14] width 31 height 14
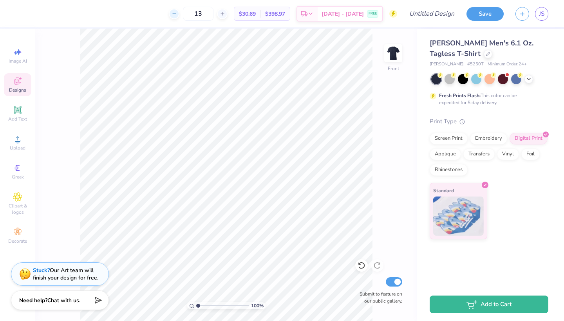
click at [175, 14] on line at bounding box center [173, 14] width 3 height 0
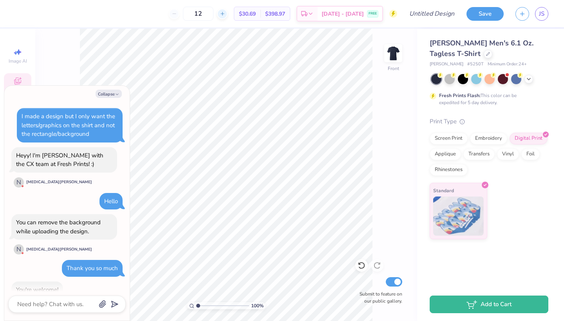
scroll to position [235, 0]
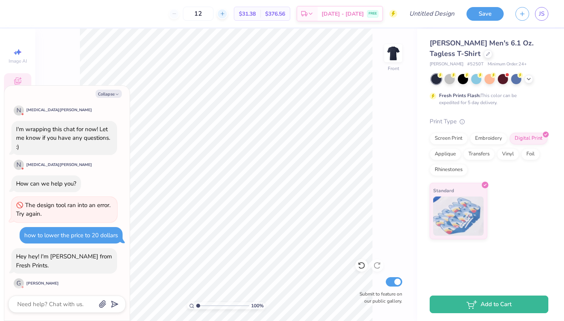
click at [228, 13] on div at bounding box center [222, 14] width 11 height 11
click at [391, 62] on img at bounding box center [393, 53] width 31 height 31
click at [106, 94] on button "Collapse" at bounding box center [109, 94] width 26 height 8
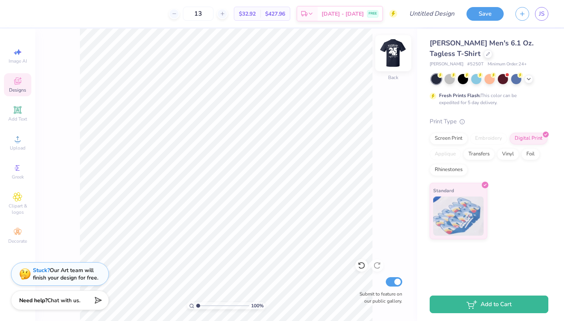
click at [397, 51] on img at bounding box center [393, 53] width 31 height 31
click at [391, 54] on img at bounding box center [393, 53] width 31 height 31
click at [47, 301] on strong "Need help?" at bounding box center [33, 299] width 28 height 7
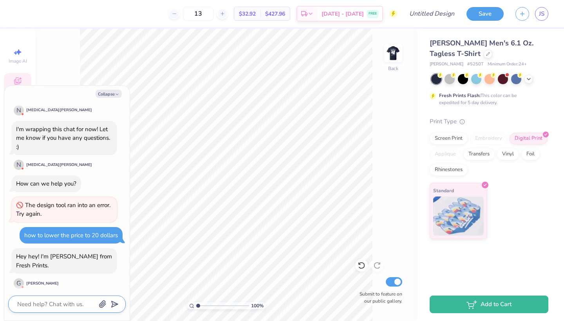
click at [52, 306] on textarea at bounding box center [56, 304] width 80 height 10
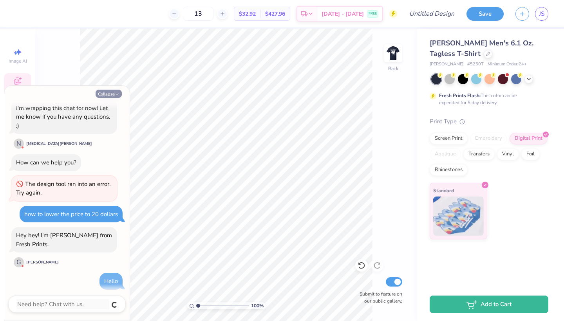
click at [107, 95] on button "Collapse" at bounding box center [109, 94] width 26 height 8
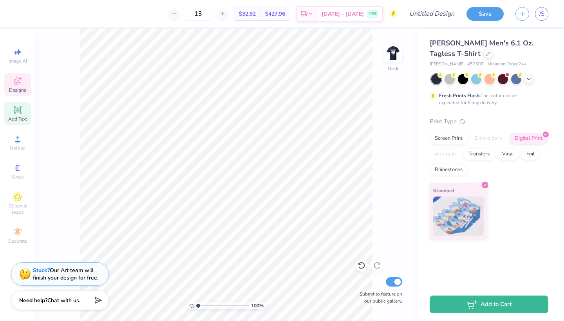
click at [20, 112] on icon at bounding box center [17, 109] width 7 height 7
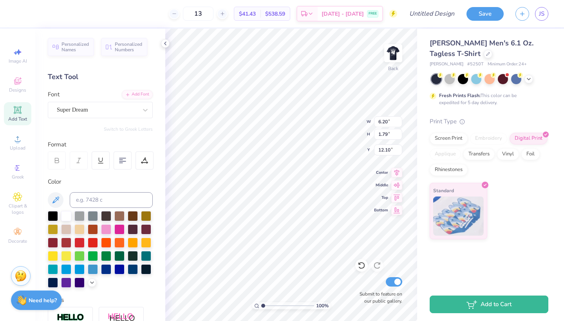
scroll to position [0, 1]
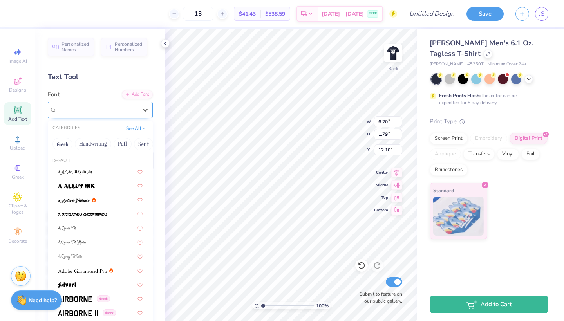
click at [110, 115] on div at bounding box center [97, 110] width 81 height 11
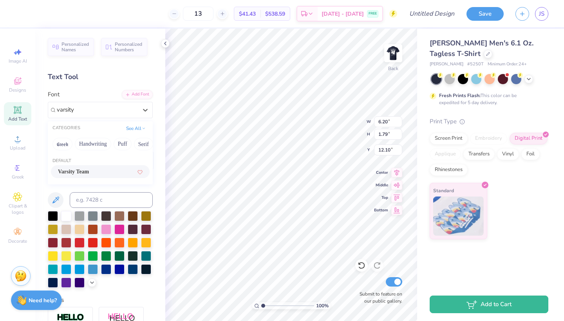
click at [83, 172] on span "Varsity Team" at bounding box center [73, 172] width 31 height 8
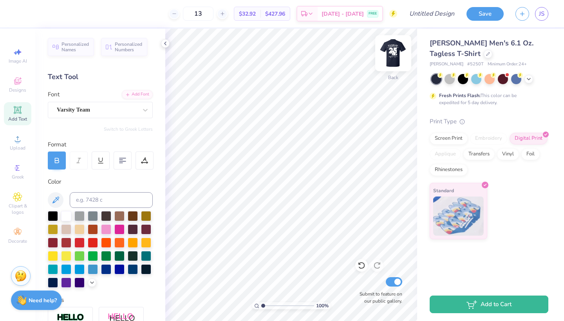
click at [387, 56] on img at bounding box center [393, 53] width 31 height 31
click at [399, 60] on img at bounding box center [393, 53] width 31 height 31
click at [46, 298] on strong "Need help?" at bounding box center [43, 299] width 28 height 7
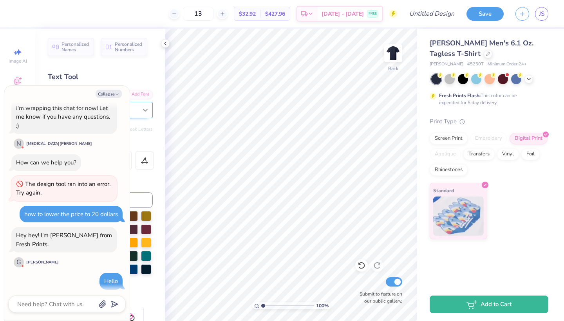
scroll to position [310, 0]
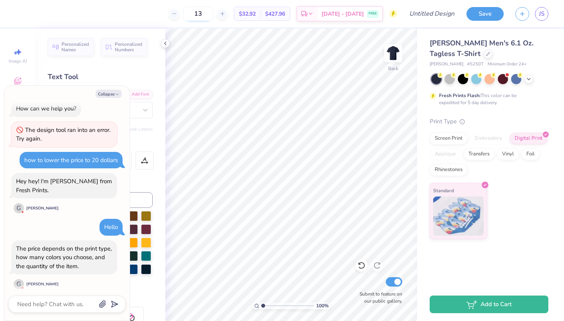
click at [213, 13] on input "13" at bounding box center [198, 14] width 31 height 14
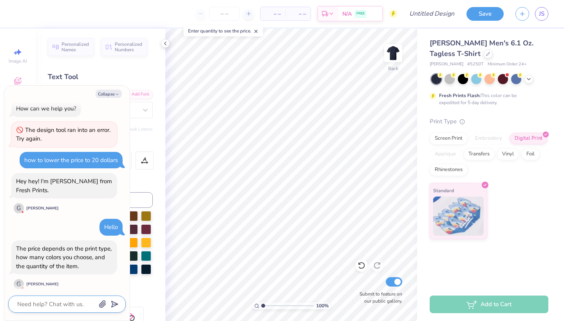
click at [34, 300] on textarea at bounding box center [56, 304] width 80 height 10
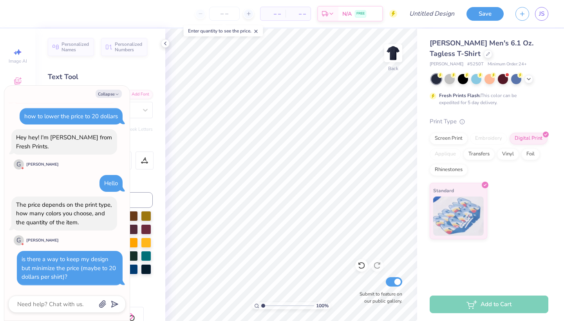
scroll to position [348, 0]
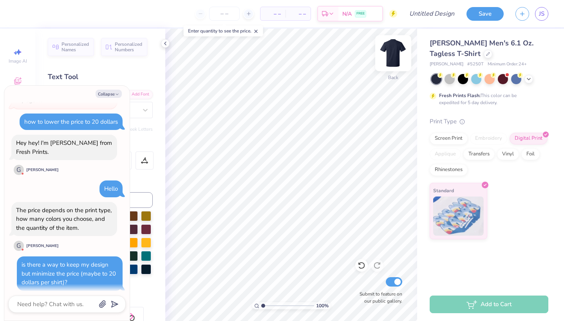
click at [395, 52] on img at bounding box center [393, 53] width 31 height 31
click at [394, 58] on img at bounding box center [393, 53] width 31 height 31
click at [226, 17] on input "number" at bounding box center [224, 14] width 31 height 14
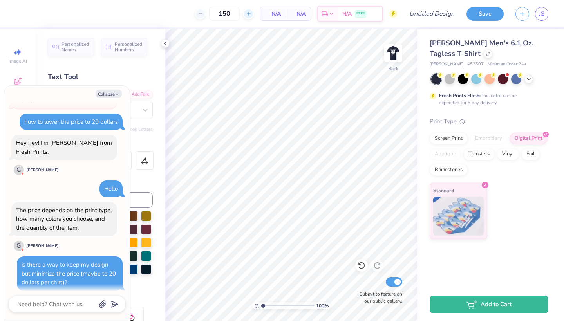
scroll to position [402, 0]
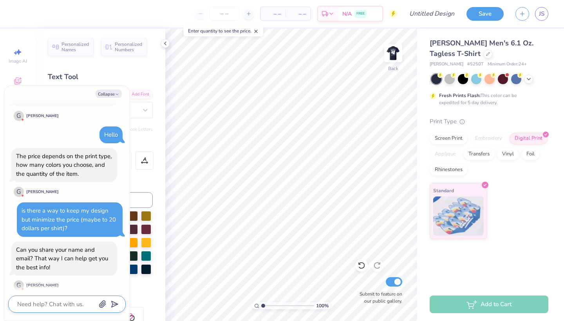
click at [56, 302] on textarea at bounding box center [56, 304] width 80 height 10
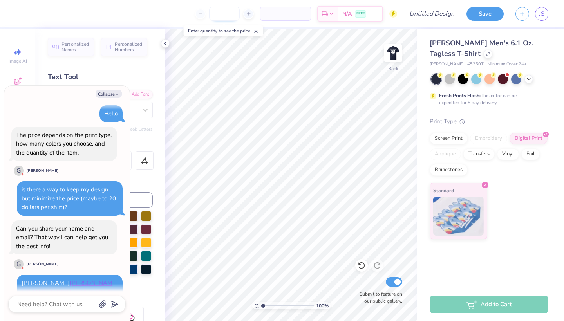
click at [226, 15] on input "number" at bounding box center [224, 14] width 31 height 14
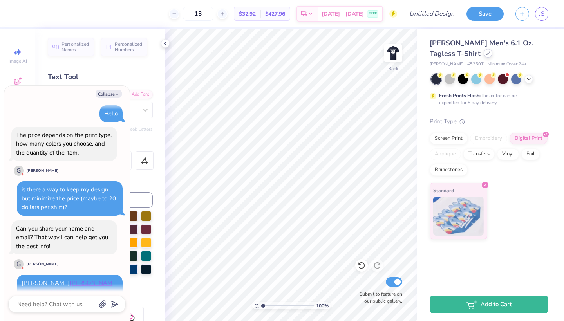
click at [486, 53] on icon at bounding box center [488, 53] width 4 height 4
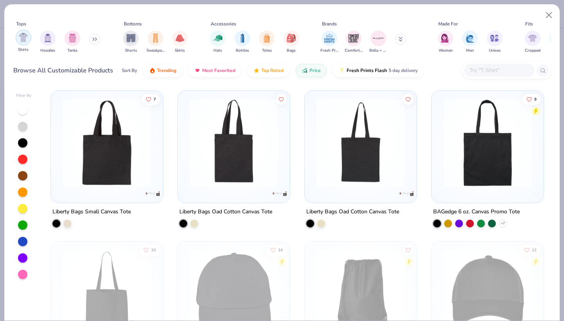
click at [29, 40] on div "filter for Shirts" at bounding box center [24, 38] width 16 height 16
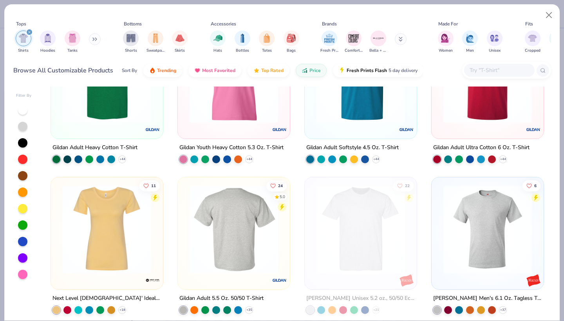
scroll to position [65, 0]
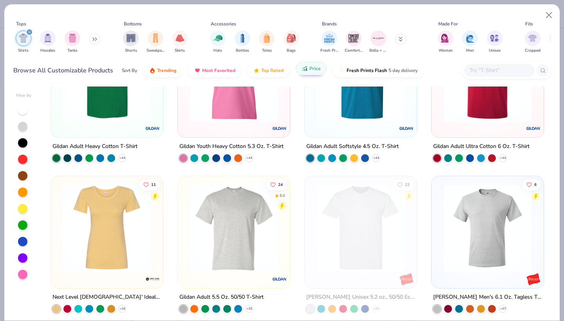
click at [306, 75] on button "Price" at bounding box center [311, 68] width 31 height 13
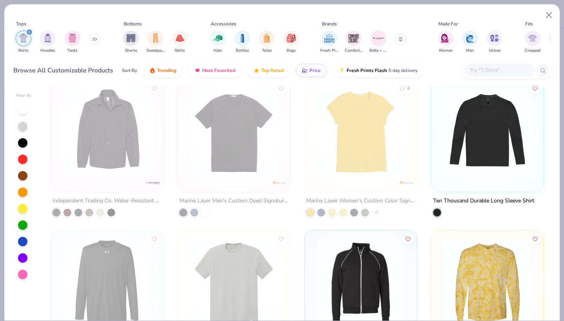
scroll to position [406, 0]
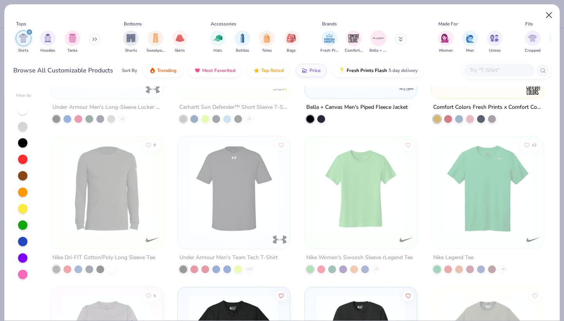
click at [549, 19] on button "Close" at bounding box center [549, 15] width 15 height 15
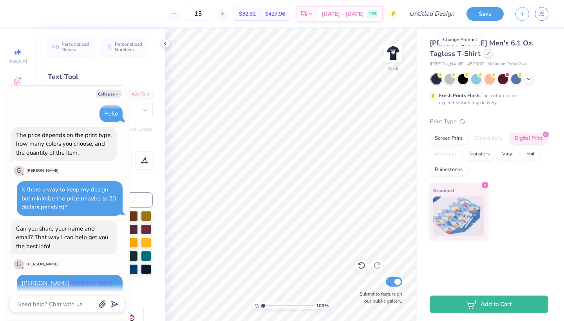
click at [484, 54] on div at bounding box center [488, 53] width 9 height 9
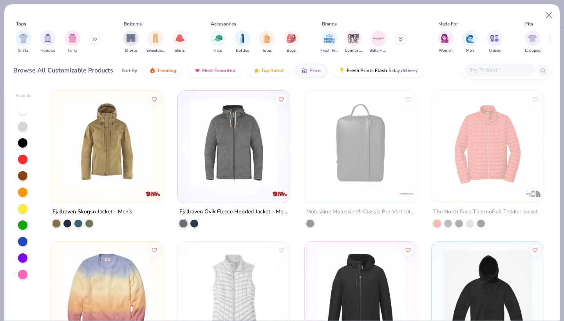
click at [419, 63] on div "Sort By Trending Most Favorited Top Rated Price Fresh Prints Flash 5 day delive…" at bounding box center [273, 71] width 302 height 22
click at [25, 39] on img "filter for Shirts" at bounding box center [23, 37] width 9 height 9
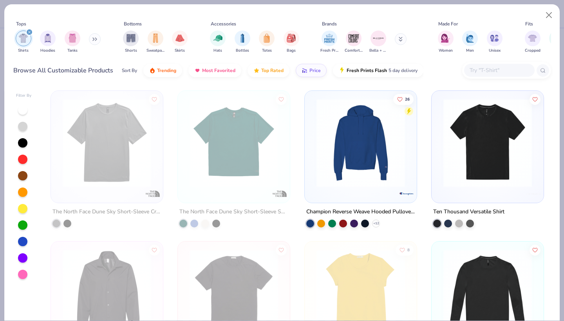
click at [490, 147] on img at bounding box center [488, 143] width 96 height 89
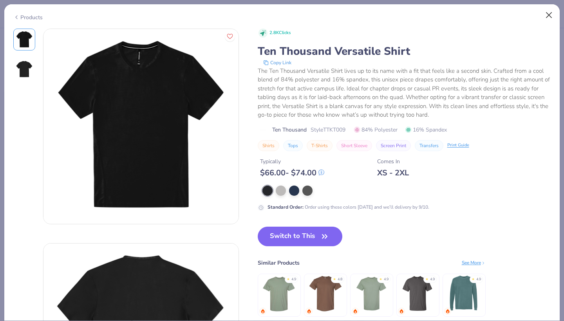
click at [547, 16] on button "Close" at bounding box center [549, 15] width 15 height 15
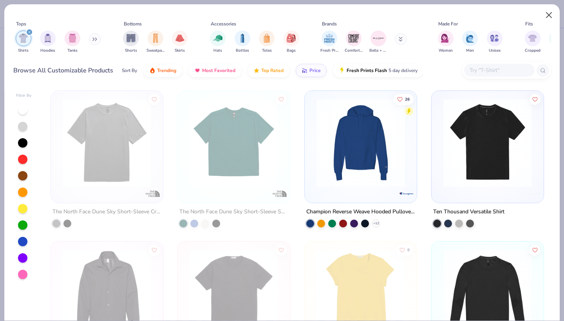
click at [547, 15] on button "Close" at bounding box center [549, 15] width 15 height 15
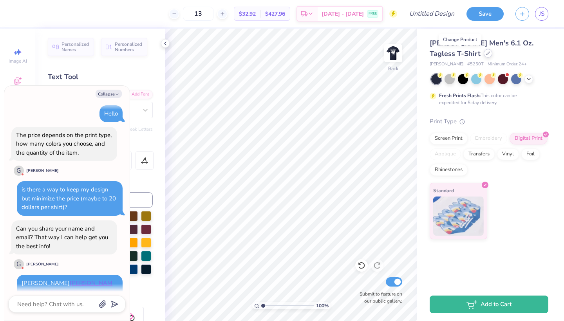
click at [486, 55] on icon at bounding box center [488, 53] width 4 height 4
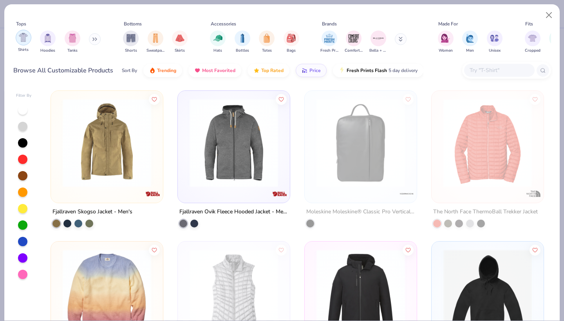
click at [22, 43] on div "filter for Shirts" at bounding box center [24, 38] width 16 height 16
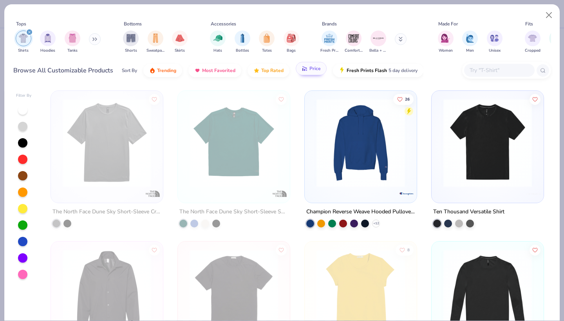
click at [307, 72] on button "Price" at bounding box center [311, 68] width 31 height 13
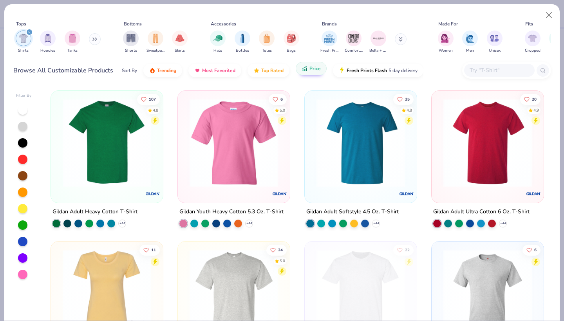
click at [307, 72] on icon "button" at bounding box center [305, 68] width 6 height 7
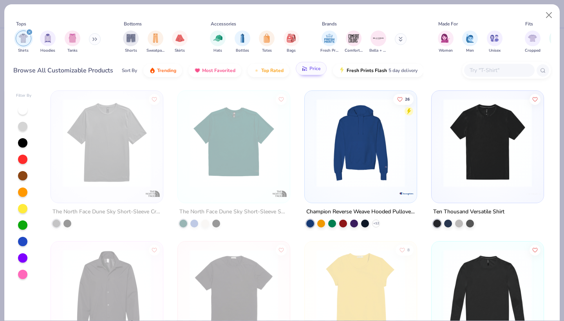
click at [307, 72] on icon "button" at bounding box center [305, 68] width 6 height 7
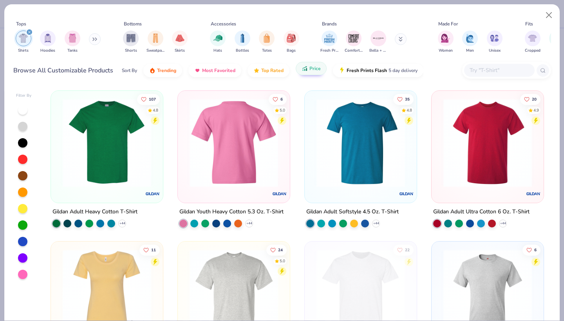
click at [239, 150] on img at bounding box center [234, 143] width 96 height 89
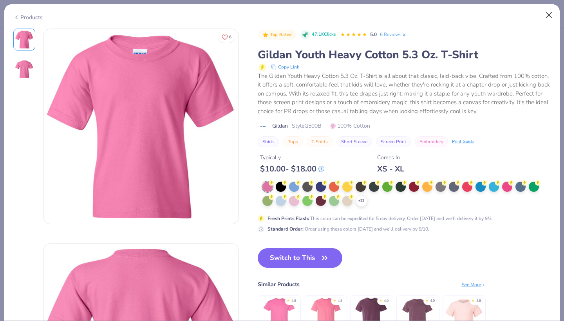
click at [547, 11] on button "Close" at bounding box center [549, 15] width 15 height 15
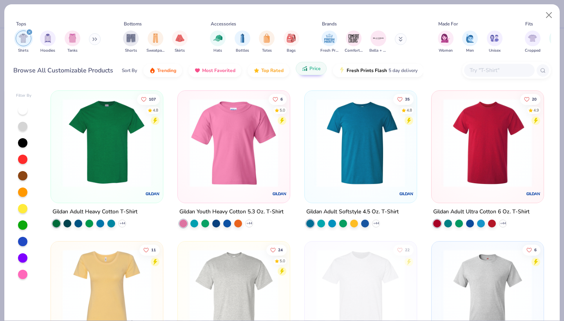
click at [127, 138] on img at bounding box center [107, 143] width 96 height 89
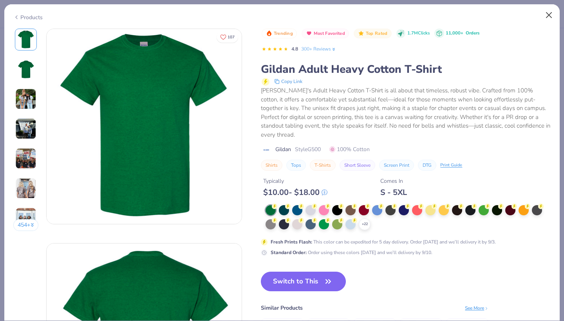
click at [547, 10] on button "Close" at bounding box center [549, 15] width 15 height 15
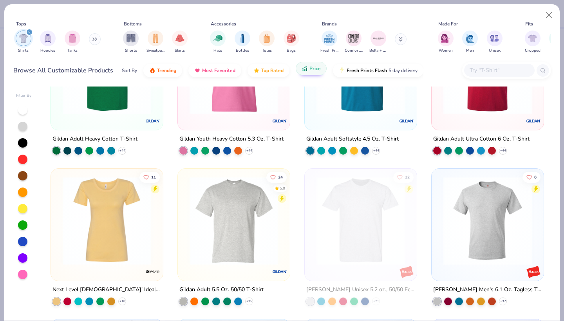
scroll to position [72, 0]
click at [233, 233] on img at bounding box center [234, 221] width 96 height 89
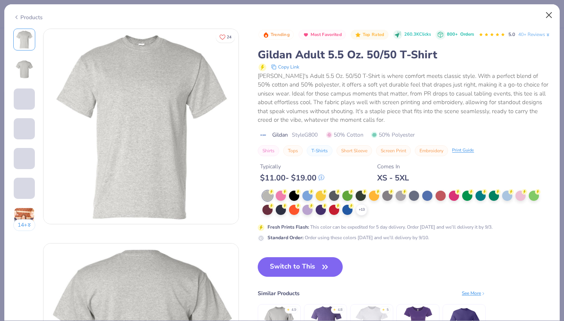
click at [548, 14] on button "Close" at bounding box center [549, 15] width 15 height 15
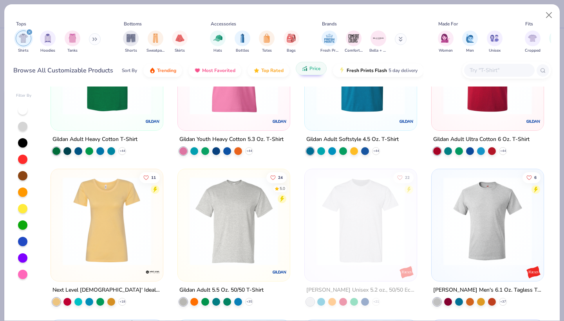
scroll to position [61, 0]
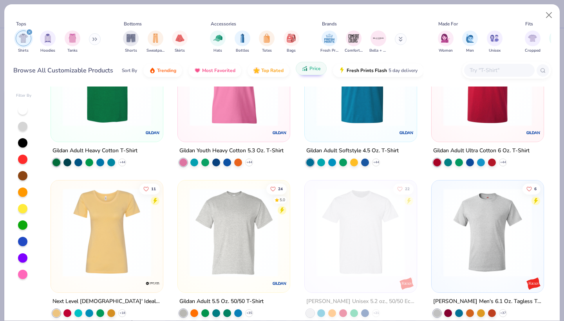
click at [123, 115] on img at bounding box center [107, 82] width 96 height 89
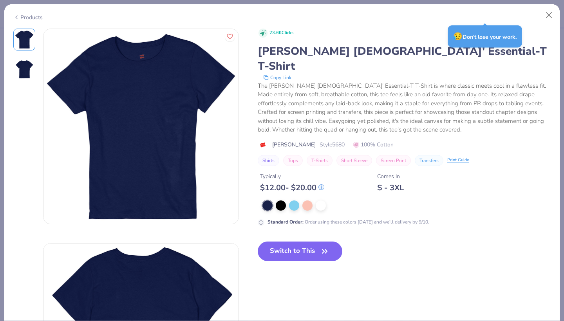
scroll to position [255, 0]
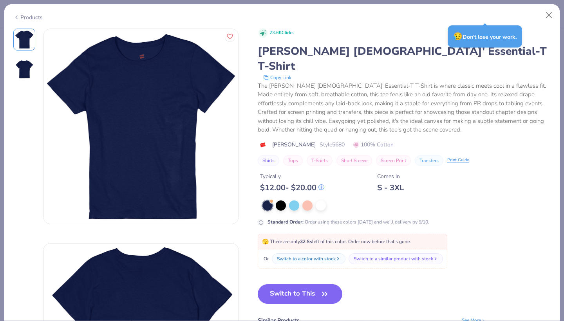
click at [29, 15] on div "Products" at bounding box center [27, 17] width 29 height 8
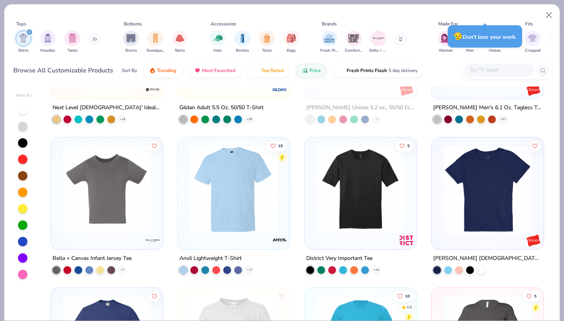
click at [243, 187] on img at bounding box center [234, 189] width 96 height 89
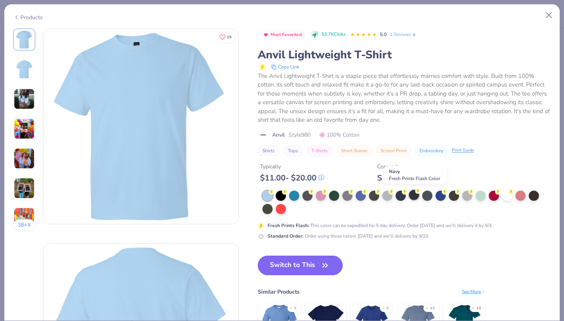
click at [412, 194] on div at bounding box center [414, 195] width 10 height 10
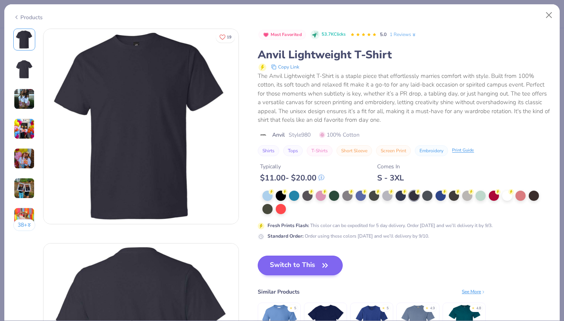
click at [283, 263] on button "Switch to This" at bounding box center [300, 266] width 85 height 20
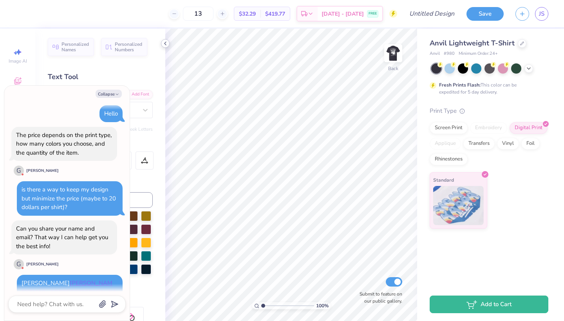
click at [163, 42] on icon at bounding box center [165, 43] width 6 height 6
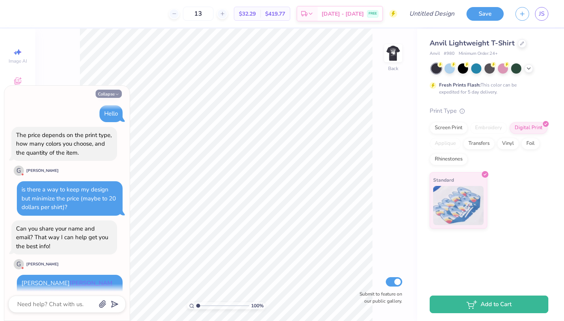
click at [112, 95] on button "Collapse" at bounding box center [109, 94] width 26 height 8
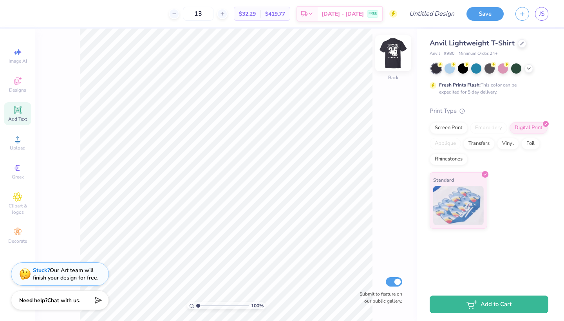
click at [393, 55] on img at bounding box center [393, 53] width 31 height 31
click at [485, 17] on button "Save" at bounding box center [485, 13] width 37 height 14
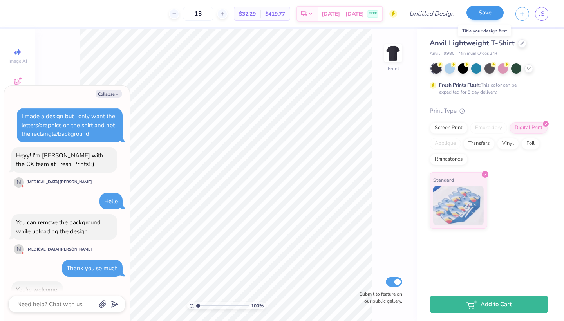
scroll to position [445, 0]
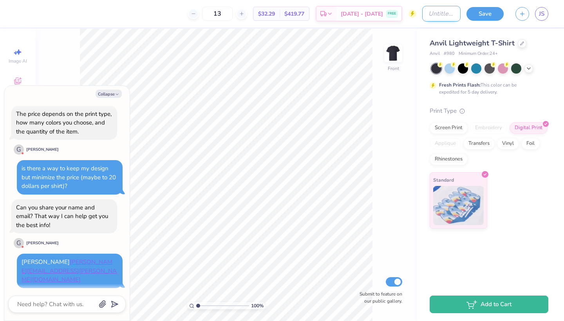
type textarea "x"
click at [440, 14] on input "Design Title" at bounding box center [441, 14] width 38 height 16
type input "a"
type textarea "x"
type input "al"
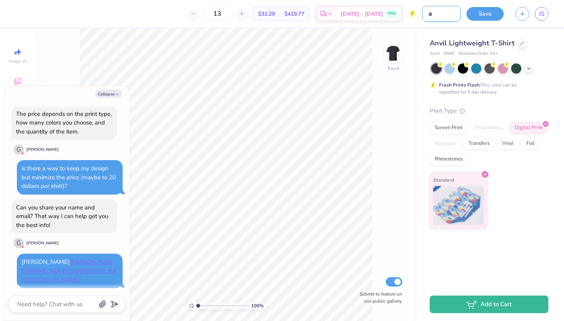
type textarea "x"
type input "alt"
type textarea "x"
type input "alt"
click at [488, 11] on button "Save" at bounding box center [485, 13] width 37 height 14
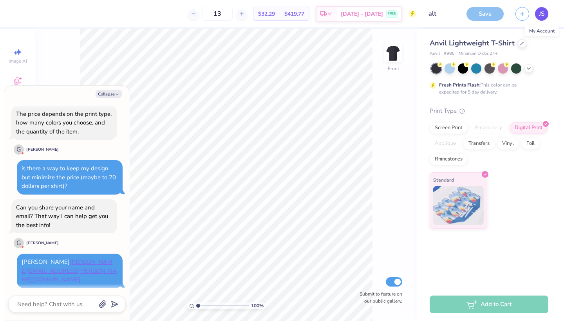
click at [541, 16] on span "JS" at bounding box center [541, 13] width 5 height 9
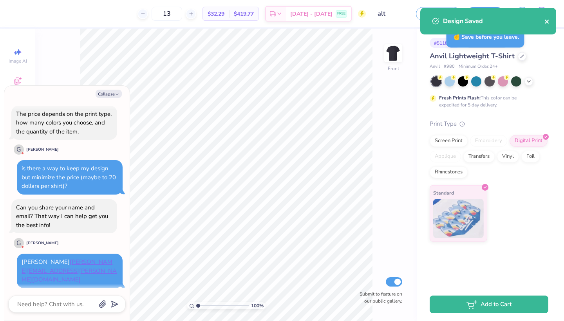
click at [547, 22] on icon "close" at bounding box center [547, 22] width 4 height 4
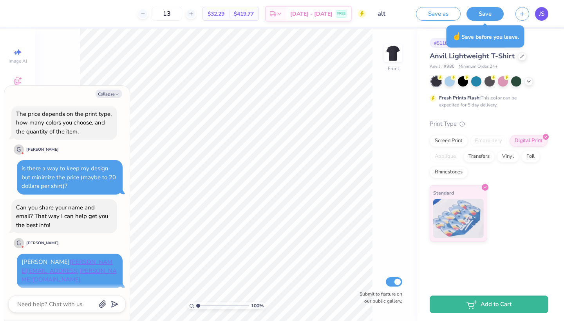
click at [543, 14] on span "JS" at bounding box center [541, 13] width 5 height 9
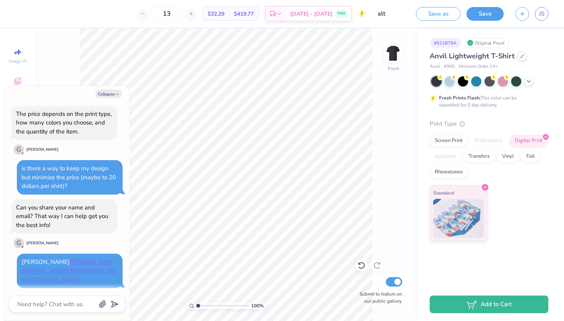
type textarea "x"
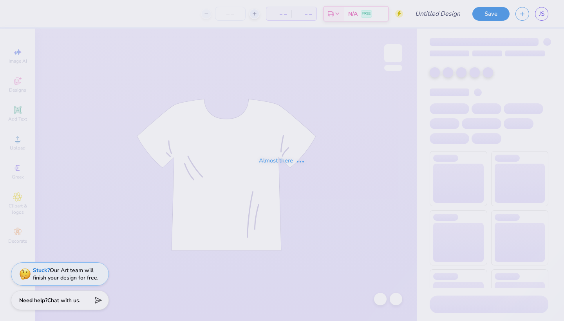
type input "PSA Board shirts final"
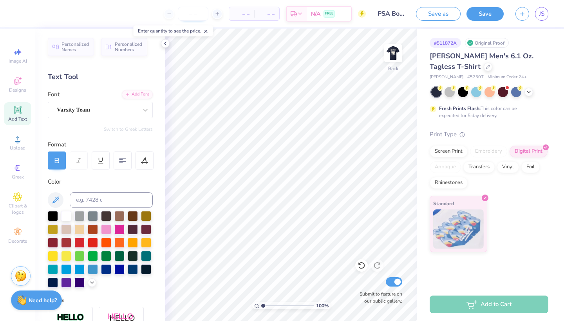
click at [196, 15] on input "number" at bounding box center [193, 14] width 31 height 14
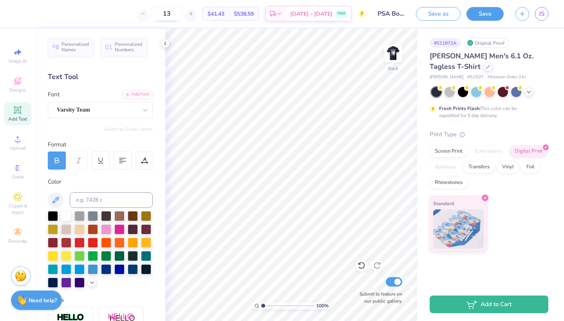
type input "1"
click at [167, 42] on icon at bounding box center [165, 43] width 6 height 6
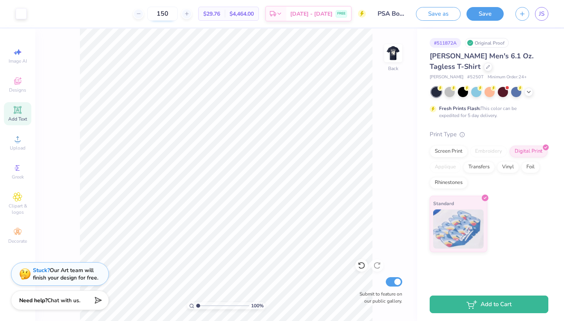
click at [177, 18] on input "150" at bounding box center [162, 14] width 31 height 14
click at [178, 16] on input "150" at bounding box center [162, 14] width 31 height 14
click at [190, 16] on icon at bounding box center [186, 13] width 5 height 5
click at [141, 15] on icon at bounding box center [138, 13] width 5 height 5
type input "150"
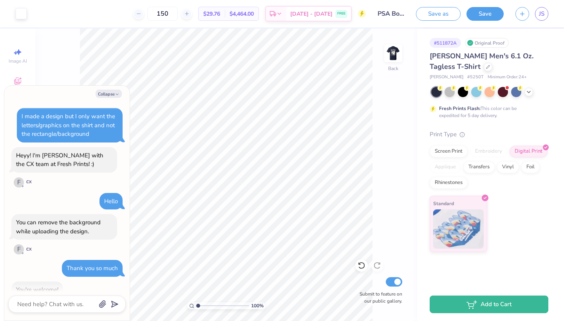
scroll to position [482, 0]
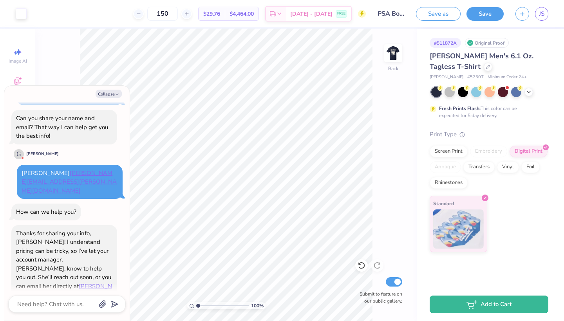
type textarea "x"
